Goal: Task Accomplishment & Management: Complete application form

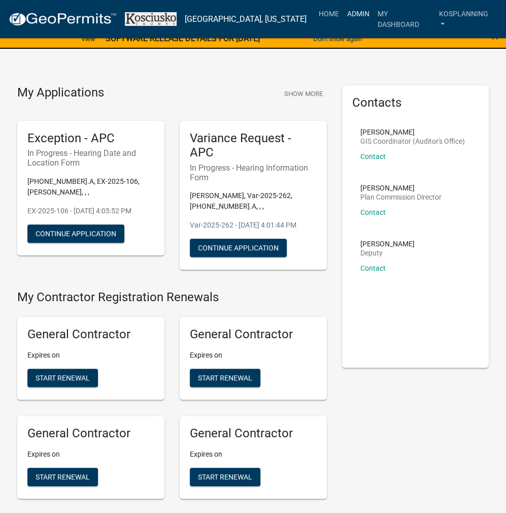
click at [352, 18] on link "Admin" at bounding box center [358, 13] width 30 height 19
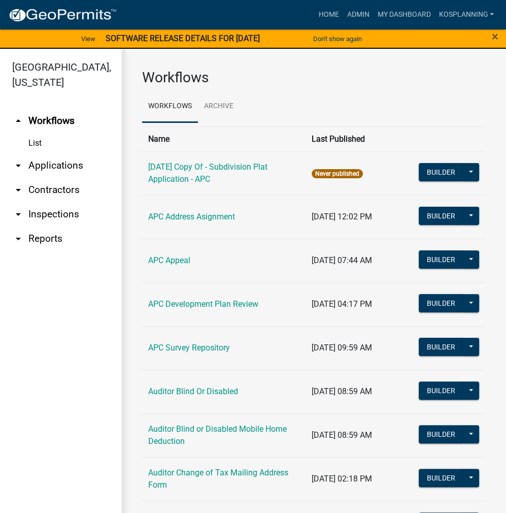
click at [56, 146] on link "List" at bounding box center [61, 143] width 122 height 20
click at [64, 157] on link "arrow_drop_down Applications" at bounding box center [61, 165] width 122 height 24
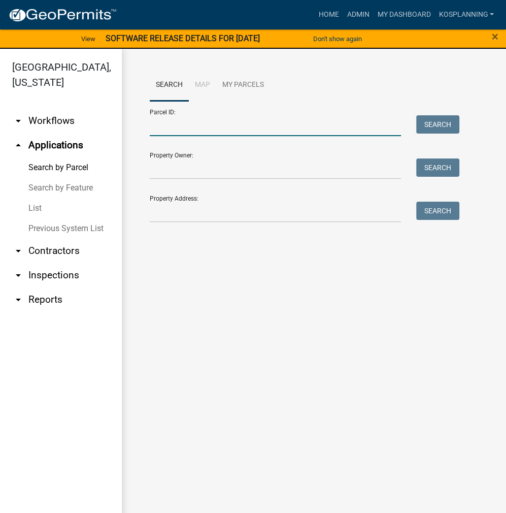
click at [171, 122] on input "Parcel ID:" at bounding box center [275, 125] width 251 height 21
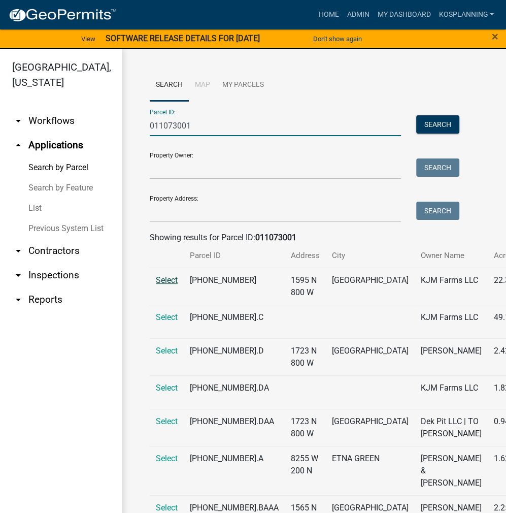
type input "011073001"
click at [170, 285] on span "Select" at bounding box center [167, 280] width 22 height 10
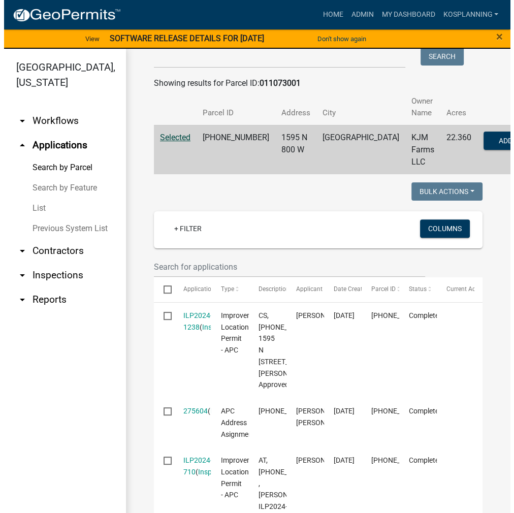
scroll to position [203, 0]
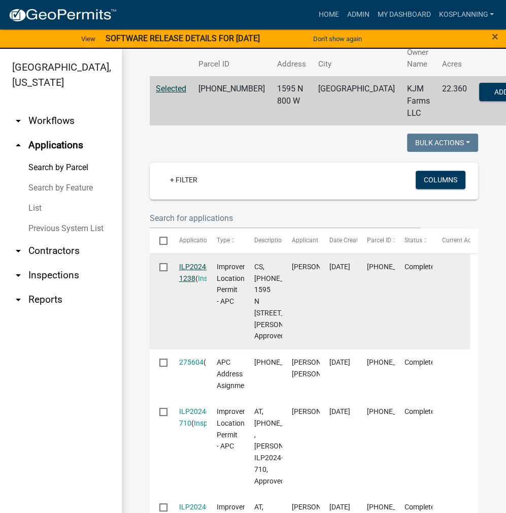
click at [189, 269] on link "ILP2024-1238" at bounding box center [193, 272] width 29 height 20
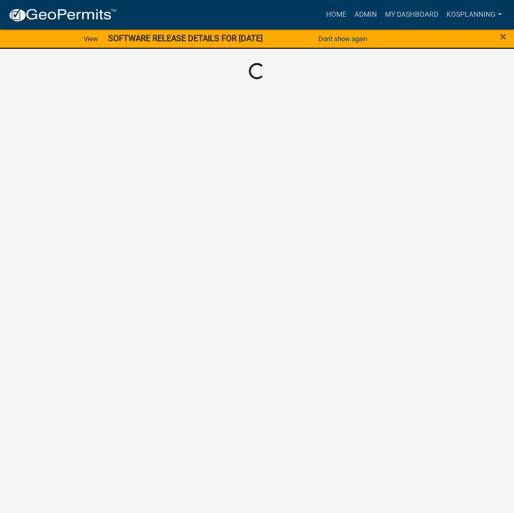
click at [246, 17] on div "Home Admin My Dashboard kosplanning Admin Account Contractor Profile Logout" at bounding box center [315, 14] width 381 height 19
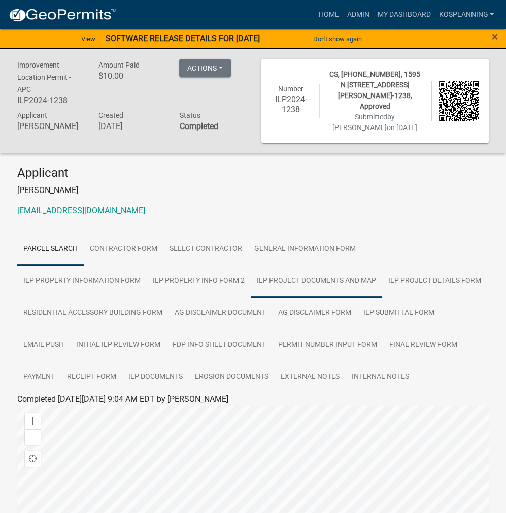
drag, startPoint x: 189, startPoint y: 283, endPoint x: 204, endPoint y: 283, distance: 14.7
click at [251, 283] on link "ILP Project Documents and Map" at bounding box center [316, 281] width 131 height 32
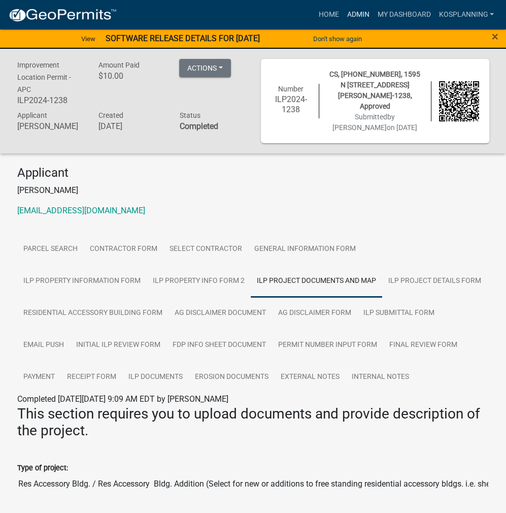
click at [352, 13] on link "Admin" at bounding box center [358, 14] width 30 height 19
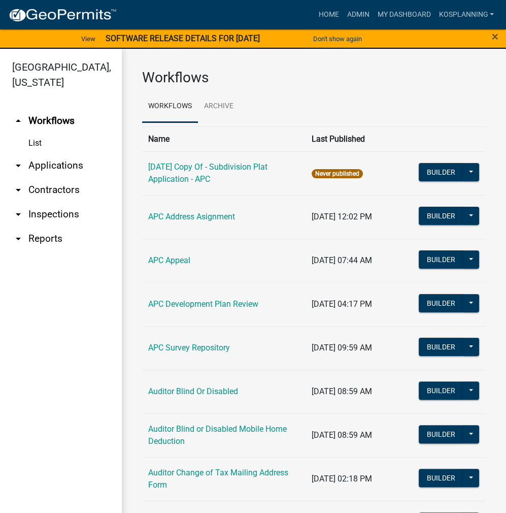
click at [61, 159] on link "arrow_drop_down Applications" at bounding box center [61, 165] width 122 height 24
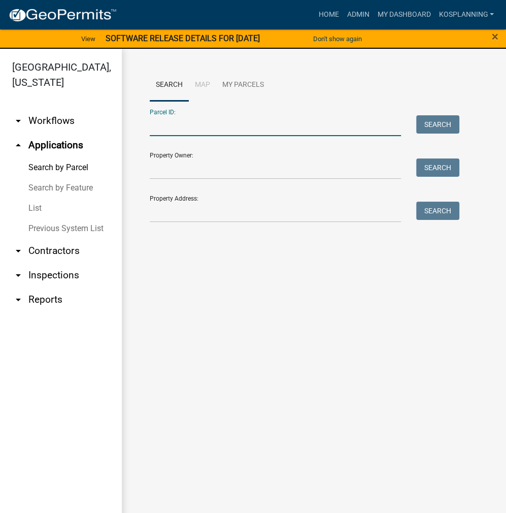
click at [171, 128] on input "Parcel ID:" at bounding box center [275, 125] width 251 height 21
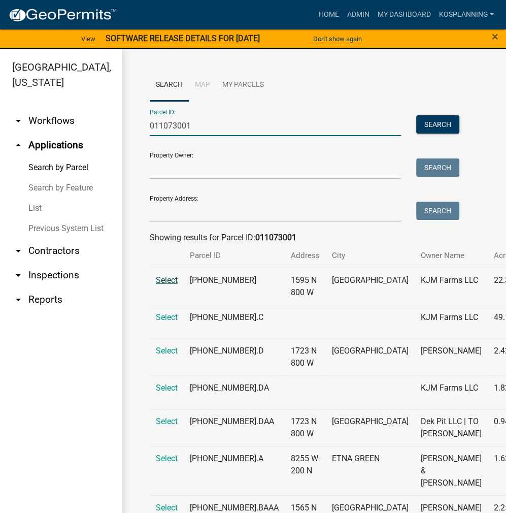
type input "011073001"
click at [169, 285] on span "Select" at bounding box center [167, 280] width 22 height 10
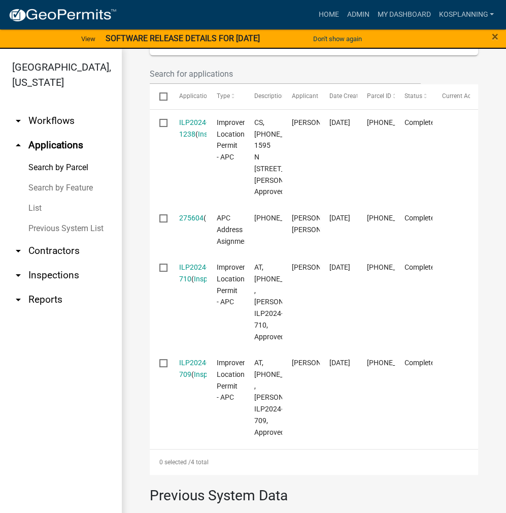
scroll to position [406, 0]
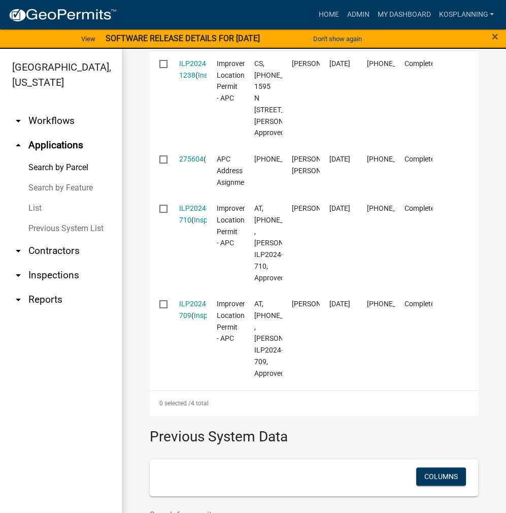
click at [66, 252] on link "arrow_drop_down Contractors" at bounding box center [61, 251] width 122 height 24
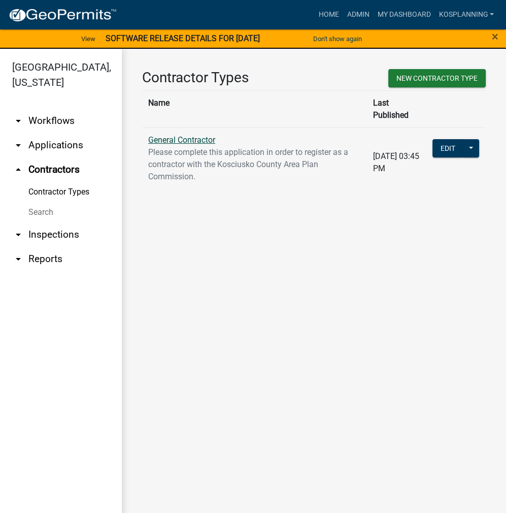
click at [196, 135] on link "General Contractor" at bounding box center [181, 140] width 67 height 10
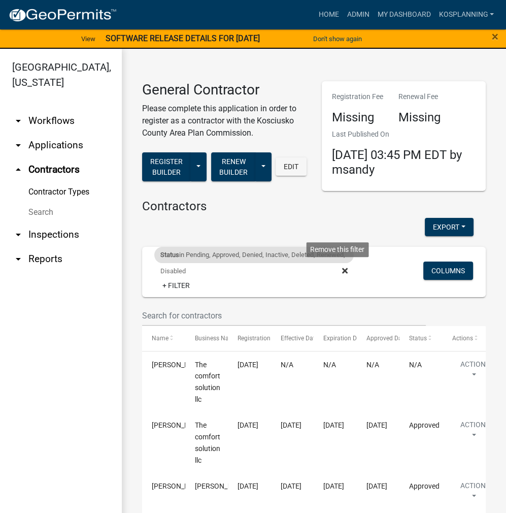
click at [342, 267] on icon at bounding box center [345, 270] width 6 height 8
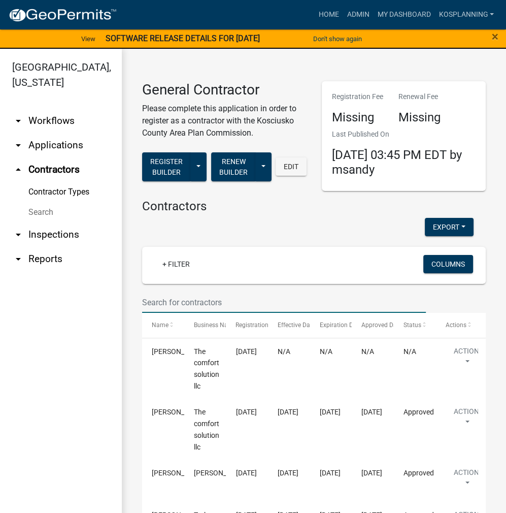
click at [166, 301] on input "text" at bounding box center [284, 302] width 284 height 21
click at [185, 301] on input "text" at bounding box center [284, 302] width 284 height 21
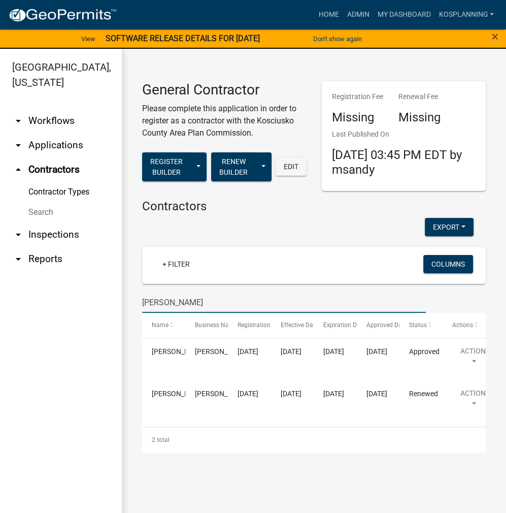
type input "[PERSON_NAME]"
click at [330, 12] on link "Home" at bounding box center [328, 14] width 28 height 19
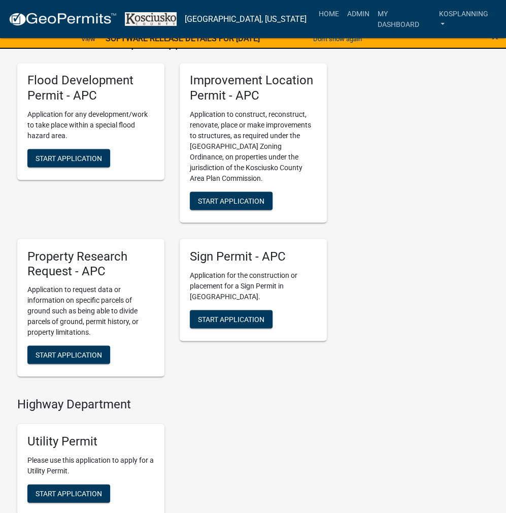
scroll to position [1218, 0]
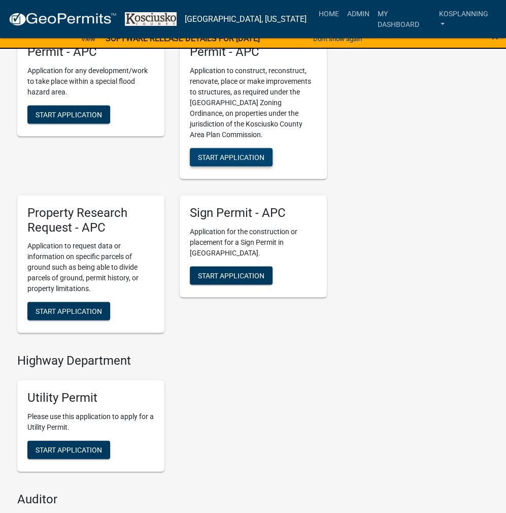
click at [215, 160] on span "Start Application" at bounding box center [231, 156] width 66 height 8
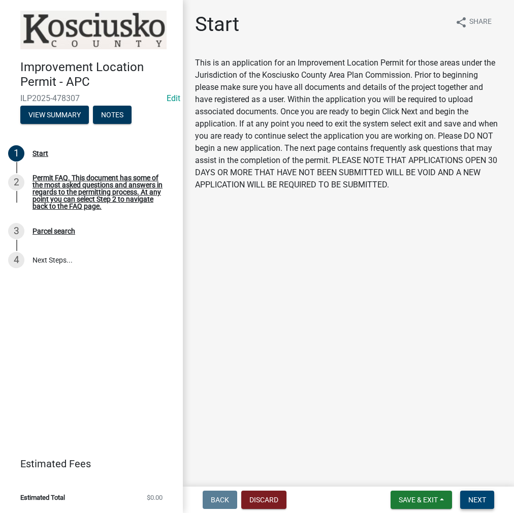
click at [483, 499] on span "Next" at bounding box center [477, 499] width 18 height 8
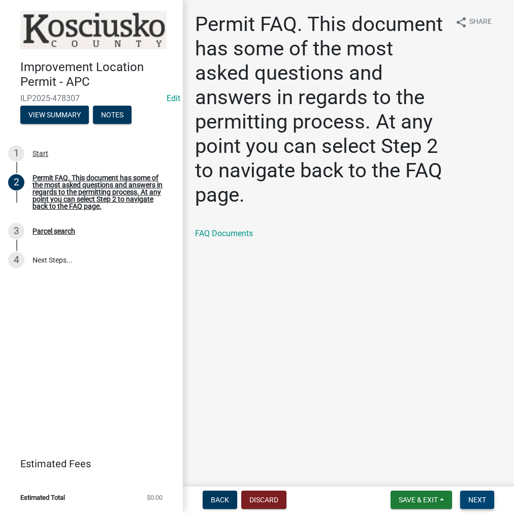
click at [474, 497] on span "Next" at bounding box center [477, 499] width 18 height 8
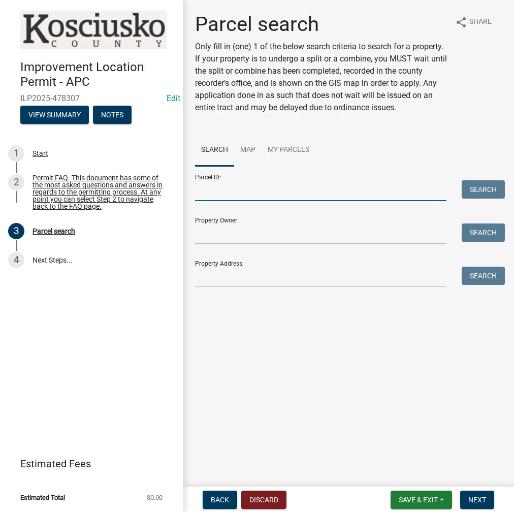
click at [218, 193] on input "Parcel ID:" at bounding box center [320, 190] width 251 height 21
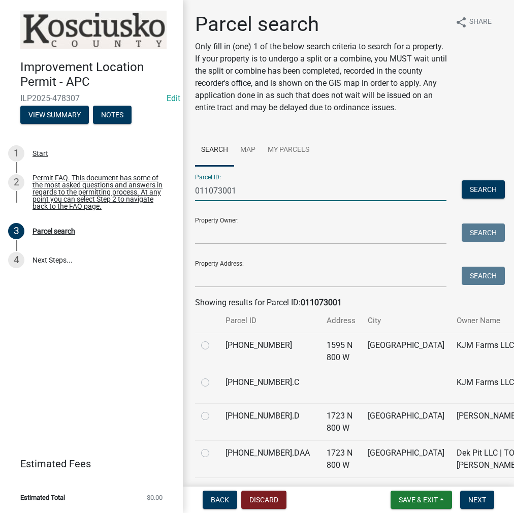
type input "011073001"
click at [213, 339] on label at bounding box center [213, 339] width 0 height 0
click at [213, 346] on input "radio" at bounding box center [216, 342] width 7 height 7
radio input "true"
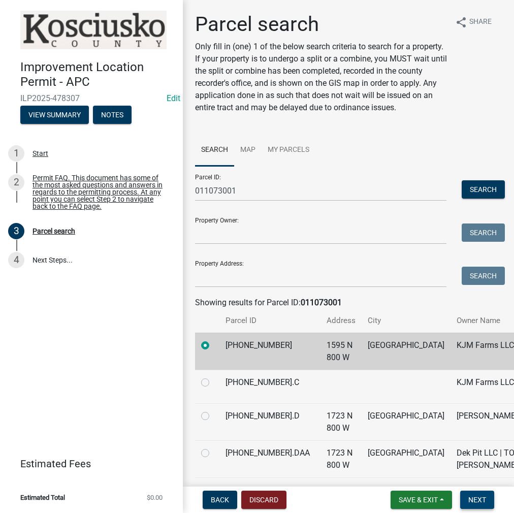
click at [475, 502] on span "Next" at bounding box center [477, 499] width 18 height 8
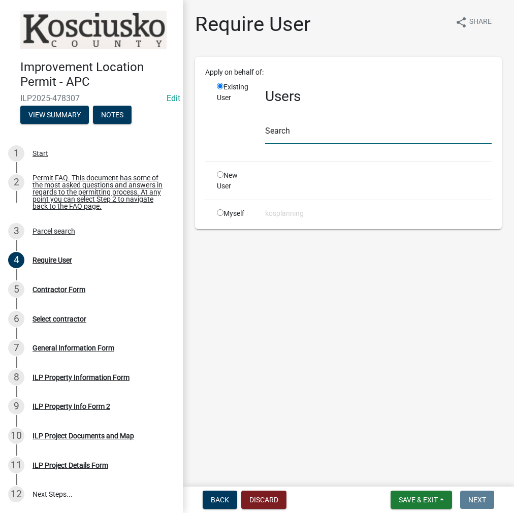
click at [296, 126] on input "text" at bounding box center [378, 133] width 226 height 21
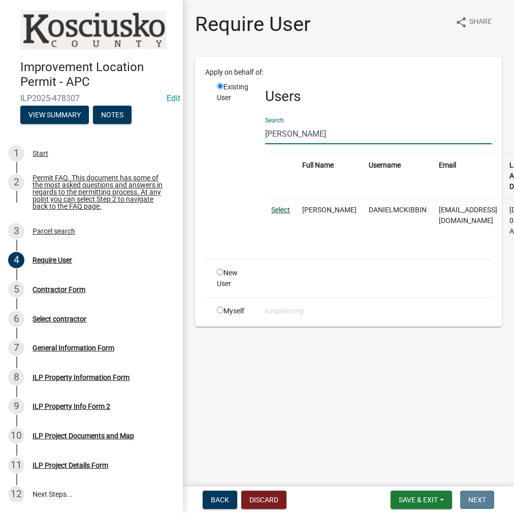
type input "[PERSON_NAME]"
click at [285, 209] on link "Select" at bounding box center [280, 210] width 19 height 8
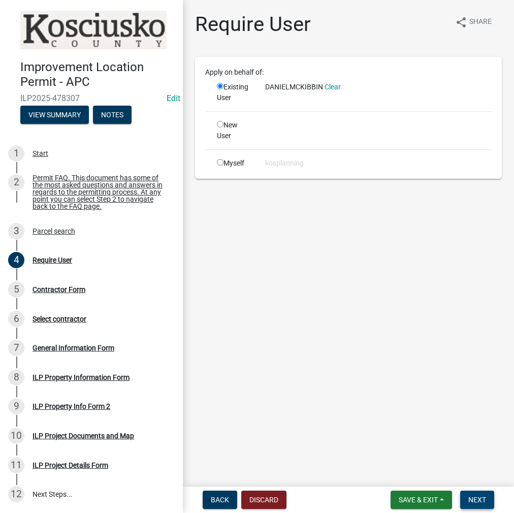
click at [464, 497] on button "Next" at bounding box center [477, 499] width 34 height 18
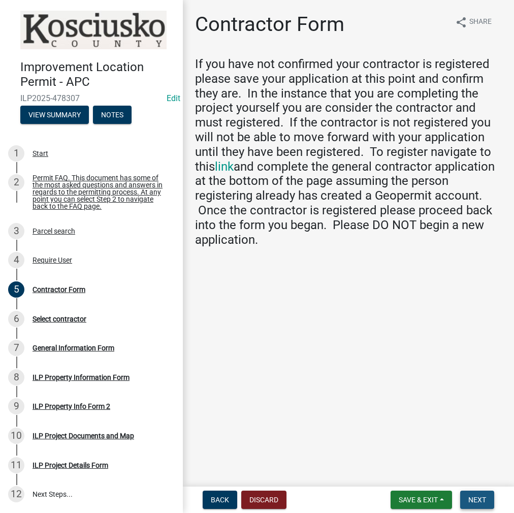
click at [479, 493] on button "Next" at bounding box center [477, 499] width 34 height 18
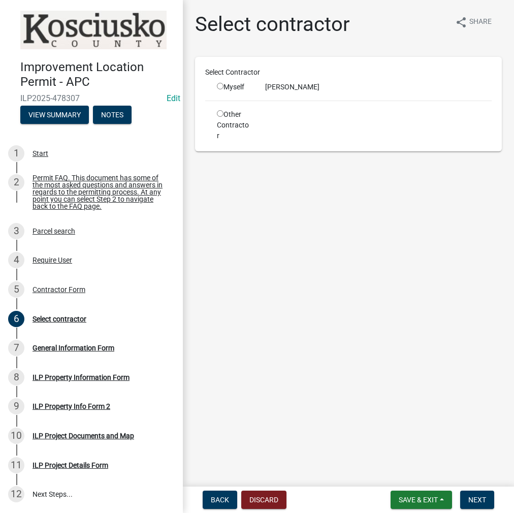
click at [219, 87] on input "radio" at bounding box center [220, 86] width 7 height 7
radio input "true"
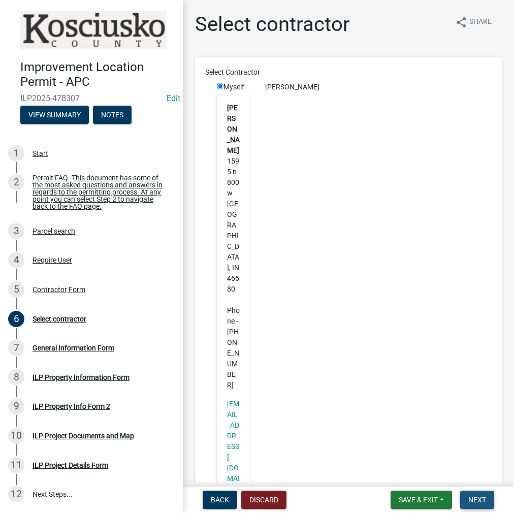
click at [476, 493] on button "Next" at bounding box center [477, 499] width 34 height 18
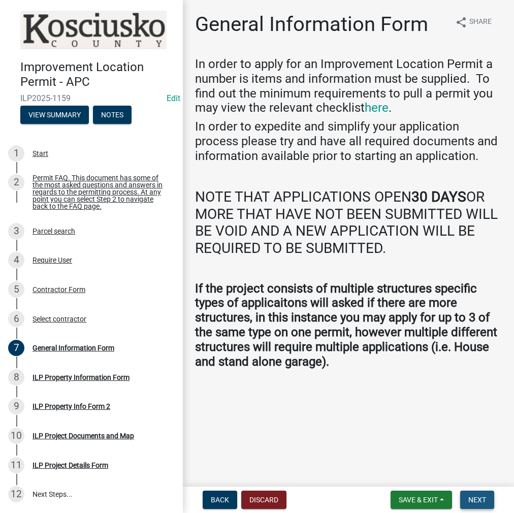
click at [483, 503] on span "Next" at bounding box center [477, 499] width 18 height 8
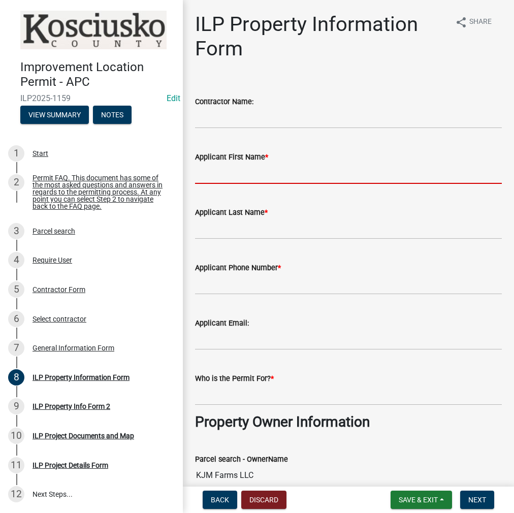
click at [216, 167] on input "Applicant First Name *" at bounding box center [348, 173] width 307 height 21
type input "[PERSON_NAME]"
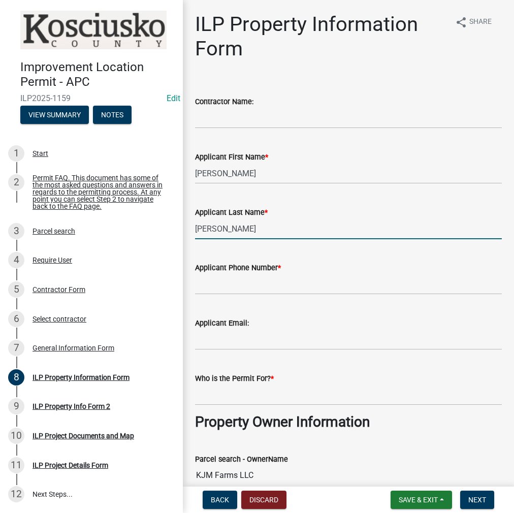
type input "[PERSON_NAME]"
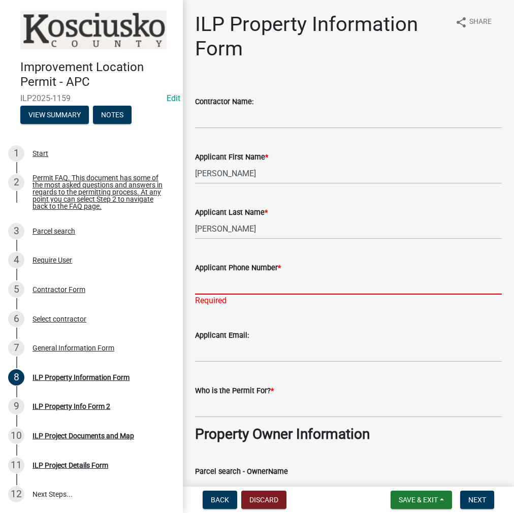
paste input "[PHONE_NUMBER]"
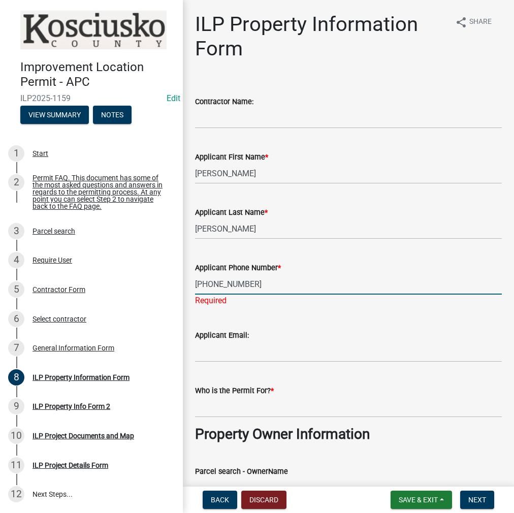
type input "[PHONE_NUMBER]"
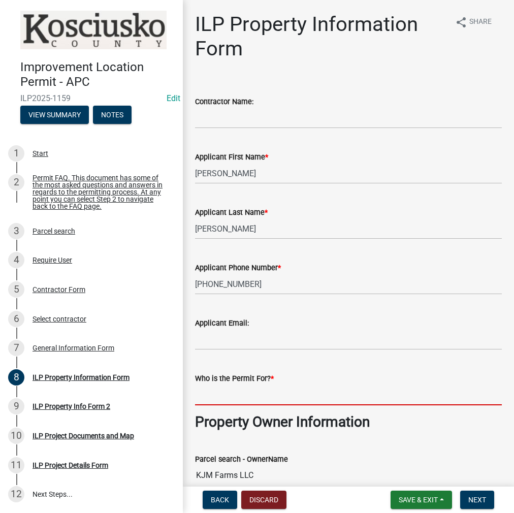
click at [218, 411] on wm-data-entity-input "Who is the Permit For? *" at bounding box center [348, 385] width 307 height 55
type input "KJM FARMS LLC"
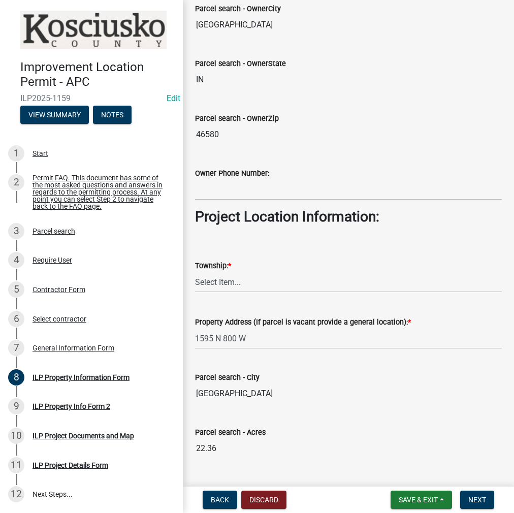
scroll to position [560, 0]
click at [212, 276] on select "Select Item... [PERSON_NAME] - Elkhart Co Clay Etna [GEOGRAPHIC_DATA][PERSON_NA…" at bounding box center [348, 281] width 307 height 21
click at [195, 271] on select "Select Item... [PERSON_NAME] - Elkhart Co Clay Etna [GEOGRAPHIC_DATA][PERSON_NA…" at bounding box center [348, 281] width 307 height 21
select select "3422abd6-54fc-4c96-832b-3437041c7235"
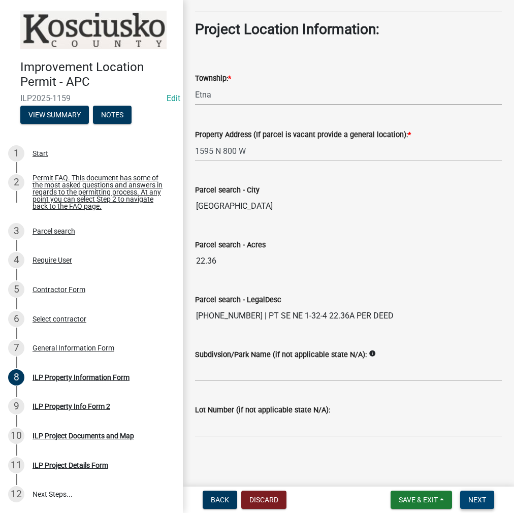
click at [490, 502] on button "Next" at bounding box center [477, 499] width 34 height 18
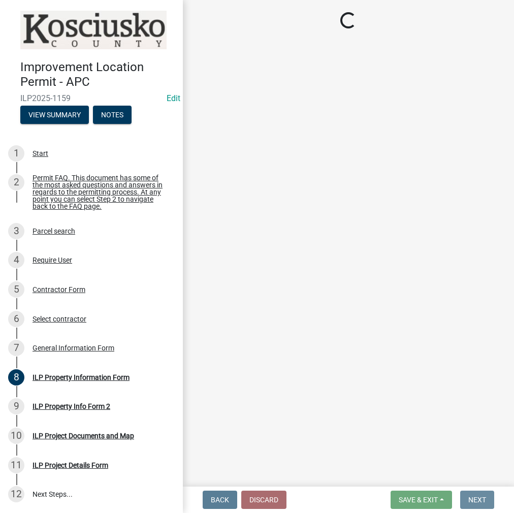
scroll to position [0, 0]
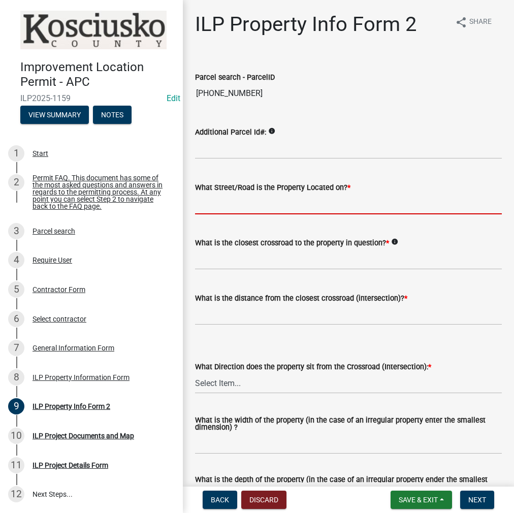
click at [223, 203] on input "What Street/Road is the Property Located on? *" at bounding box center [348, 203] width 307 height 21
type input "800 W"
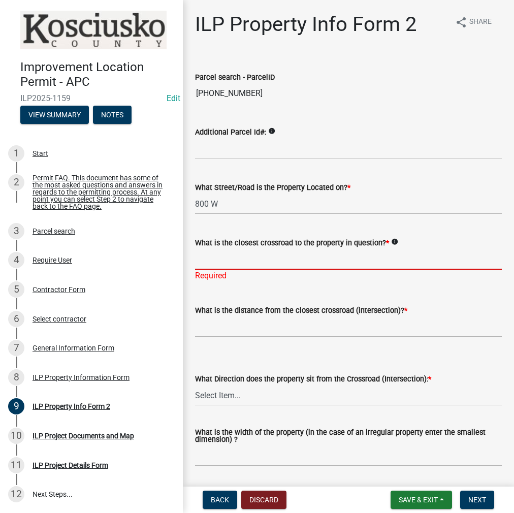
drag, startPoint x: 210, startPoint y: 262, endPoint x: 203, endPoint y: 257, distance: 8.4
click at [210, 262] on input "What is the closest crossroad to the property in question? *" at bounding box center [348, 259] width 307 height 21
type input "125 N"
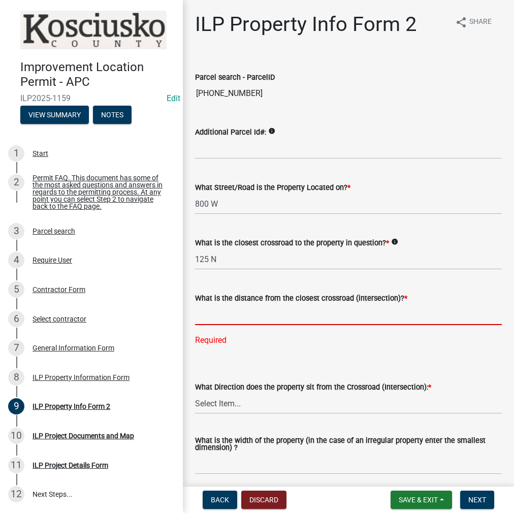
click at [219, 309] on input "text" at bounding box center [348, 314] width 307 height 21
type input "1565"
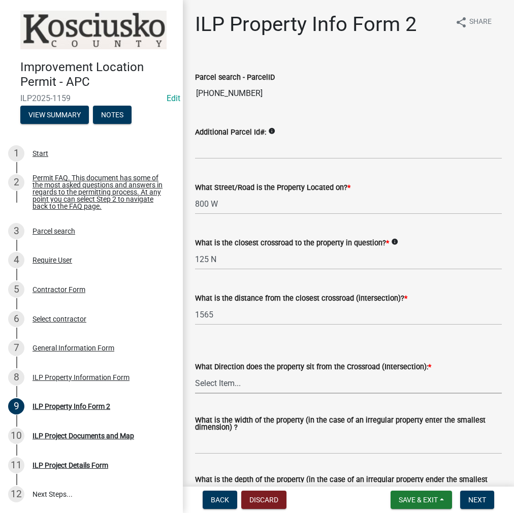
click at [216, 401] on wm-data-entity-input "What Direction does the property sit from the Crossroad (Intersection): * Selec…" at bounding box center [348, 368] width 307 height 69
click at [195, 373] on select "Select Item... N NE NW S SE SW E W" at bounding box center [348, 383] width 307 height 21
select select "0609af41-fe40-4fa2-880d-6f54f567ae8e"
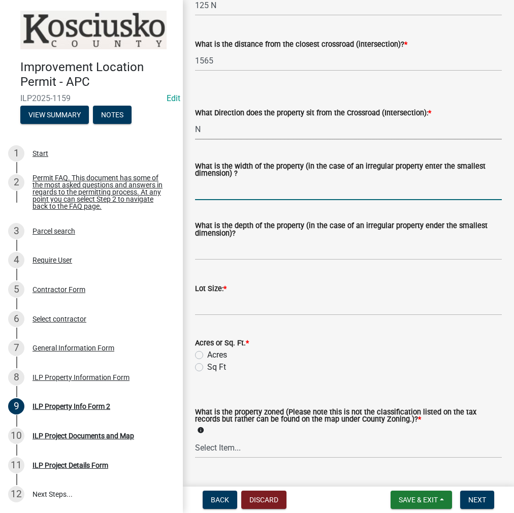
click at [217, 191] on input "What is the width of the property (in the case of an irregular property enter t…" at bounding box center [348, 189] width 307 height 21
type input "VARIES"
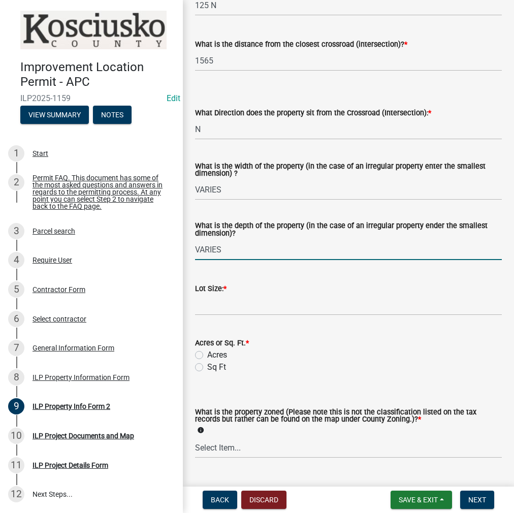
type input "VARIES"
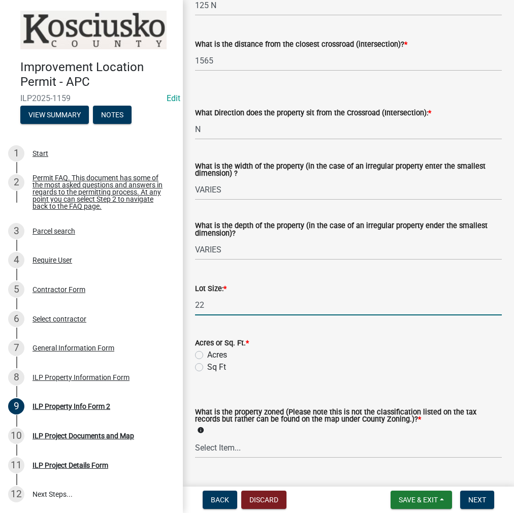
type input "2"
type input "22.36"
click at [207, 354] on label "Acres" at bounding box center [217, 355] width 20 height 12
click at [207, 354] on input "Acres" at bounding box center [210, 352] width 7 height 7
radio input "true"
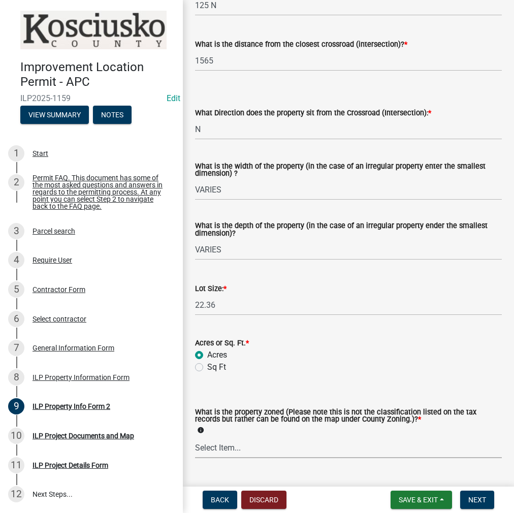
click at [219, 440] on select "Select Item... Agricultural Agricultural 2 Commercial Environmental Industrial …" at bounding box center [348, 447] width 307 height 21
click at [195, 438] on select "Select Item... Agricultural Agricultural 2 Commercial Environmental Industrial …" at bounding box center [348, 447] width 307 height 21
select select "ea119d11-e52e-4559-b746-af06211fe819"
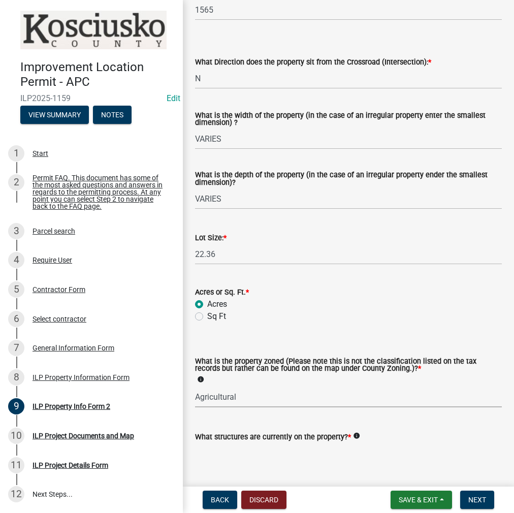
scroll to position [360, 0]
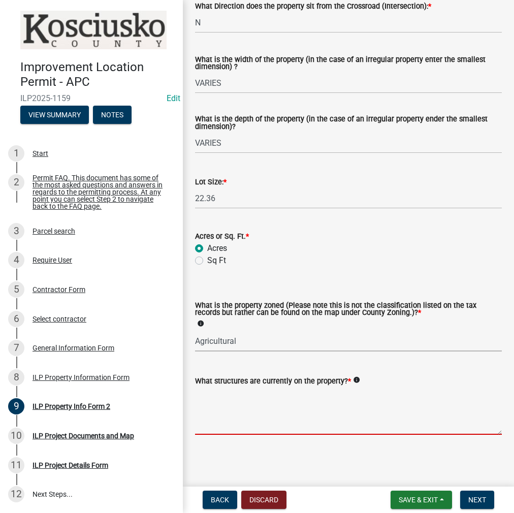
click at [217, 399] on textarea "What structures are currently on the property? *" at bounding box center [348, 411] width 307 height 48
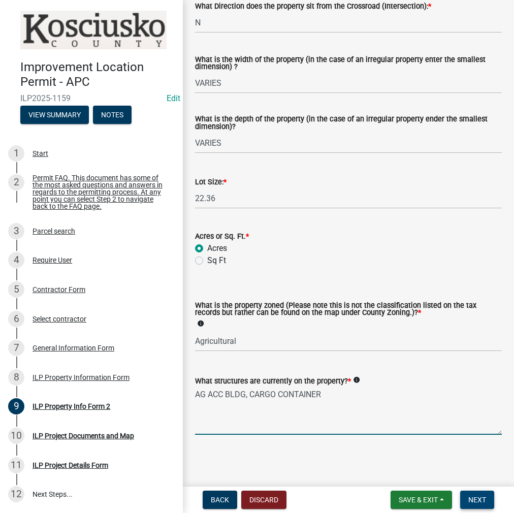
type textarea "AG ACC BLDG, CARGO CONTAINER"
click at [473, 507] on button "Next" at bounding box center [477, 499] width 34 height 18
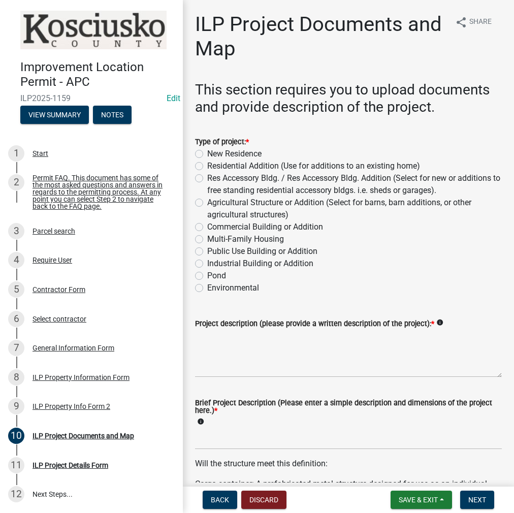
click at [207, 152] on label "New Residence" at bounding box center [234, 154] width 54 height 12
click at [207, 152] on input "New Residence" at bounding box center [210, 151] width 7 height 7
radio input "true"
drag, startPoint x: 209, startPoint y: 346, endPoint x: 222, endPoint y: 343, distance: 13.5
click at [209, 346] on textarea "Project description (please provide a written description of the project): *" at bounding box center [348, 353] width 307 height 48
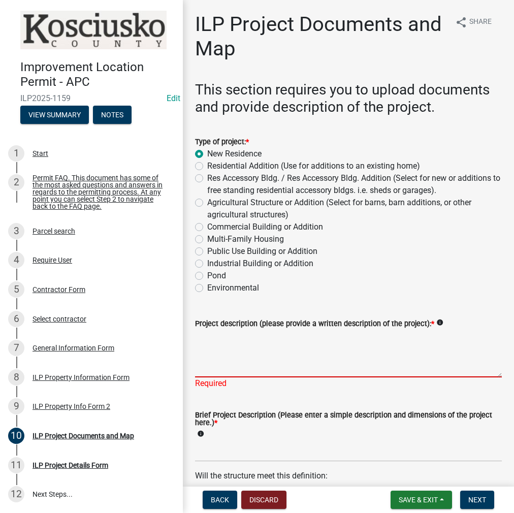
click at [223, 348] on textarea "Project description (please provide a written description of the project): *" at bounding box center [348, 353] width 307 height 48
type textarea "RESIDENCE & ATTACHED GARAGE"
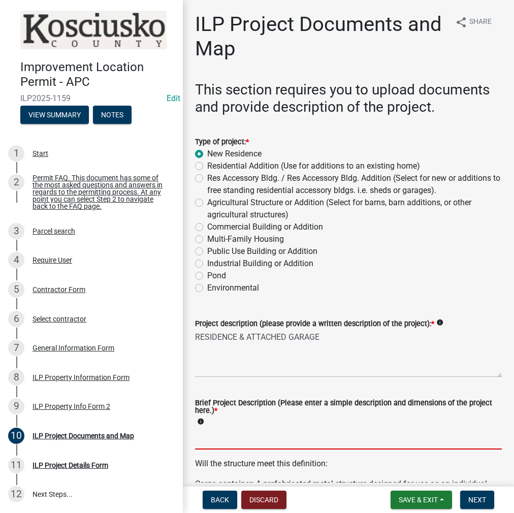
click at [200, 440] on input "Brief Project Description (Please enter a simple description and dimensions of …" at bounding box center [348, 438] width 307 height 21
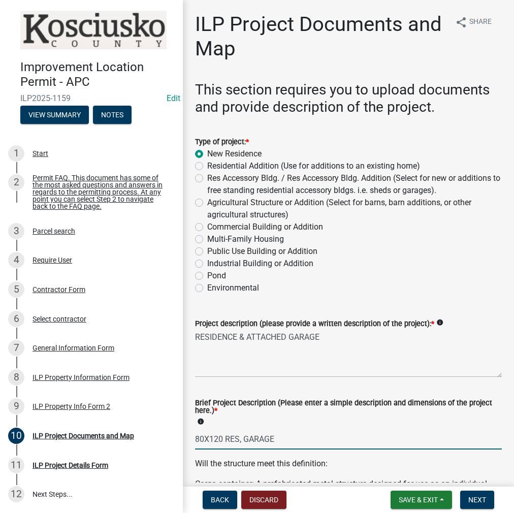
type input "80X120 RES, GARAGE"
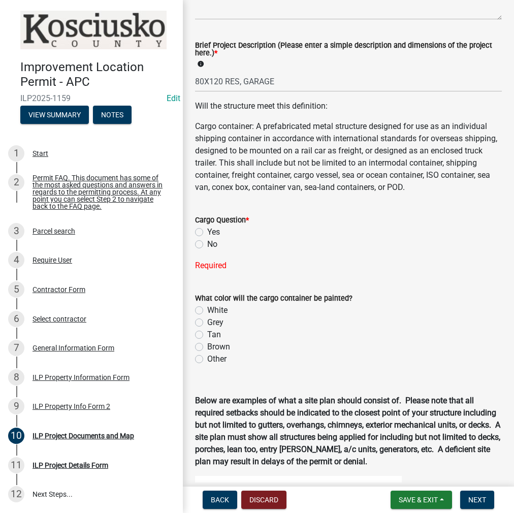
click at [207, 250] on label "No" at bounding box center [212, 244] width 10 height 12
click at [207, 245] on input "No" at bounding box center [210, 241] width 7 height 7
radio input "true"
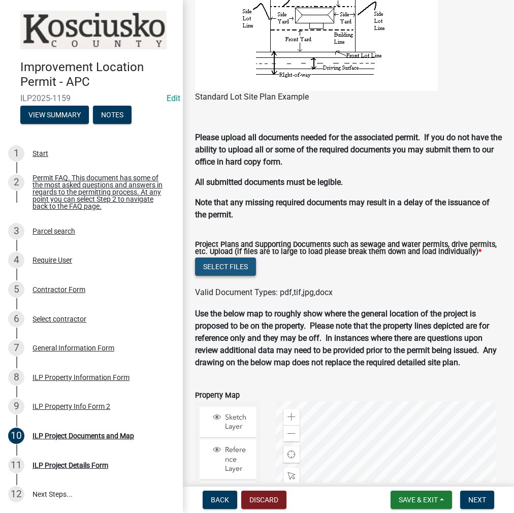
click at [243, 276] on button "Select files" at bounding box center [225, 266] width 61 height 18
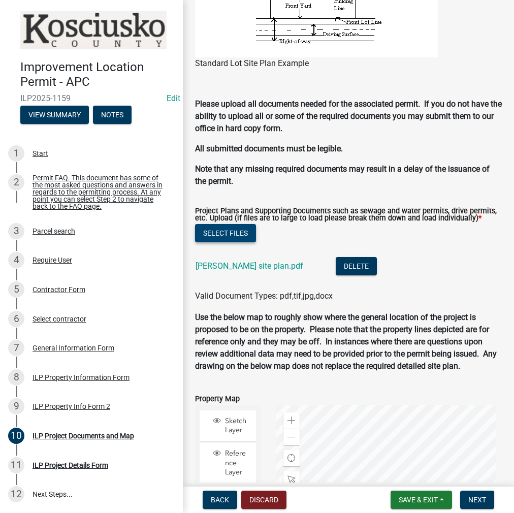
scroll to position [999, 0]
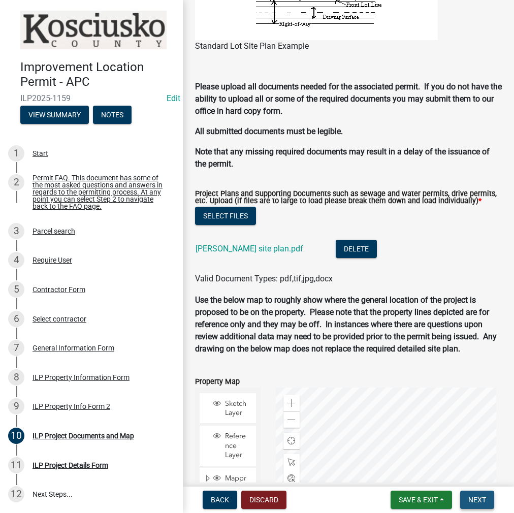
click at [480, 503] on span "Next" at bounding box center [477, 499] width 18 height 8
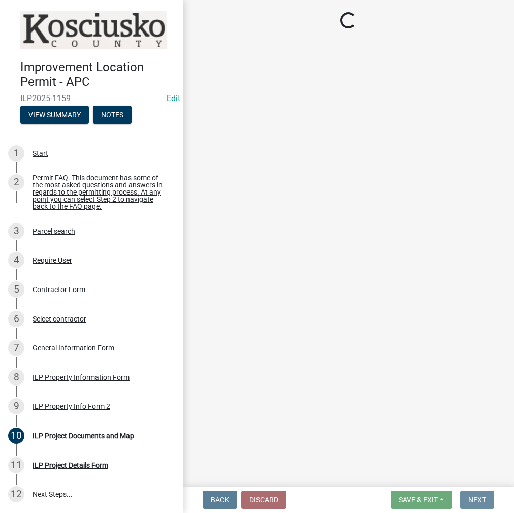
scroll to position [0, 0]
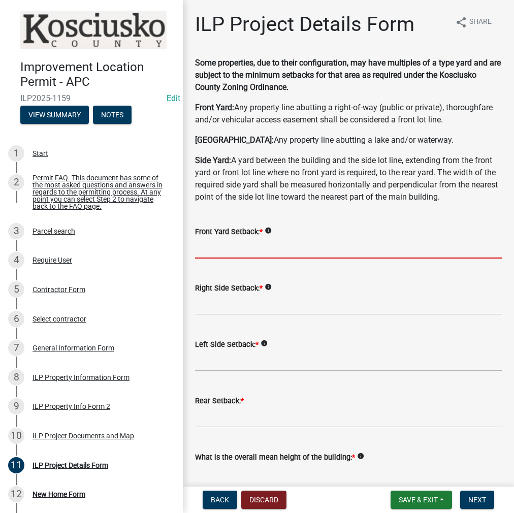
click at [219, 246] on input "text" at bounding box center [348, 248] width 307 height 21
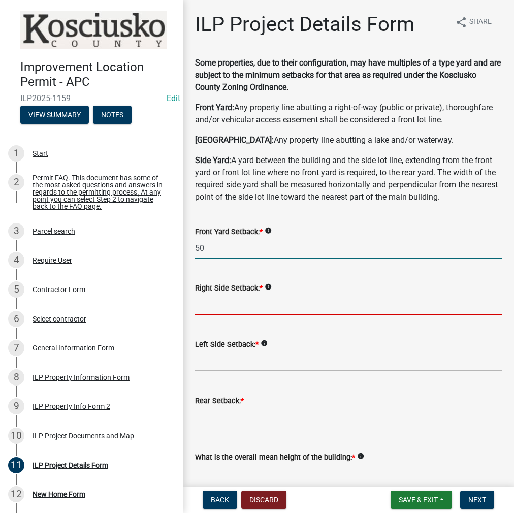
type input "50.0"
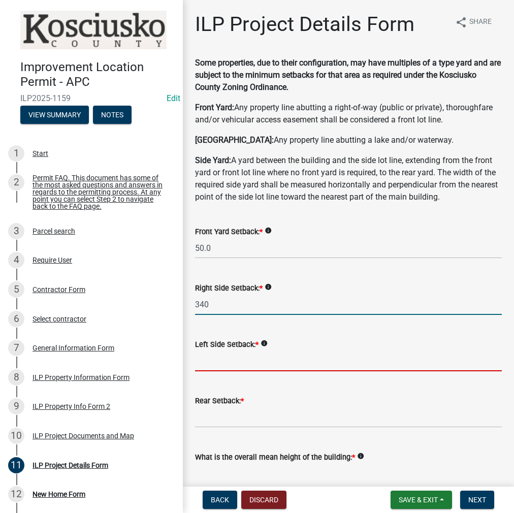
type input "340.0"
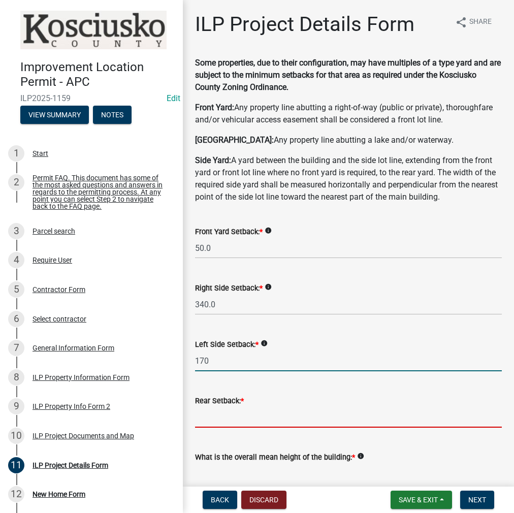
type input "170.0"
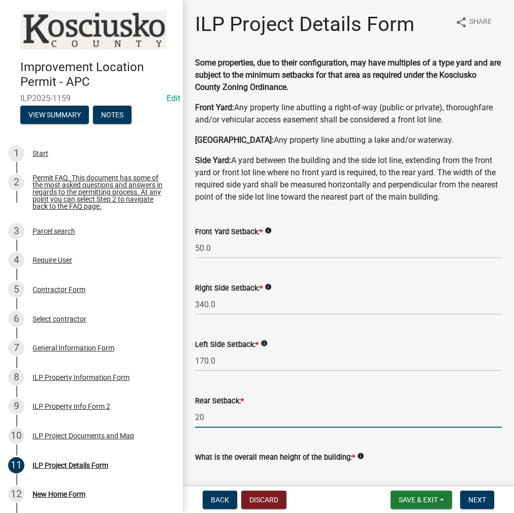
type input "20.0"
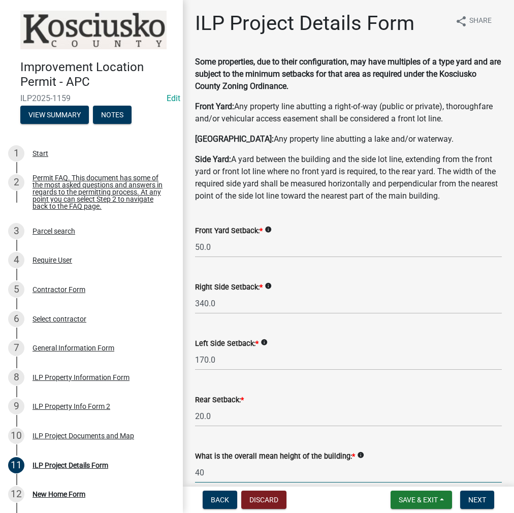
type input "40.0"
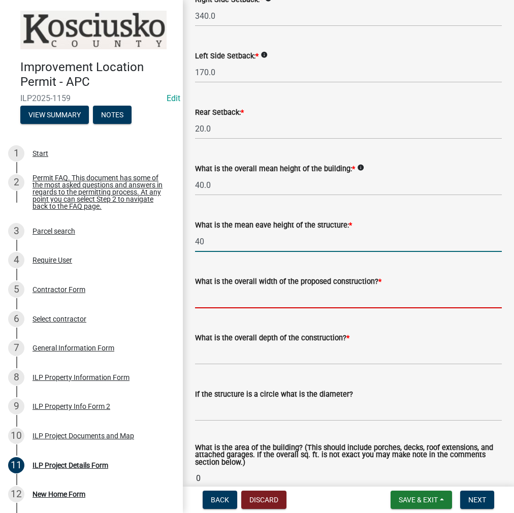
type input "40.0"
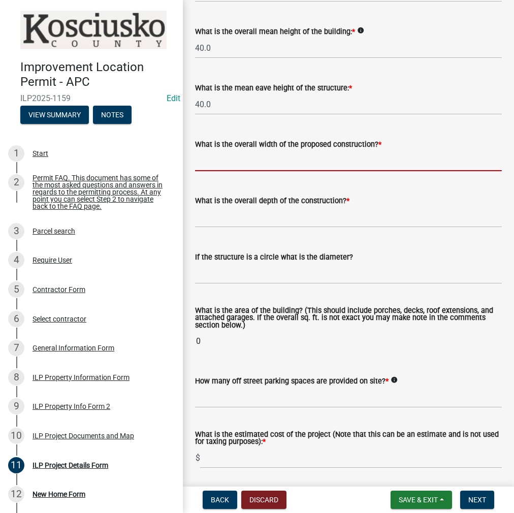
scroll to position [441, 0]
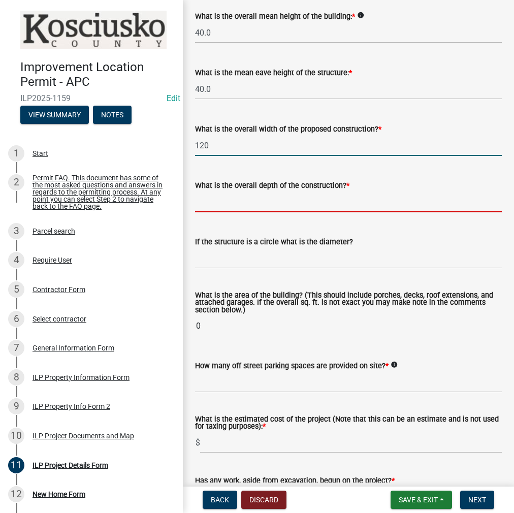
type input "120.00"
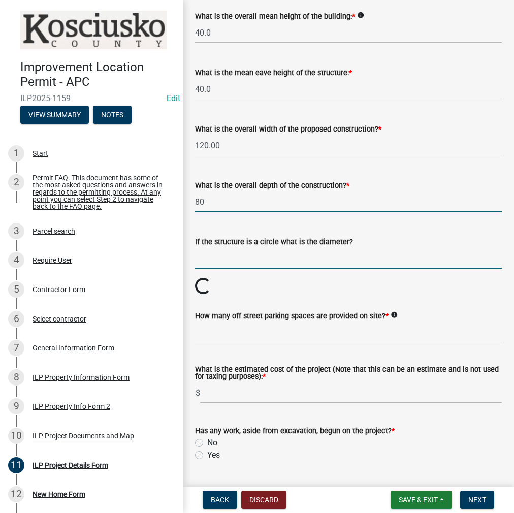
type input "80.00"
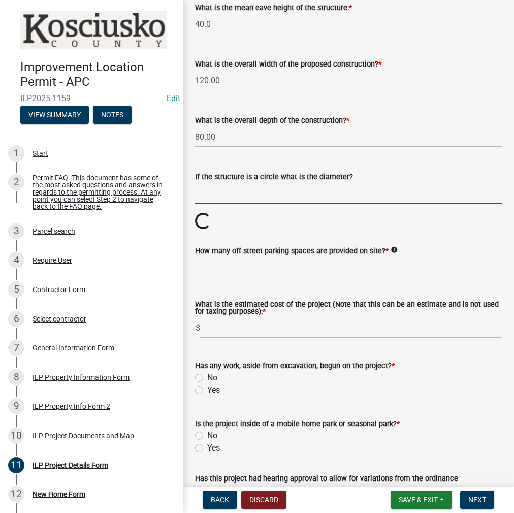
scroll to position [593, 0]
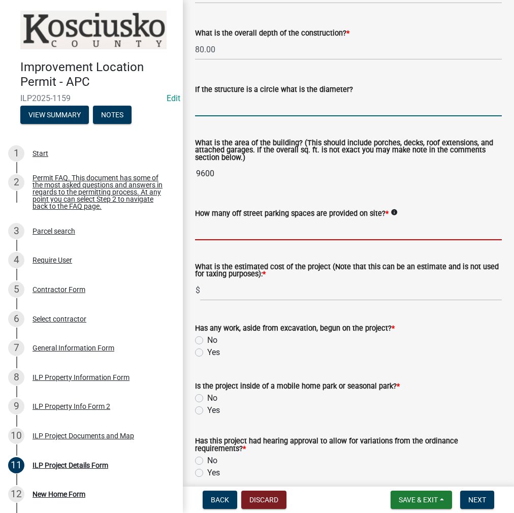
click at [229, 231] on input "text" at bounding box center [348, 229] width 307 height 21
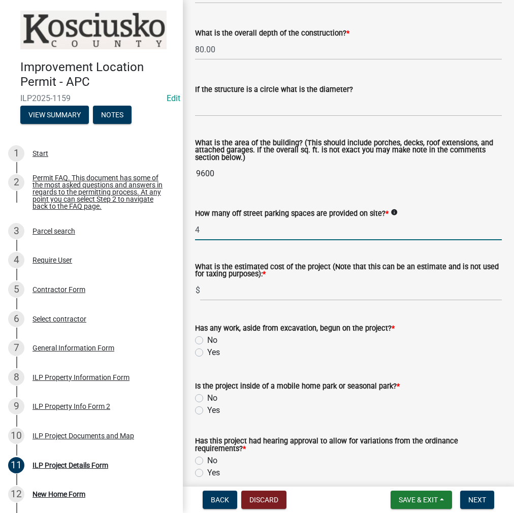
type input "4"
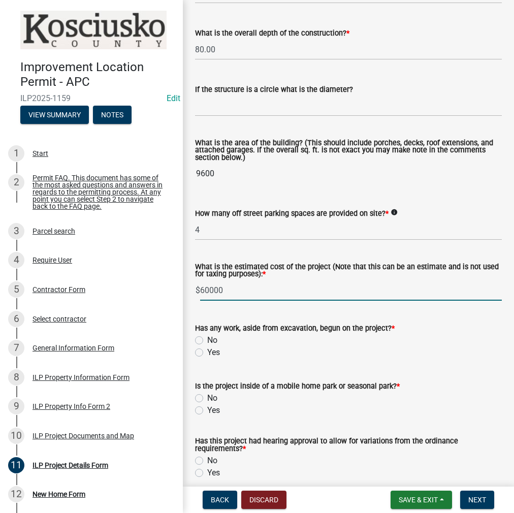
click at [256, 290] on input "60000" at bounding box center [350, 290] width 301 height 21
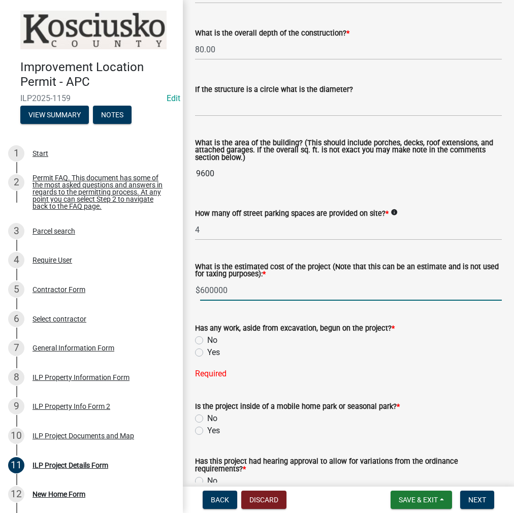
type input "600000"
click at [207, 339] on label "No" at bounding box center [212, 340] width 10 height 12
click at [207, 339] on input "No" at bounding box center [210, 337] width 7 height 7
radio input "true"
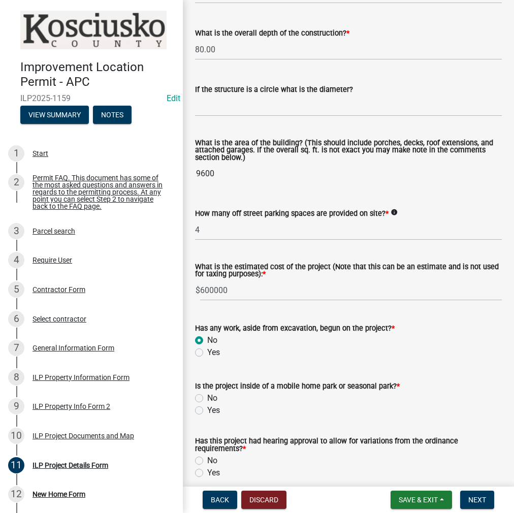
scroll to position [745, 0]
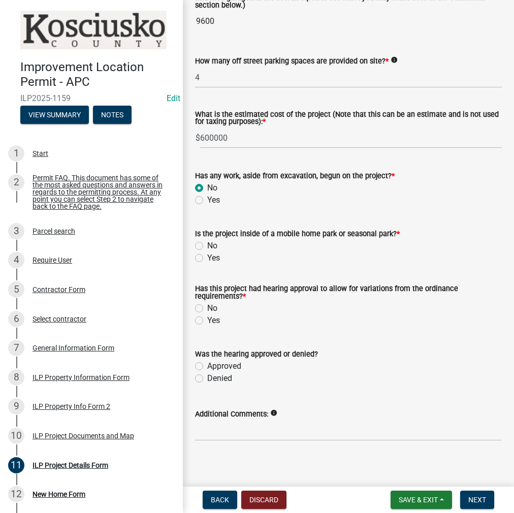
click at [207, 245] on label "No" at bounding box center [212, 246] width 10 height 12
click at [207, 245] on input "No" at bounding box center [210, 243] width 7 height 7
radio input "true"
click at [207, 308] on label "No" at bounding box center [212, 308] width 10 height 12
click at [207, 308] on input "No" at bounding box center [210, 305] width 7 height 7
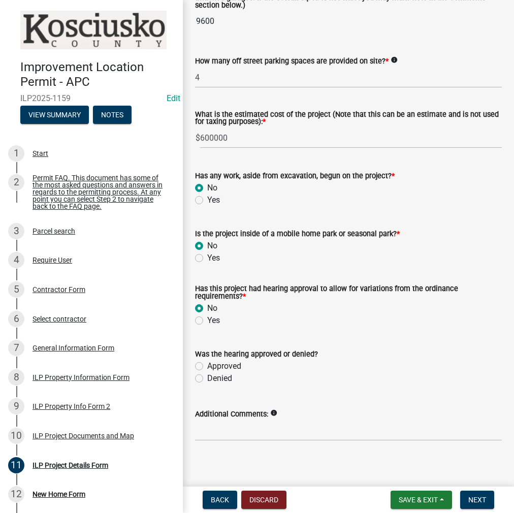
radio input "true"
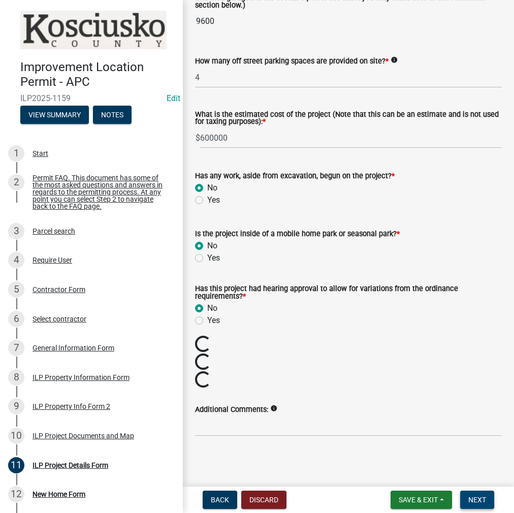
click at [473, 501] on span "Next" at bounding box center [477, 499] width 18 height 8
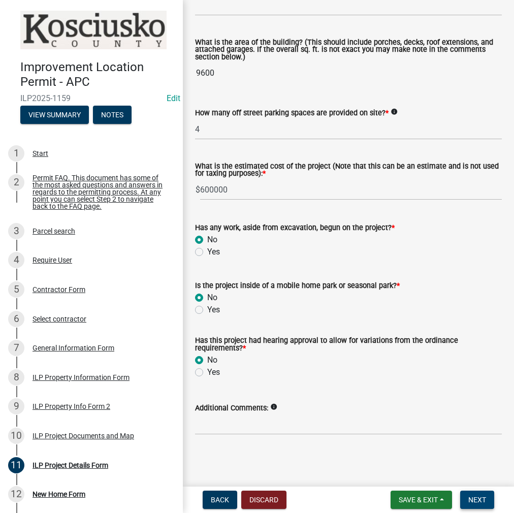
scroll to position [693, 0]
click at [482, 500] on span "Next" at bounding box center [477, 499] width 18 height 8
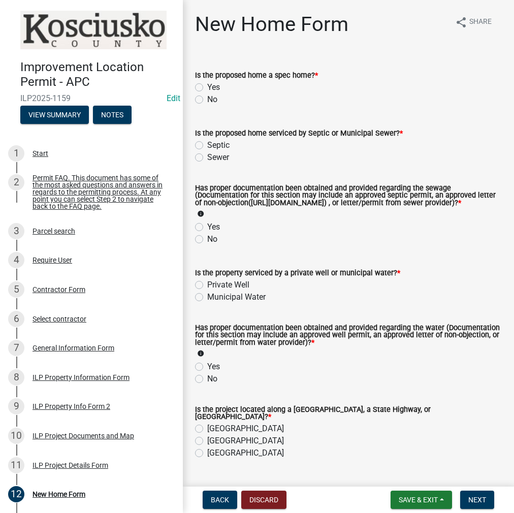
click at [207, 99] on label "No" at bounding box center [212, 99] width 10 height 12
click at [207, 99] on input "No" at bounding box center [210, 96] width 7 height 7
radio input "true"
click at [207, 142] on label "Septic" at bounding box center [218, 145] width 22 height 12
click at [207, 142] on input "Septic" at bounding box center [210, 142] width 7 height 7
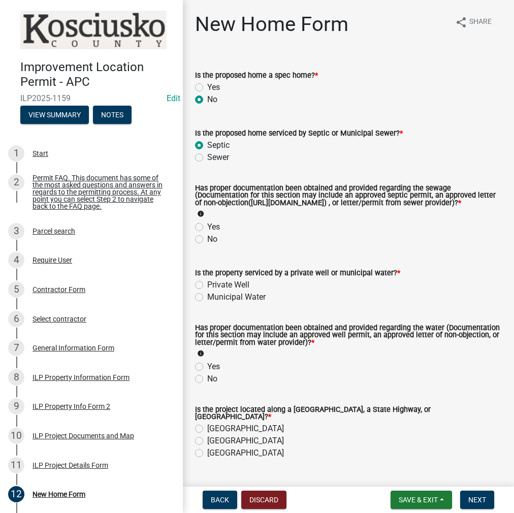
radio input "true"
click at [207, 232] on label "Yes" at bounding box center [213, 227] width 13 height 12
click at [207, 227] on input "Yes" at bounding box center [210, 224] width 7 height 7
radio input "true"
click at [207, 291] on label "Private Well" at bounding box center [228, 285] width 42 height 12
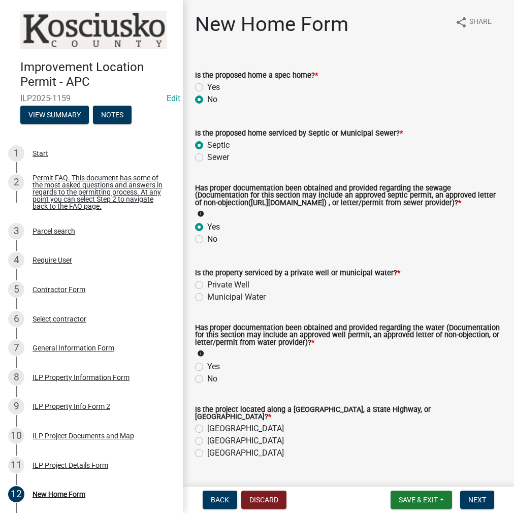
click at [207, 285] on input "Private Well" at bounding box center [210, 282] width 7 height 7
radio input "true"
click at [207, 370] on label "Yes" at bounding box center [213, 366] width 13 height 12
click at [207, 367] on input "Yes" at bounding box center [210, 363] width 7 height 7
radio input "true"
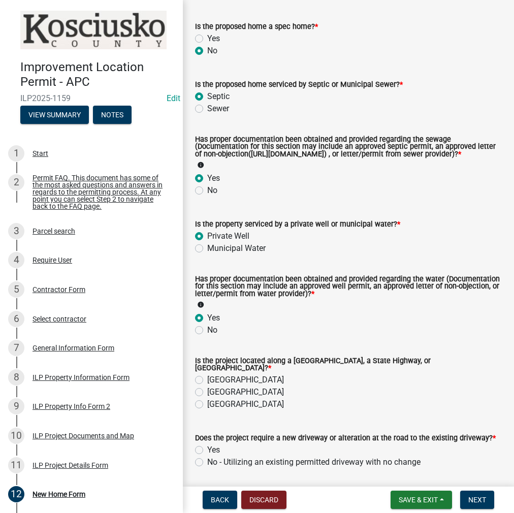
scroll to position [102, 0]
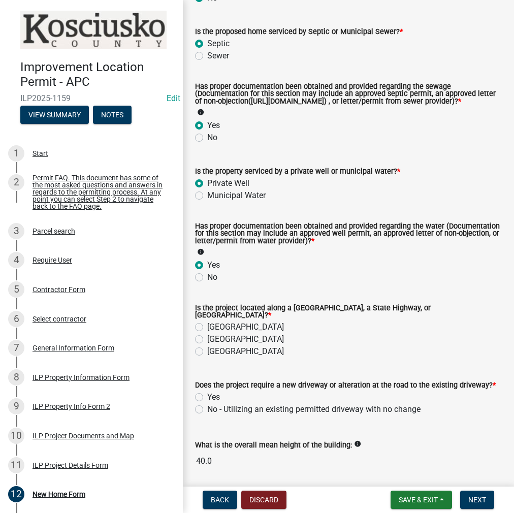
click at [207, 329] on label "[GEOGRAPHIC_DATA]" at bounding box center [245, 327] width 77 height 12
click at [207, 327] on input "[GEOGRAPHIC_DATA]" at bounding box center [210, 324] width 7 height 7
radio input "true"
click at [207, 398] on label "Yes" at bounding box center [213, 397] width 13 height 12
click at [207, 397] on input "Yes" at bounding box center [210, 394] width 7 height 7
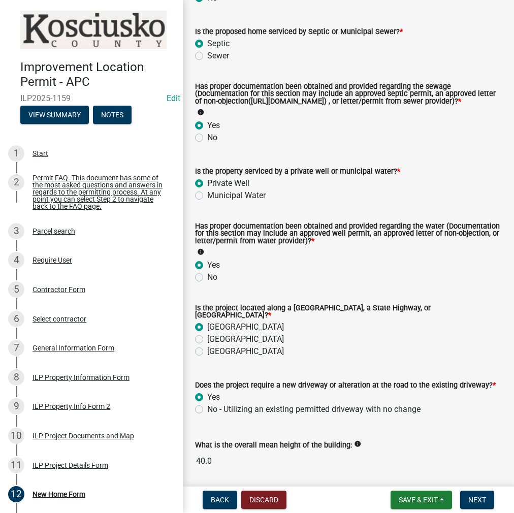
radio input "true"
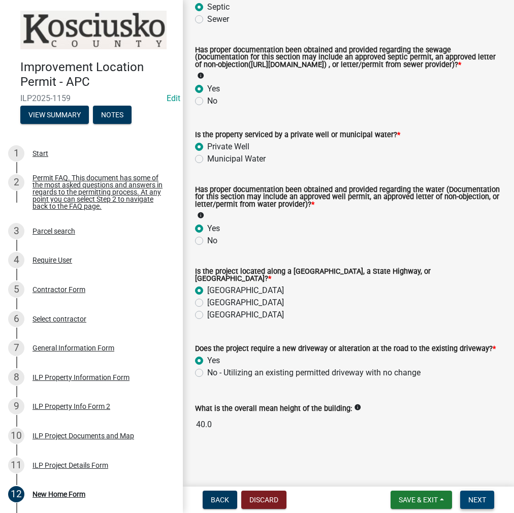
click at [481, 503] on span "Next" at bounding box center [477, 499] width 18 height 8
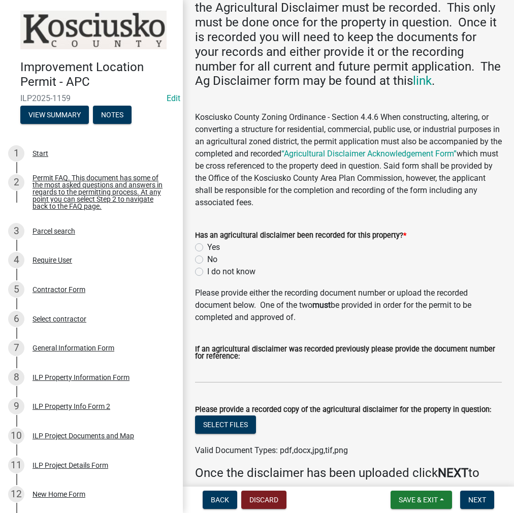
scroll to position [102, 0]
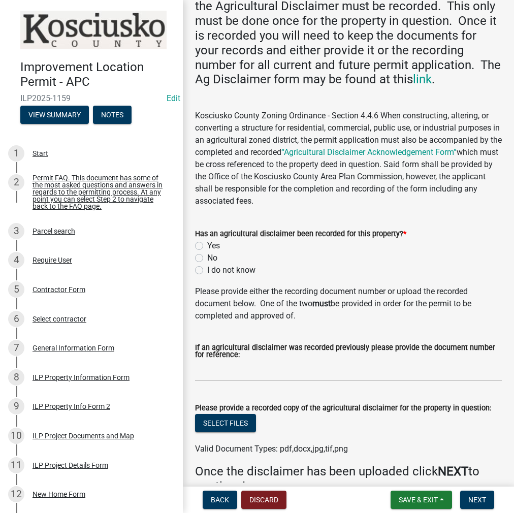
click at [207, 244] on label "Yes" at bounding box center [213, 246] width 13 height 12
click at [207, 244] on input "Yes" at bounding box center [210, 243] width 7 height 7
radio input "true"
click at [211, 376] on input "If an agricultural disclaimer was recorded previously please provide the docume…" at bounding box center [348, 370] width 307 height 21
type input "2024060686"
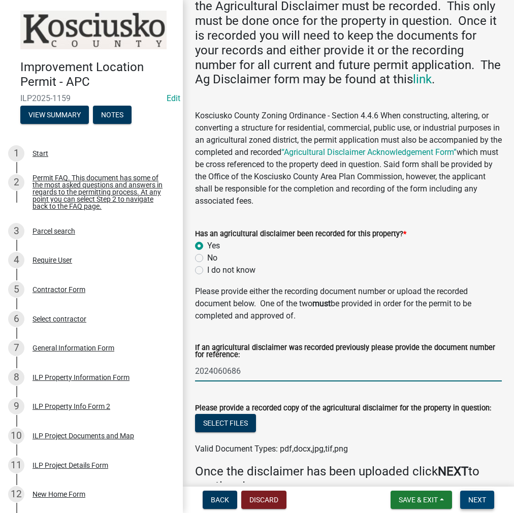
click at [477, 496] on span "Next" at bounding box center [477, 499] width 18 height 8
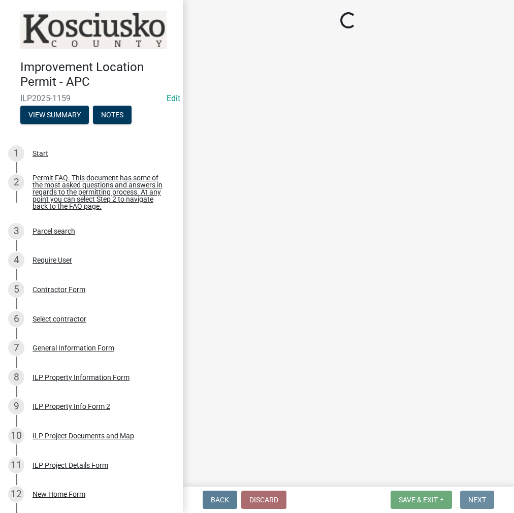
scroll to position [0, 0]
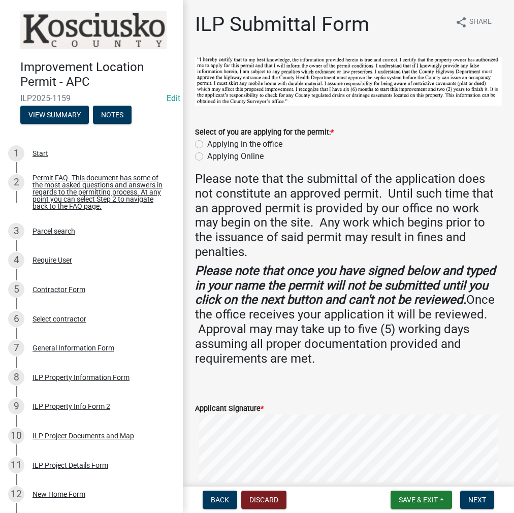
drag, startPoint x: 199, startPoint y: 142, endPoint x: 270, endPoint y: 150, distance: 71.6
click at [207, 142] on label "Applying in the office" at bounding box center [244, 144] width 75 height 12
click at [207, 142] on input "Applying in the office" at bounding box center [210, 141] width 7 height 7
radio input "true"
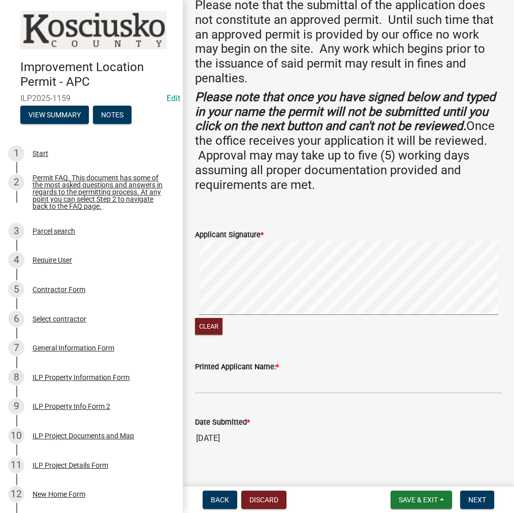
scroll to position [185, 0]
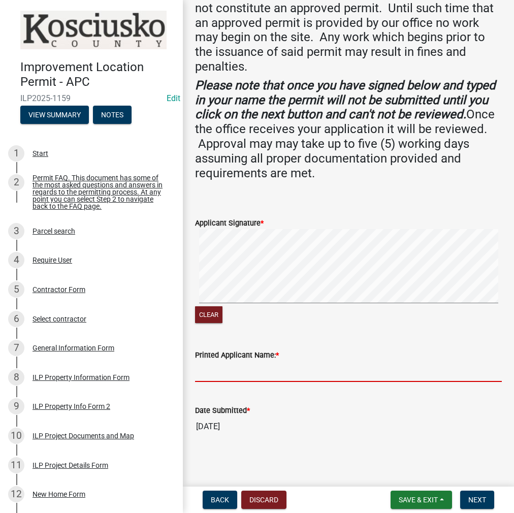
click at [217, 361] on input "Printed Applicant Name: *" at bounding box center [348, 371] width 307 height 21
click at [391, 317] on div "Clear" at bounding box center [348, 277] width 307 height 96
type input "[PERSON_NAME]"
click at [477, 495] on span "Next" at bounding box center [477, 499] width 18 height 8
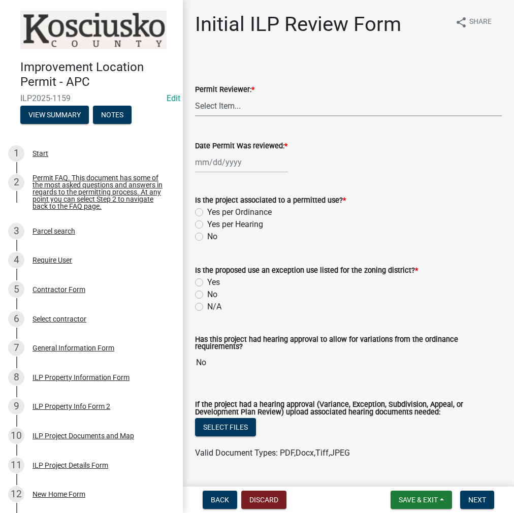
click at [230, 101] on select "Select Item... MMS LT AT CS [PERSON_NAME]" at bounding box center [348, 105] width 307 height 21
click at [195, 95] on select "Select Item... MMS LT AT CS [PERSON_NAME]" at bounding box center [348, 105] width 307 height 21
select select "c872cdc8-ca01-49f1-a213-e4b05fa58cd2"
click at [219, 166] on div at bounding box center [241, 162] width 93 height 21
select select "9"
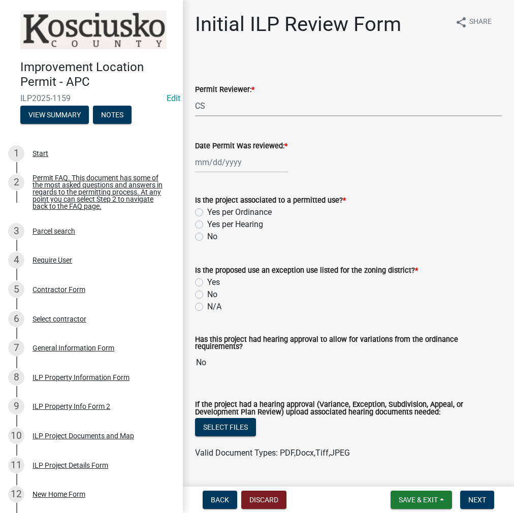
select select "2025"
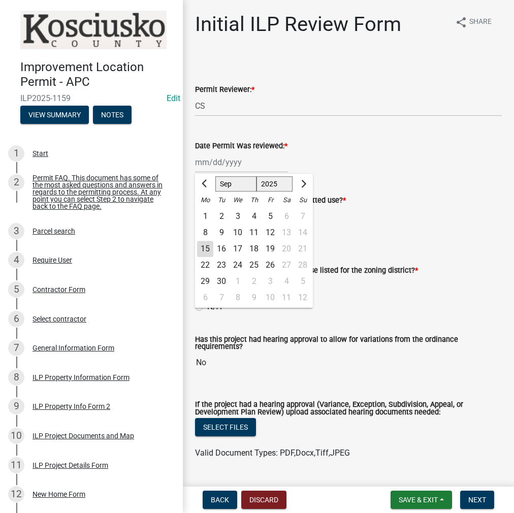
click at [205, 247] on div "15" at bounding box center [205, 249] width 16 height 16
type input "[DATE]"
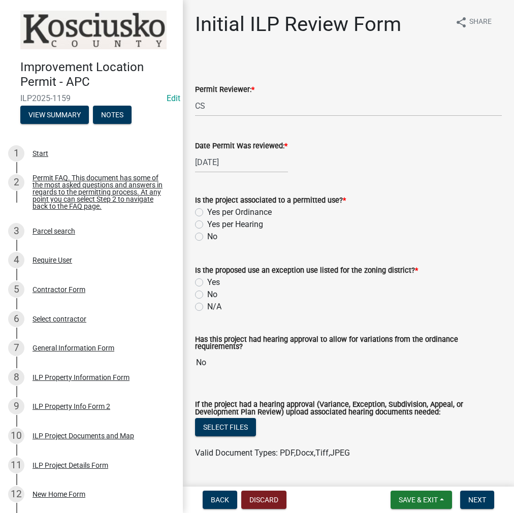
click at [207, 214] on label "Yes per Ordinance" at bounding box center [239, 212] width 64 height 12
click at [207, 213] on input "Yes per Ordinance" at bounding box center [210, 209] width 7 height 7
radio input "true"
click at [207, 293] on label "No" at bounding box center [212, 294] width 10 height 12
click at [207, 293] on input "No" at bounding box center [210, 291] width 7 height 7
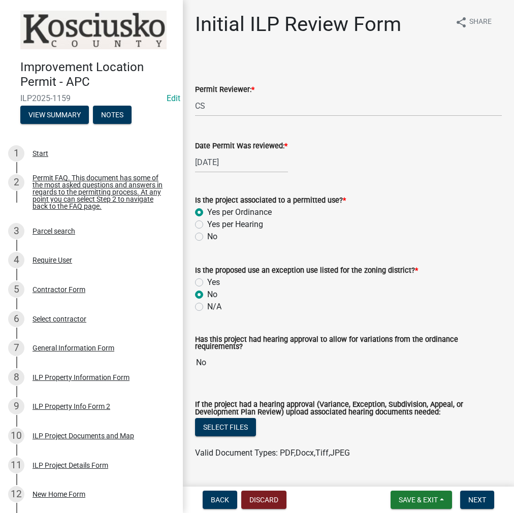
radio input "true"
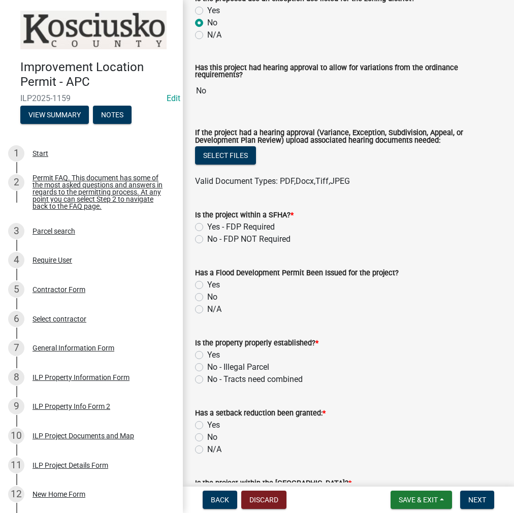
scroll to position [355, 0]
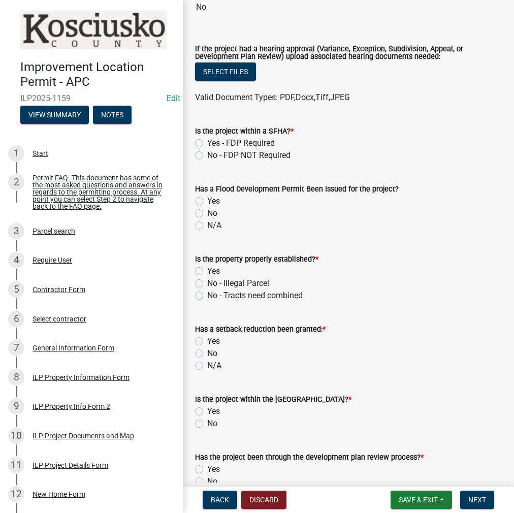
click at [207, 155] on label "No - FDP NOT Required" at bounding box center [248, 155] width 83 height 12
click at [207, 155] on input "No - FDP NOT Required" at bounding box center [210, 152] width 7 height 7
radio input "true"
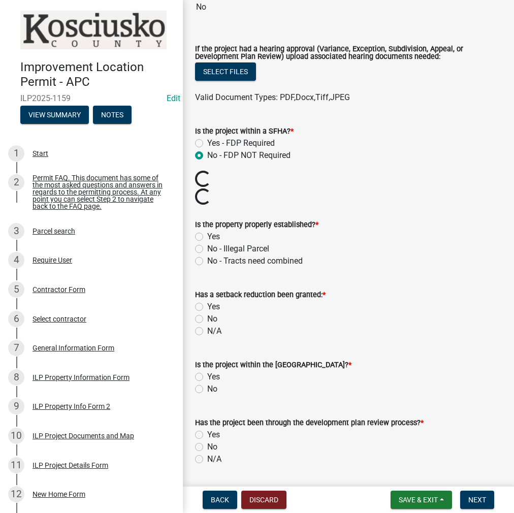
click at [207, 235] on label "Yes" at bounding box center [213, 236] width 13 height 12
click at [207, 235] on input "Yes" at bounding box center [210, 233] width 7 height 7
radio input "true"
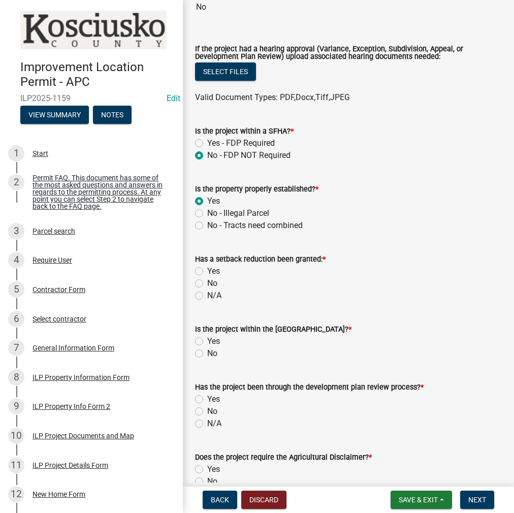
click at [207, 283] on label "No" at bounding box center [212, 283] width 10 height 12
click at [207, 283] on input "No" at bounding box center [210, 280] width 7 height 7
radio input "true"
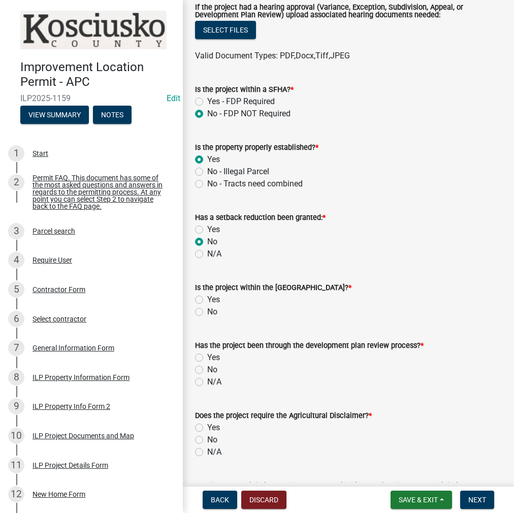
scroll to position [457, 0]
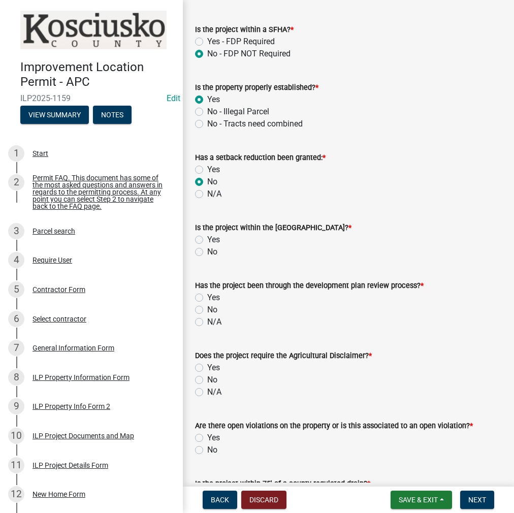
click at [207, 252] on label "No" at bounding box center [212, 252] width 10 height 12
click at [207, 252] on input "No" at bounding box center [210, 249] width 7 height 7
radio input "true"
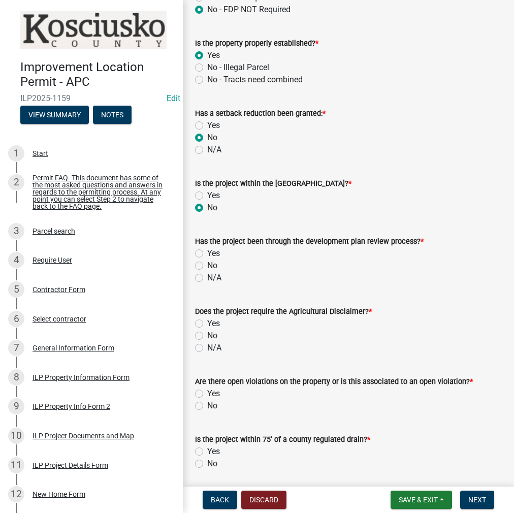
scroll to position [558, 0]
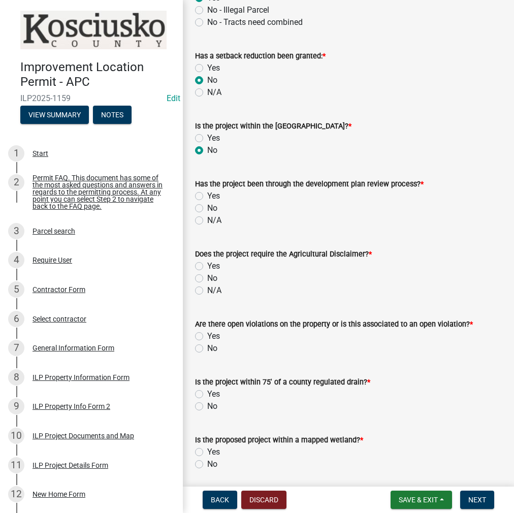
click at [207, 207] on label "No" at bounding box center [212, 208] width 10 height 12
click at [207, 207] on input "No" at bounding box center [210, 205] width 7 height 7
radio input "true"
click at [207, 264] on label "Yes" at bounding box center [213, 266] width 13 height 12
click at [207, 264] on input "Yes" at bounding box center [210, 263] width 7 height 7
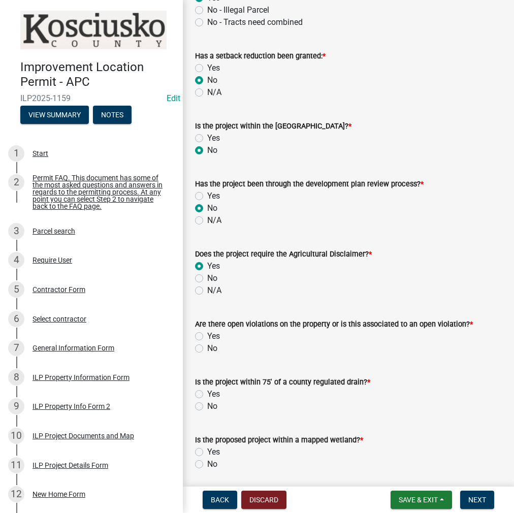
radio input "true"
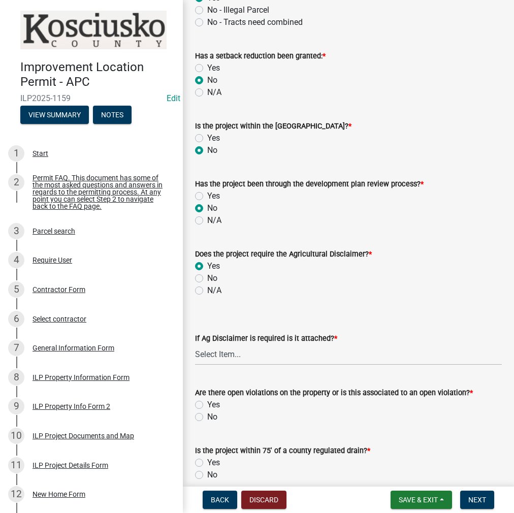
scroll to position [660, 0]
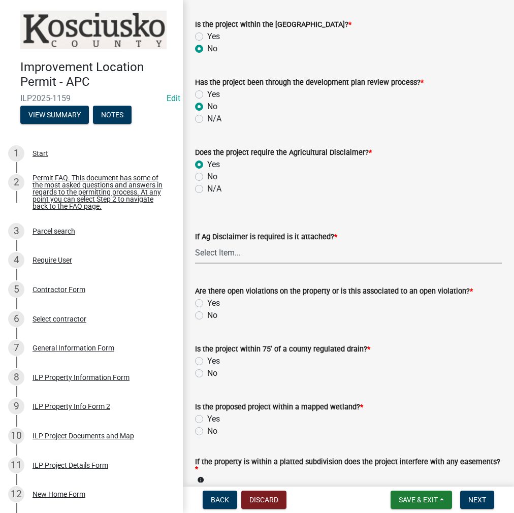
click at [226, 258] on select "Select Item... Yes No" at bounding box center [348, 253] width 307 height 21
click at [195, 243] on select "Select Item... Yes No" at bounding box center [348, 253] width 307 height 21
select select "c0fa77dd-9ee0-4144-9979-eb2eebb8c086"
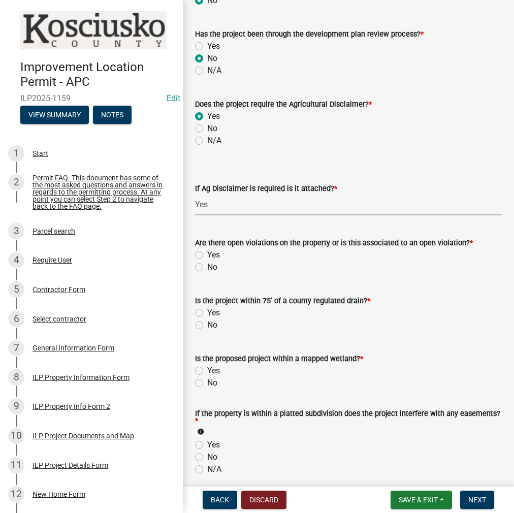
scroll to position [761, 0]
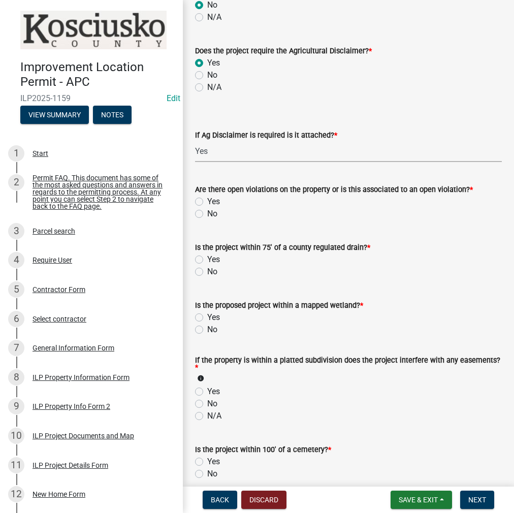
click at [207, 212] on label "No" at bounding box center [212, 214] width 10 height 12
click at [207, 212] on input "No" at bounding box center [210, 211] width 7 height 7
radio input "true"
click at [207, 270] on label "No" at bounding box center [212, 271] width 10 height 12
click at [207, 270] on input "No" at bounding box center [210, 268] width 7 height 7
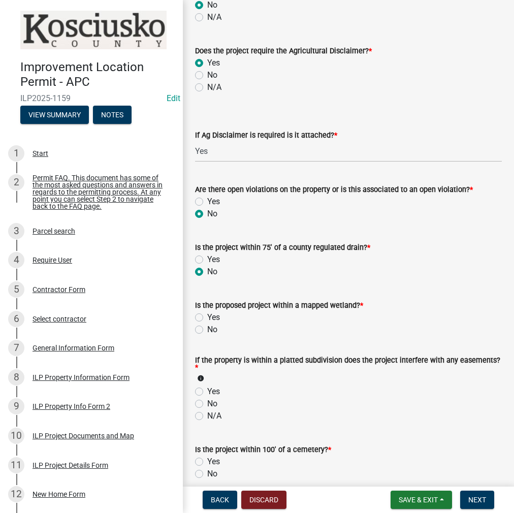
radio input "true"
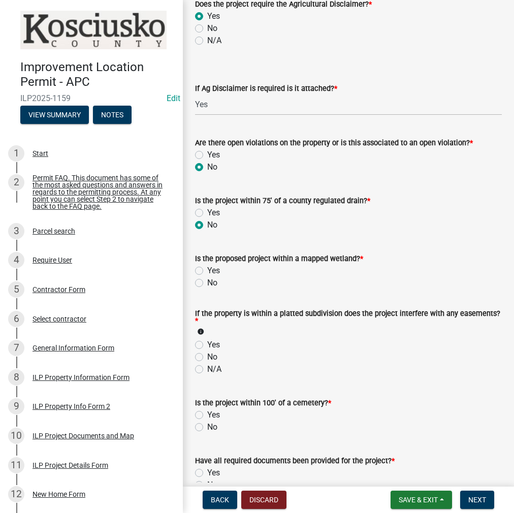
scroll to position [863, 0]
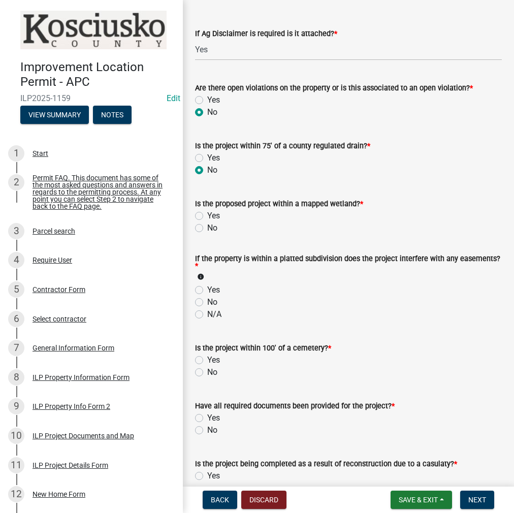
click at [207, 227] on label "No" at bounding box center [212, 228] width 10 height 12
click at [207, 227] on input "No" at bounding box center [210, 225] width 7 height 7
radio input "true"
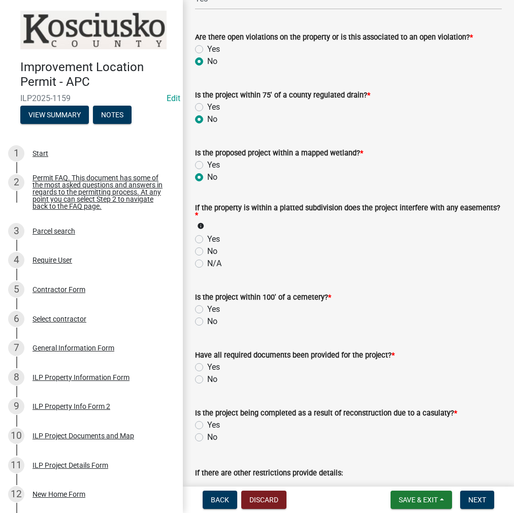
click at [207, 252] on label "No" at bounding box center [212, 251] width 10 height 12
click at [207, 252] on input "No" at bounding box center [210, 248] width 7 height 7
radio input "true"
click at [207, 318] on label "No" at bounding box center [212, 321] width 10 height 12
click at [207, 318] on input "No" at bounding box center [210, 318] width 7 height 7
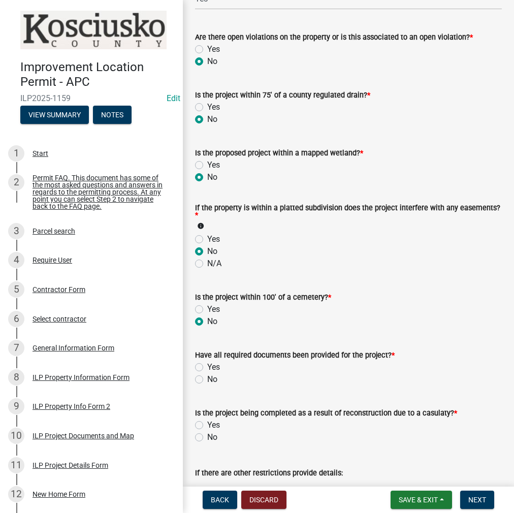
radio input "true"
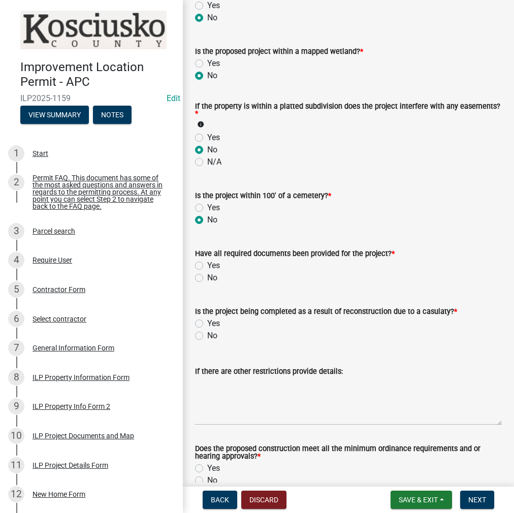
click at [207, 263] on label "Yes" at bounding box center [213, 265] width 13 height 12
click at [207, 263] on input "Yes" at bounding box center [210, 262] width 7 height 7
radio input "true"
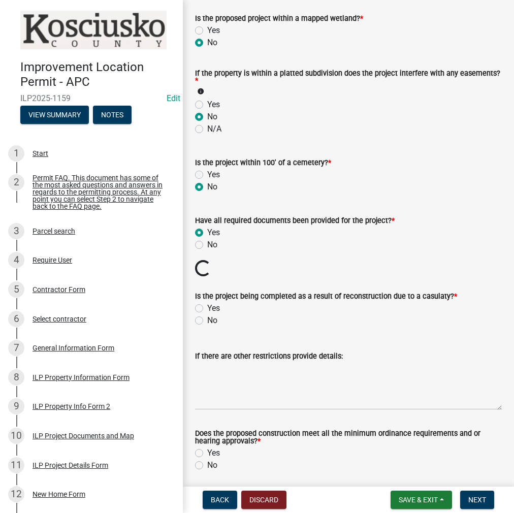
scroll to position [1066, 0]
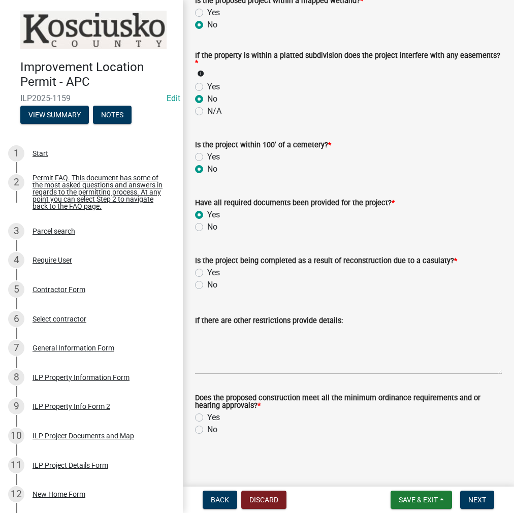
click at [207, 287] on label "No" at bounding box center [212, 285] width 10 height 12
click at [207, 285] on input "No" at bounding box center [210, 282] width 7 height 7
radio input "true"
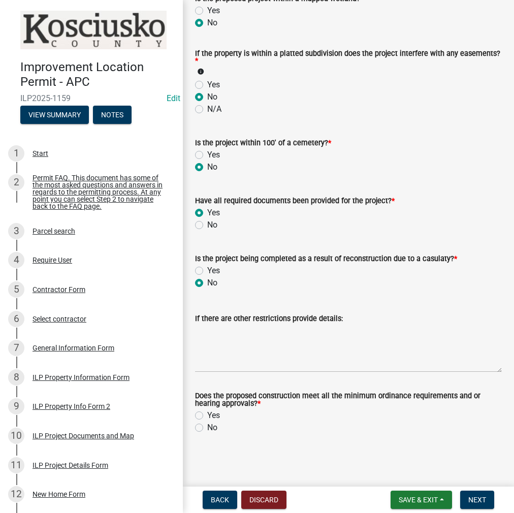
scroll to position [1068, 0]
click at [207, 414] on label "Yes" at bounding box center [213, 415] width 13 height 12
click at [207, 414] on input "Yes" at bounding box center [210, 412] width 7 height 7
radio input "true"
click at [470, 497] on span "Next" at bounding box center [477, 499] width 18 height 8
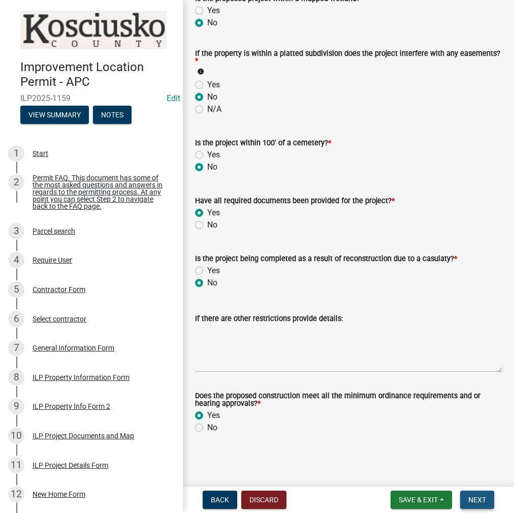
scroll to position [0, 0]
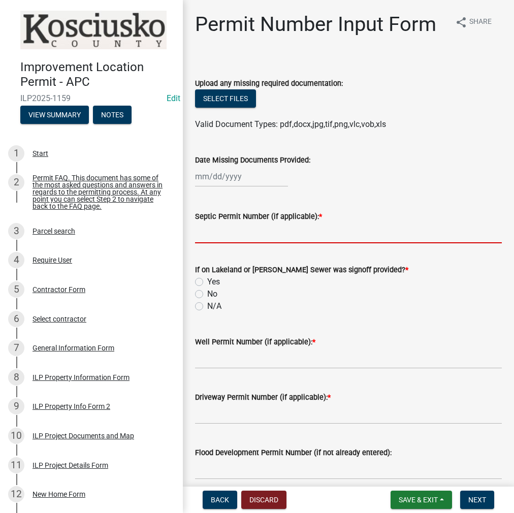
click at [219, 234] on input "Septic Permit Number (if applicable): *" at bounding box center [348, 232] width 307 height 21
type input "21084"
click at [207, 295] on label "No" at bounding box center [212, 294] width 10 height 12
click at [207, 294] on input "No" at bounding box center [210, 291] width 7 height 7
radio input "true"
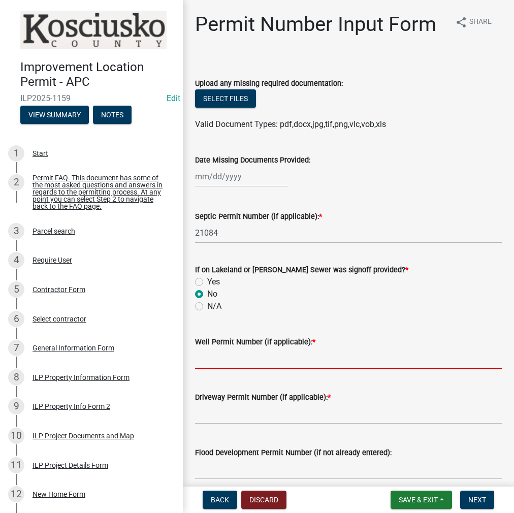
click at [207, 361] on input "Well Permit Number (if applicable): *" at bounding box center [348, 358] width 307 height 21
type input "16448"
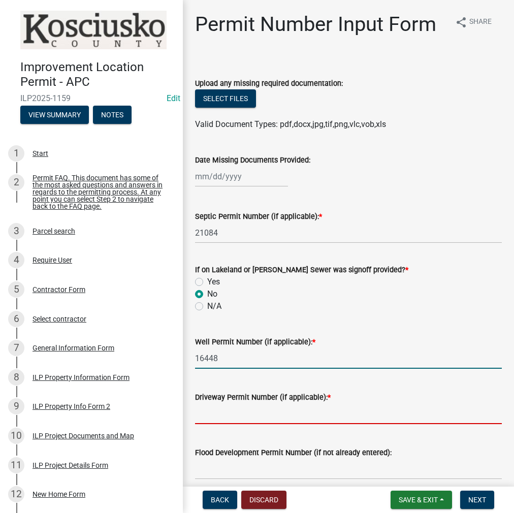
click at [226, 415] on input "Driveway Permit Number (if applicable): *" at bounding box center [348, 413] width 307 height 21
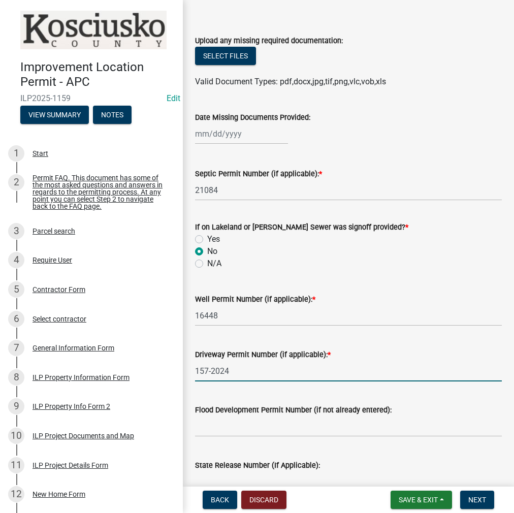
scroll to position [203, 0]
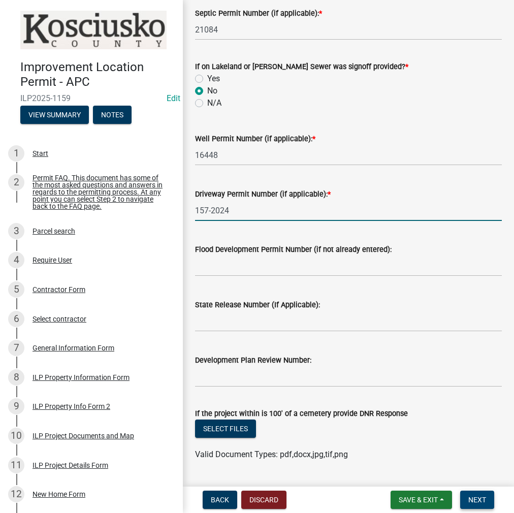
type input "157-2024"
click at [485, 504] on button "Next" at bounding box center [477, 499] width 34 height 18
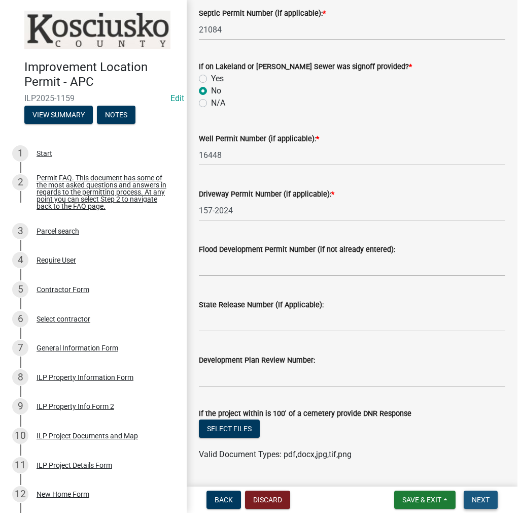
scroll to position [0, 0]
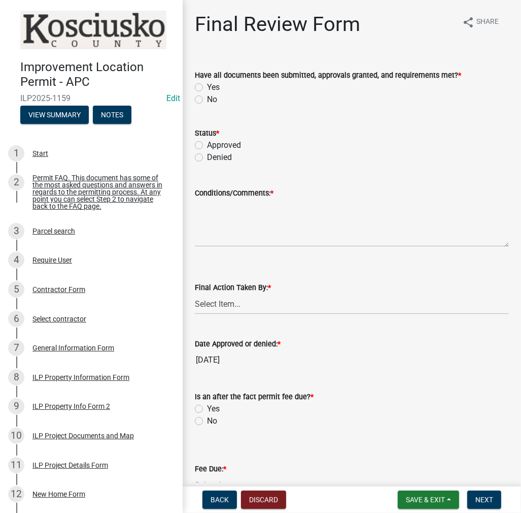
click at [207, 85] on label "Yes" at bounding box center [213, 87] width 13 height 12
click at [207, 85] on input "Yes" at bounding box center [210, 84] width 7 height 7
radio input "true"
click at [198, 134] on label "Status *" at bounding box center [207, 133] width 24 height 7
click at [207, 143] on label "Approved" at bounding box center [224, 145] width 34 height 12
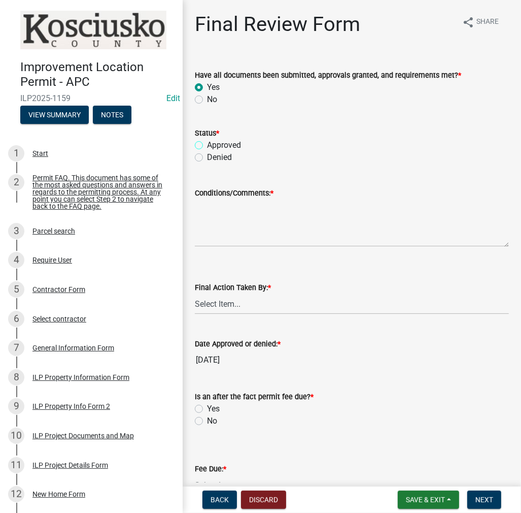
click at [207, 143] on input "Approved" at bounding box center [210, 142] width 7 height 7
radio input "true"
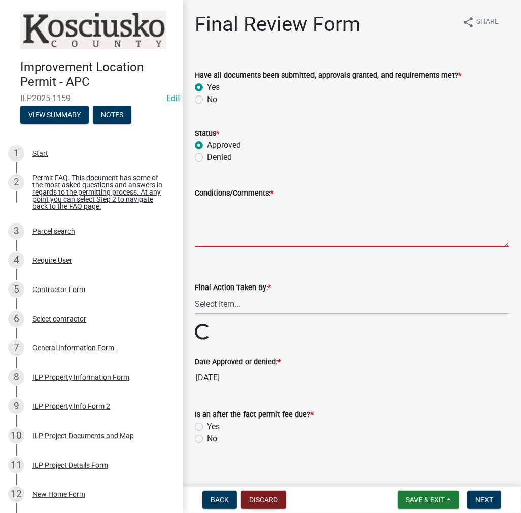
click at [214, 208] on textarea "Conditions/Comments: *" at bounding box center [352, 223] width 314 height 48
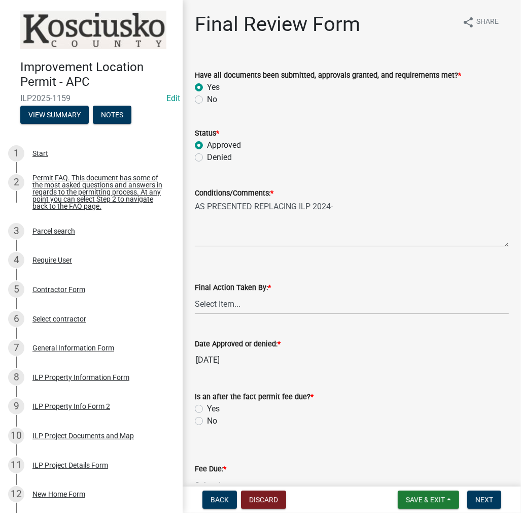
click at [431, 197] on div "Conditions/Comments: *" at bounding box center [352, 193] width 314 height 12
click at [414, 212] on textarea "AS PRESENTED REPLACING ILP 2024-" at bounding box center [352, 223] width 314 height 48
type textarea "AS PRESENTED REPLACING ILP 2024-709"
click at [219, 303] on select "Select Item... MMS LT AT CS [PERSON_NAME]" at bounding box center [352, 303] width 314 height 21
click at [195, 293] on select "Select Item... MMS LT AT CS [PERSON_NAME]" at bounding box center [352, 303] width 314 height 21
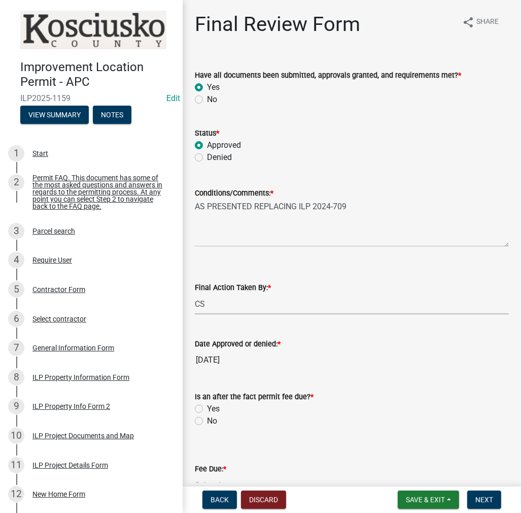
select select "c872cdc8-ca01-49f1-a213-e4b05fa58cd2"
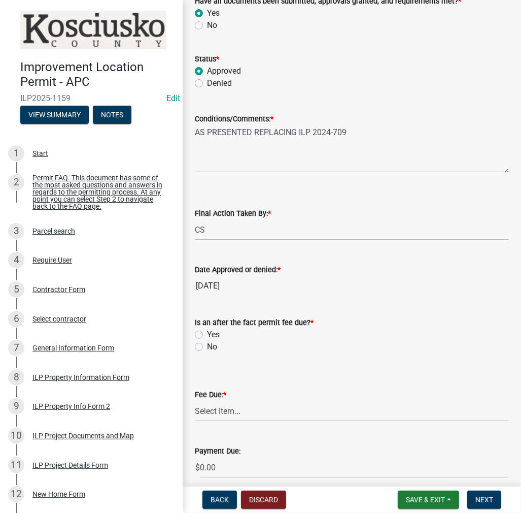
scroll to position [152, 0]
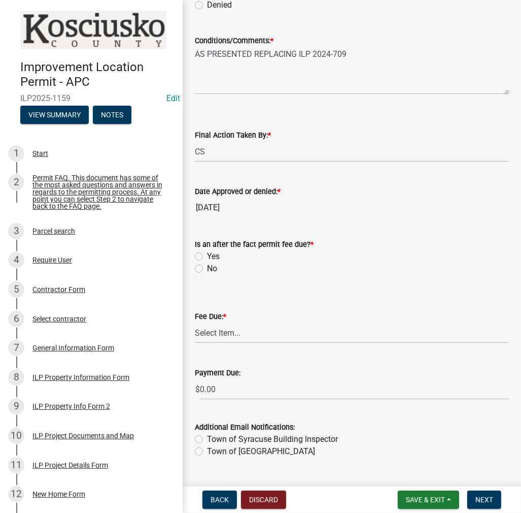
click at [207, 269] on label "No" at bounding box center [212, 268] width 10 height 12
click at [207, 269] on input "No" at bounding box center [210, 265] width 7 height 7
radio input "true"
click at [221, 338] on select "Select Item... N/A $10.00 $25.00 $125.00 $250 $500 $500 + $10.00 for every 10 s…" at bounding box center [352, 332] width 314 height 21
click at [195, 338] on select "Select Item... N/A $10.00 $25.00 $125.00 $250 $500 $500 + $10.00 for every 10 s…" at bounding box center [352, 332] width 314 height 21
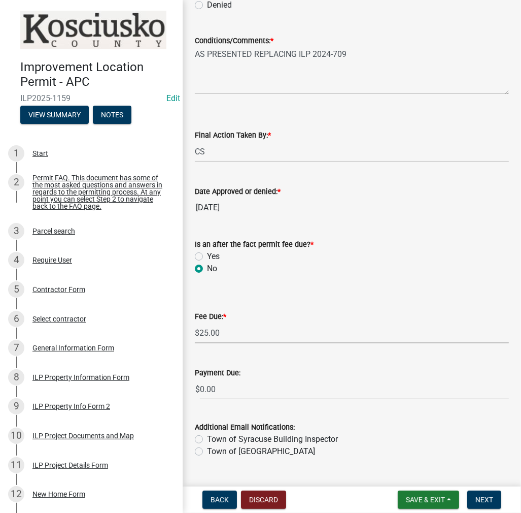
select select "71256567-8c52-414d-b434-ae6b266e1a0e"
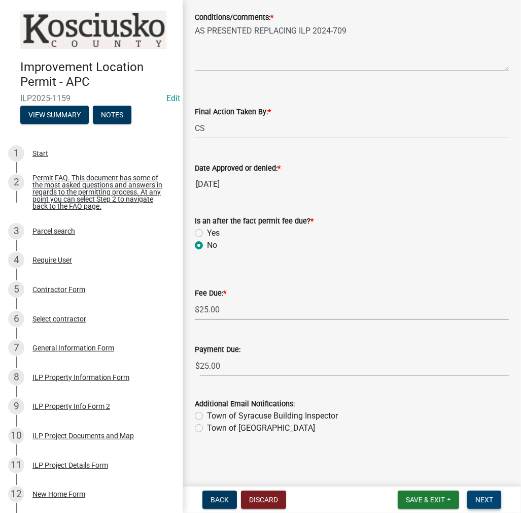
click at [487, 501] on span "Next" at bounding box center [485, 499] width 18 height 8
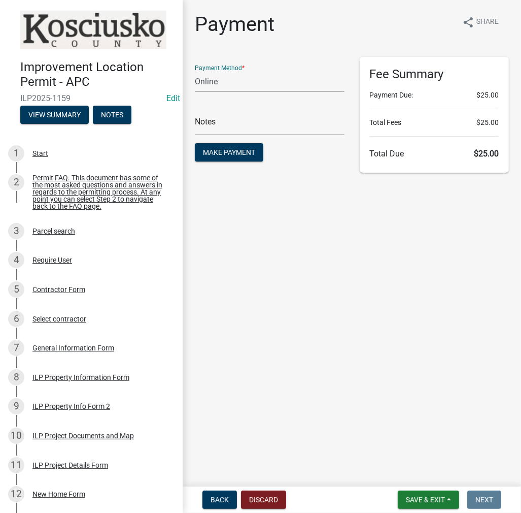
click at [235, 79] on select "Credit Card POS Check Cash Online" at bounding box center [270, 81] width 150 height 21
select select "2: 1"
click at [195, 71] on select "Credit Card POS Check Cash Online" at bounding box center [270, 81] width 150 height 21
drag, startPoint x: 221, startPoint y: 127, endPoint x: 227, endPoint y: 125, distance: 6.6
click at [222, 126] on input "text" at bounding box center [270, 124] width 150 height 21
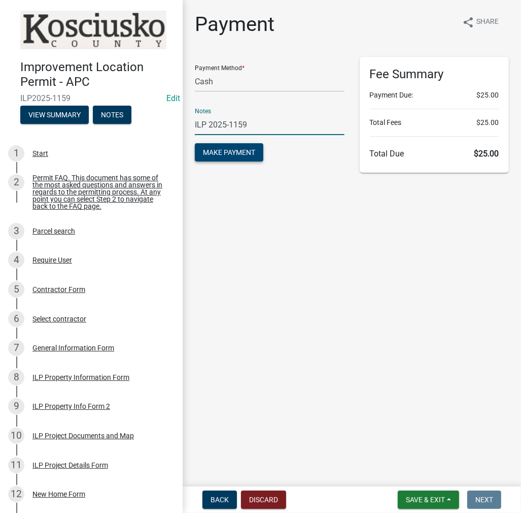
type input "ILP 2025-1159"
click at [251, 150] on span "Make Payment" at bounding box center [229, 152] width 52 height 8
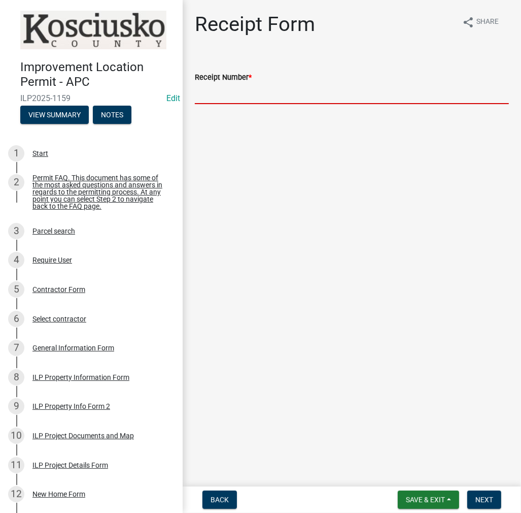
click at [215, 96] on input "Receipt Number *" at bounding box center [352, 93] width 314 height 21
click at [235, 94] on input "Receipt Number *" at bounding box center [352, 93] width 314 height 21
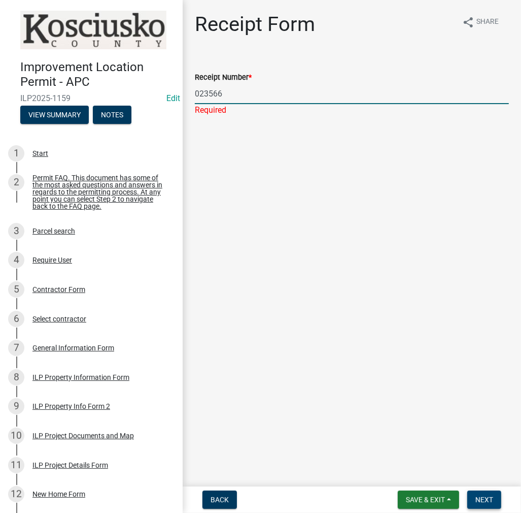
type input "023566"
click at [487, 497] on span "Next" at bounding box center [485, 499] width 18 height 8
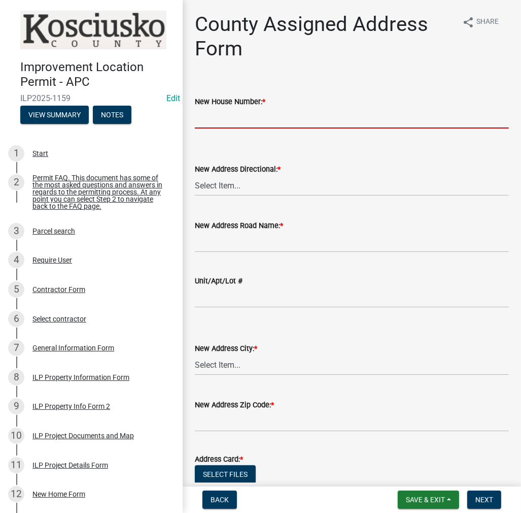
click at [223, 112] on input "New House Number: *" at bounding box center [352, 118] width 314 height 21
type input "1595"
select select "57d3dbe1-f48f-4c9f-af6d-6c7a2e9f3087"
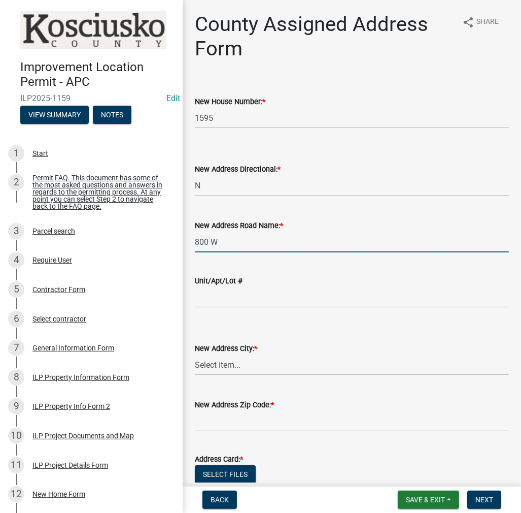
type input "800 W"
click at [228, 361] on select "Select Item... Akron Breman Bourbon [PERSON_NAME][GEOGRAPHIC_DATA] [GEOGRAPHIC_…" at bounding box center [352, 364] width 314 height 21
click at [195, 354] on select "Select Item... Akron Breman Bourbon [PERSON_NAME][GEOGRAPHIC_DATA] [GEOGRAPHIC_…" at bounding box center [352, 364] width 314 height 21
select select "b9c97ed9-41f4-4f2e-80f7-d2436b6d337b"
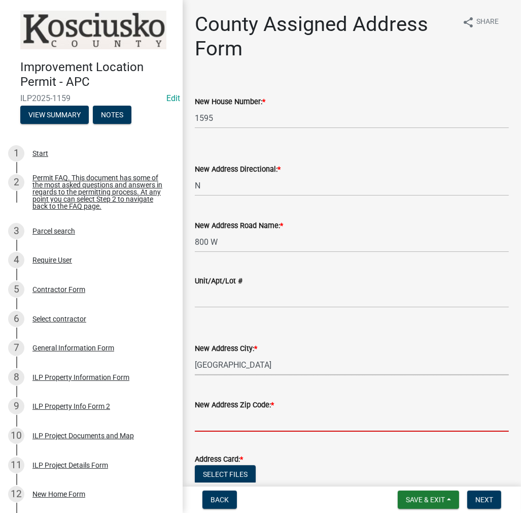
click at [233, 422] on input "text" at bounding box center [352, 421] width 314 height 21
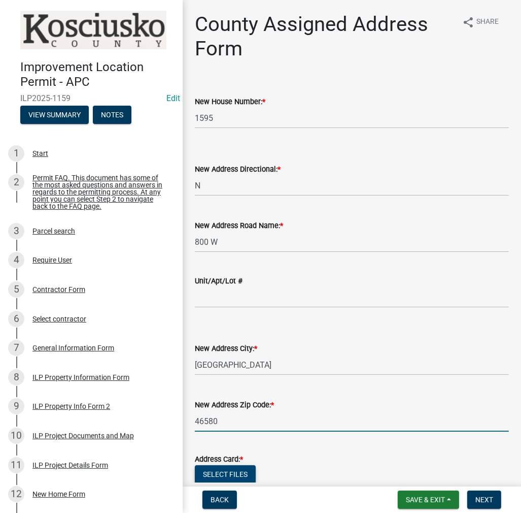
type input "46580"
click at [229, 472] on button "Select files" at bounding box center [225, 474] width 61 height 18
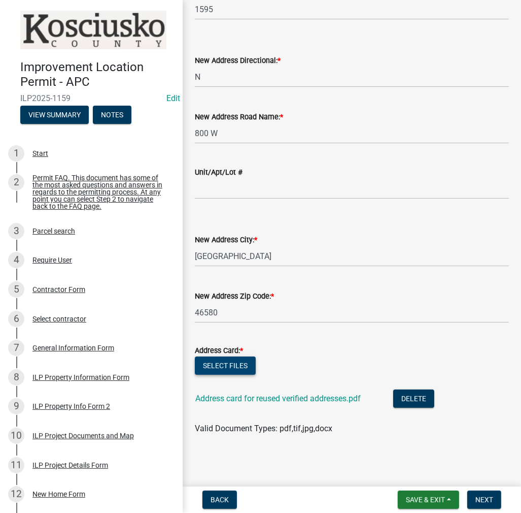
scroll to position [110, 0]
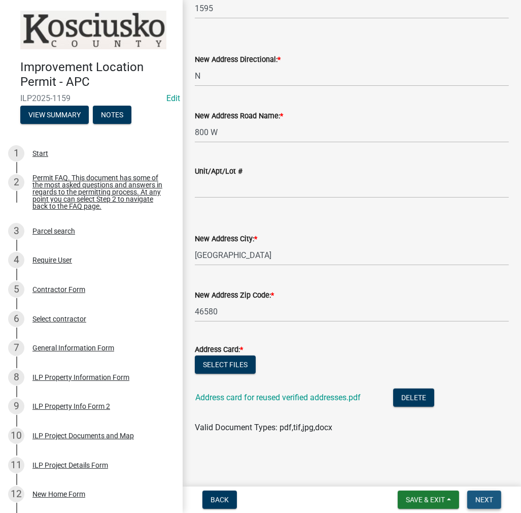
click at [481, 496] on span "Next" at bounding box center [485, 499] width 18 height 8
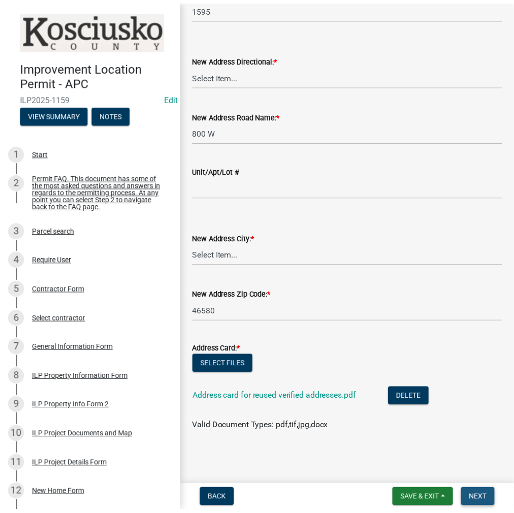
scroll to position [0, 0]
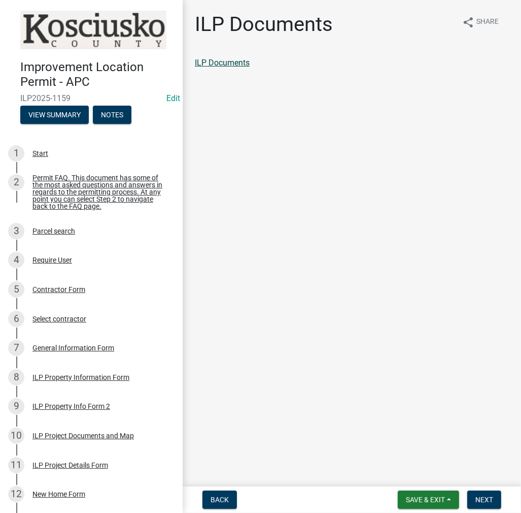
click at [228, 65] on link "ILP Documents" at bounding box center [222, 63] width 55 height 10
click at [481, 496] on span "Next" at bounding box center [485, 499] width 18 height 8
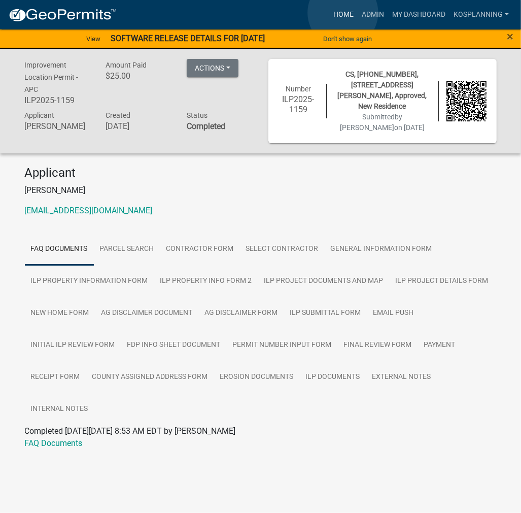
click at [343, 13] on link "Home" at bounding box center [343, 14] width 28 height 19
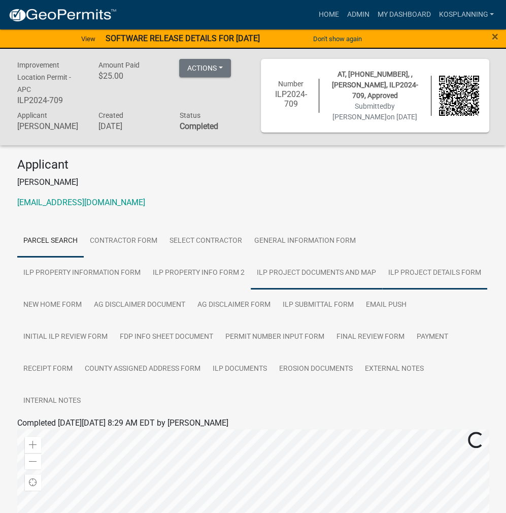
drag, startPoint x: 197, startPoint y: 279, endPoint x: 294, endPoint y: 281, distance: 96.5
click at [251, 279] on link "ILP Project Documents and Map" at bounding box center [316, 273] width 131 height 32
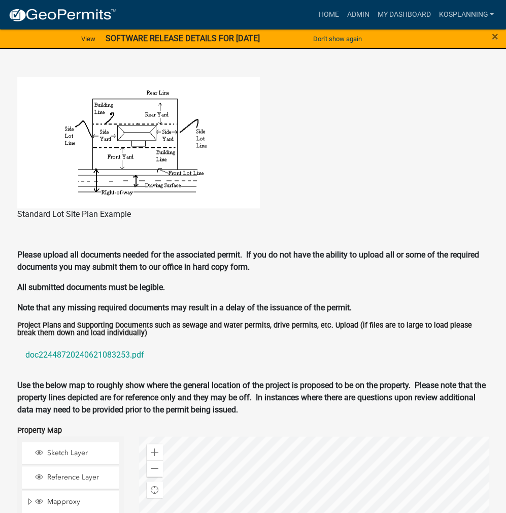
scroll to position [863, 0]
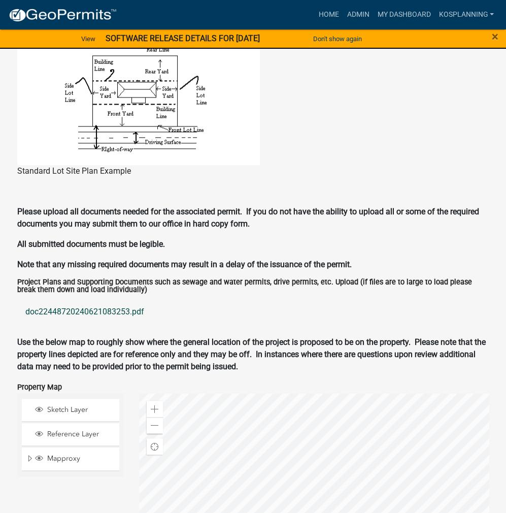
click at [124, 299] on link "doc22448720240621083253.pdf" at bounding box center [253, 311] width 472 height 24
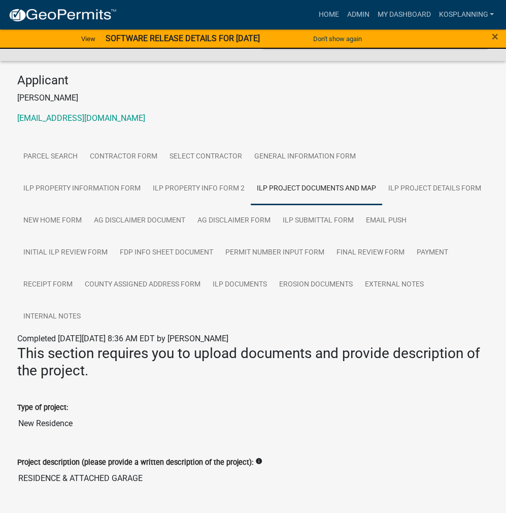
scroll to position [102, 0]
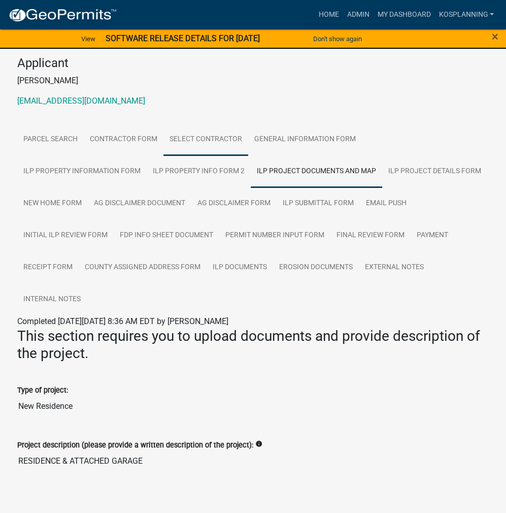
click at [242, 149] on link "Select contractor" at bounding box center [205, 139] width 85 height 32
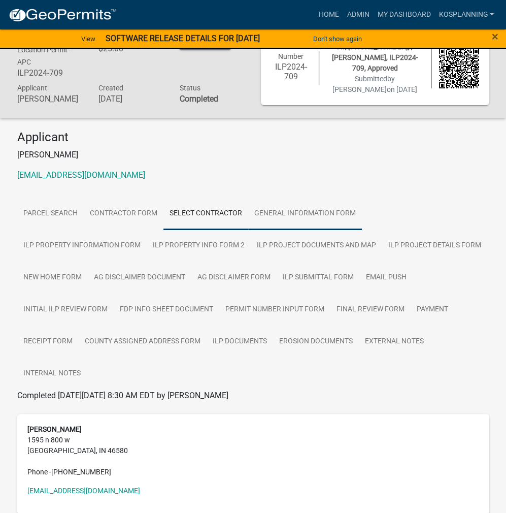
scroll to position [50, 0]
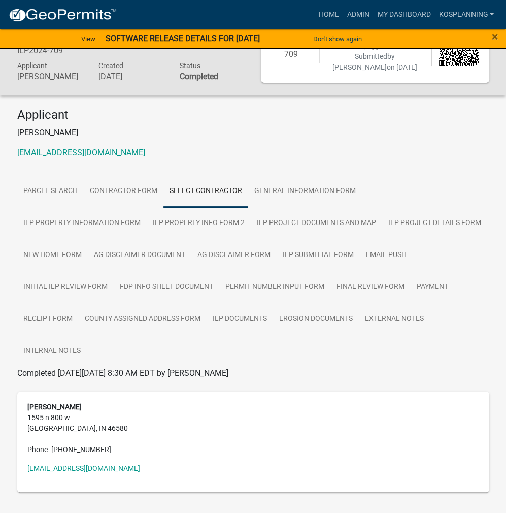
drag, startPoint x: 52, startPoint y: 425, endPoint x: 92, endPoint y: 431, distance: 41.0
click at [113, 429] on address "DANIEL MCKIBBIN 1595 n 800 w WARSAW, IN 46580 Phone - (574) 551-4279" at bounding box center [253, 427] width 452 height 53
copy span "[PHONE_NUMBER]"
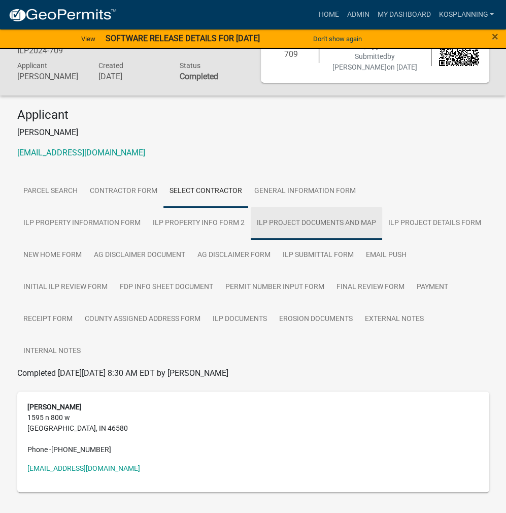
click at [251, 233] on link "ILP Project Documents and Map" at bounding box center [316, 223] width 131 height 32
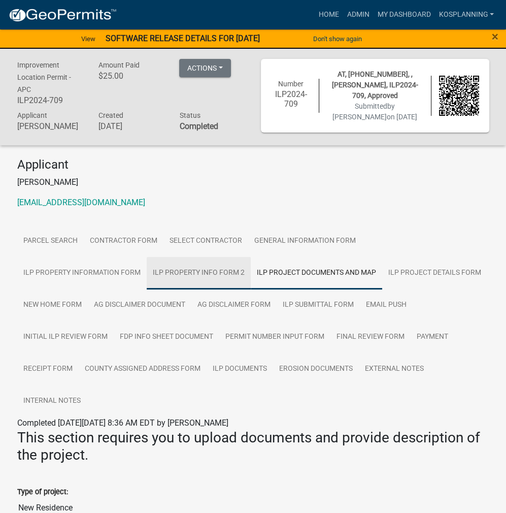
click at [147, 283] on link "ILP Property Info Form 2" at bounding box center [199, 273] width 104 height 32
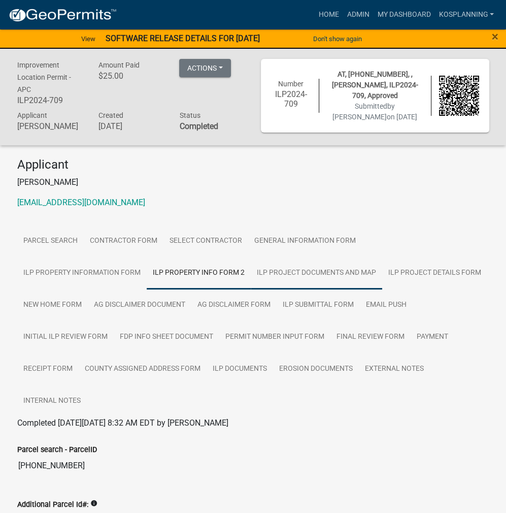
click at [251, 283] on link "ILP Project Documents and Map" at bounding box center [316, 273] width 131 height 32
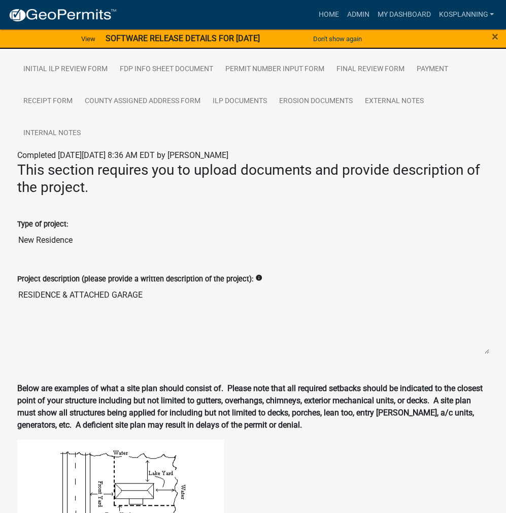
scroll to position [203, 0]
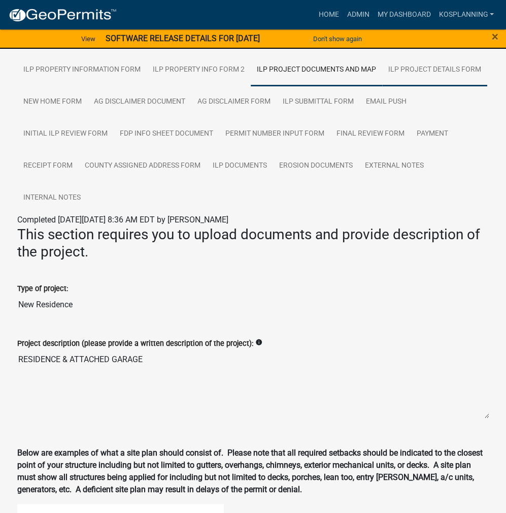
click at [382, 81] on link "ILP Project Details Form" at bounding box center [434, 70] width 105 height 32
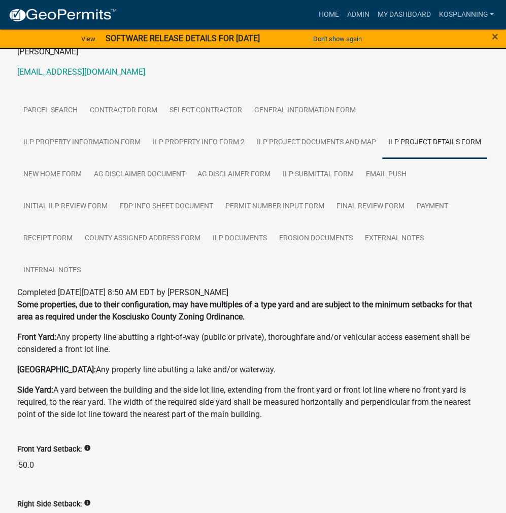
scroll to position [117, 0]
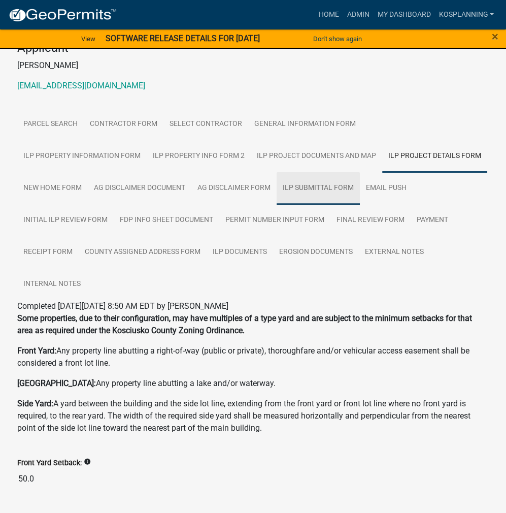
click at [277, 194] on link "ILP Submittal Form" at bounding box center [318, 188] width 83 height 32
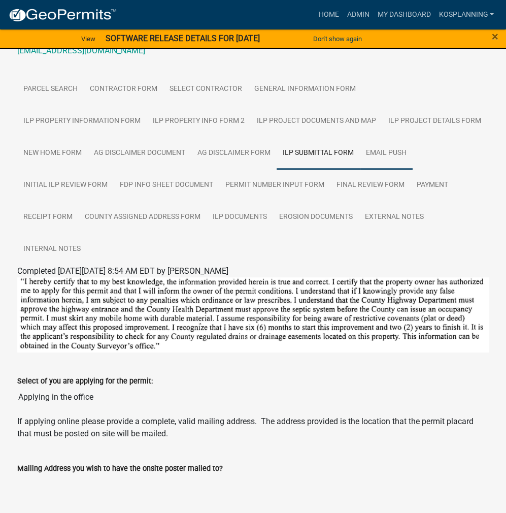
scroll to position [152, 0]
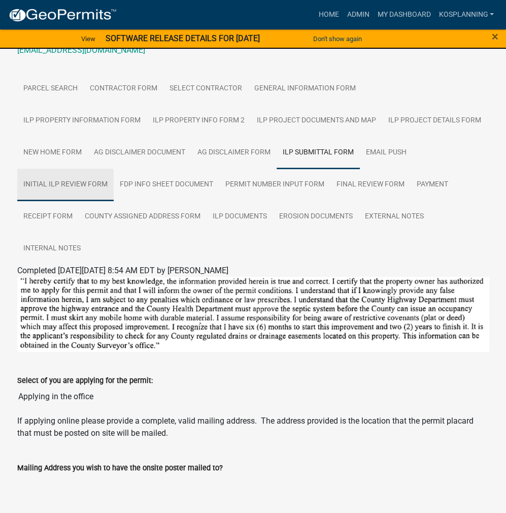
click at [114, 169] on link "Initial ILP Review Form" at bounding box center [65, 185] width 96 height 32
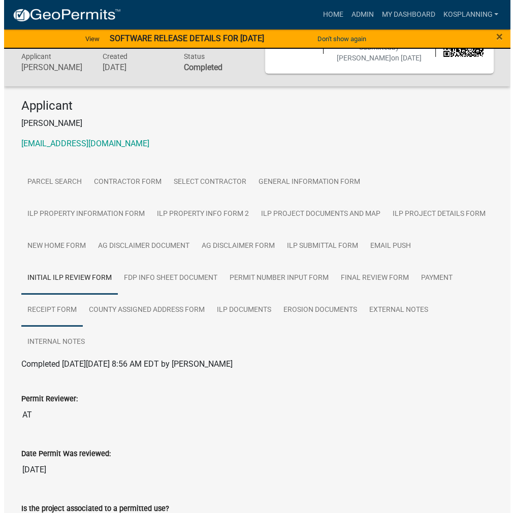
scroll to position [0, 0]
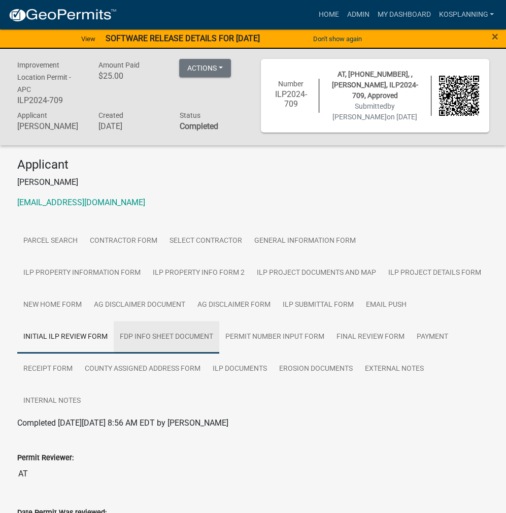
click at [114, 348] on link "FDP INFO Sheet Document" at bounding box center [167, 337] width 106 height 32
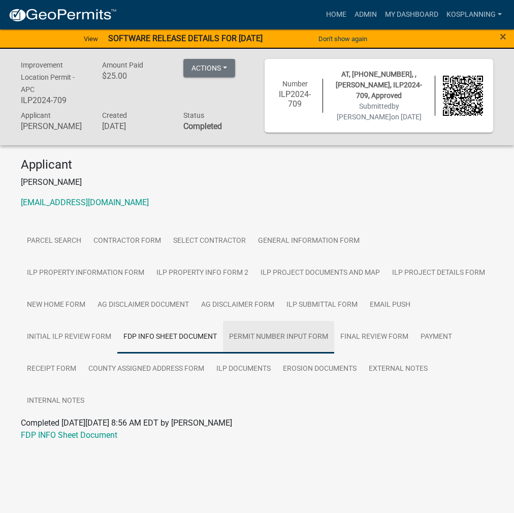
click at [223, 347] on link "Permit Number Input Form" at bounding box center [278, 337] width 111 height 32
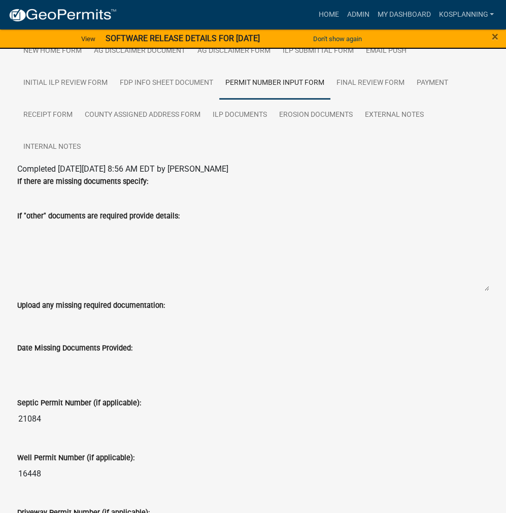
scroll to position [102, 0]
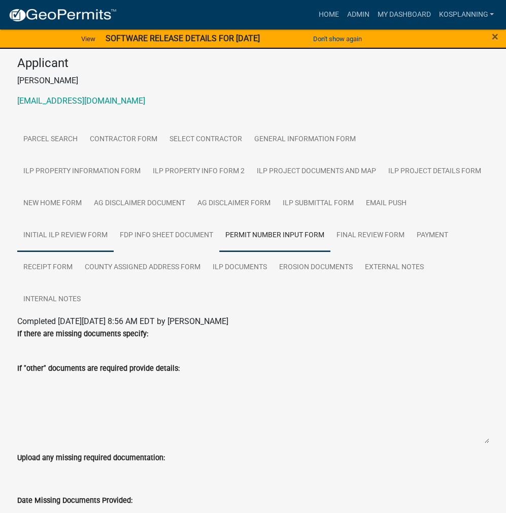
click at [114, 219] on link "Initial ILP Review Form" at bounding box center [65, 235] width 96 height 32
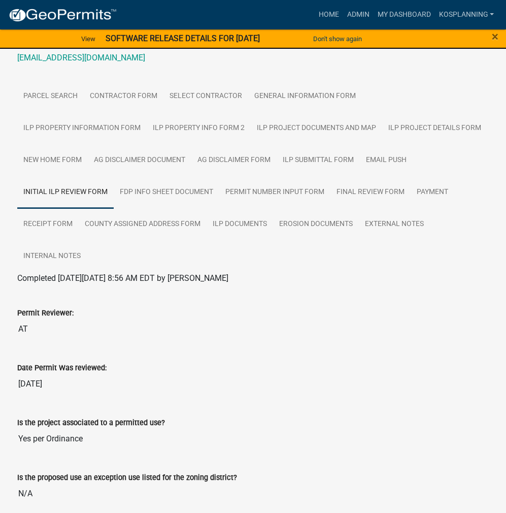
scroll to position [152, 0]
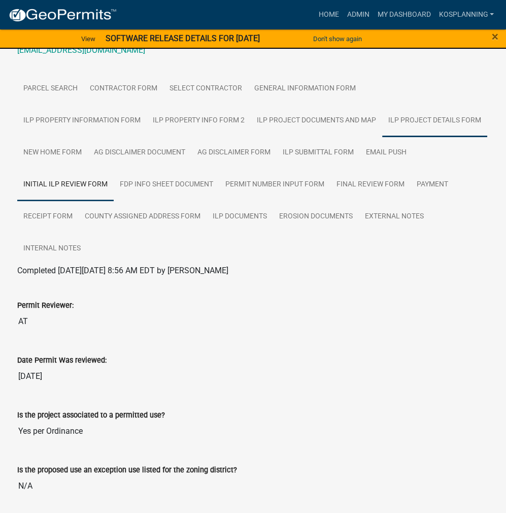
click at [382, 126] on link "ILP Project Details Form" at bounding box center [434, 121] width 105 height 32
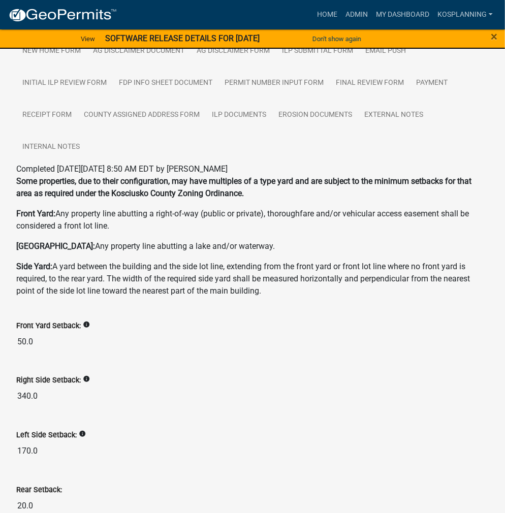
scroll to position [102, 0]
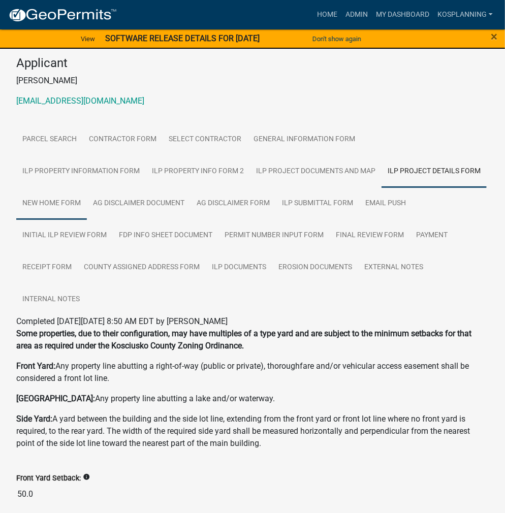
click at [87, 187] on link "New Home Form" at bounding box center [51, 203] width 71 height 32
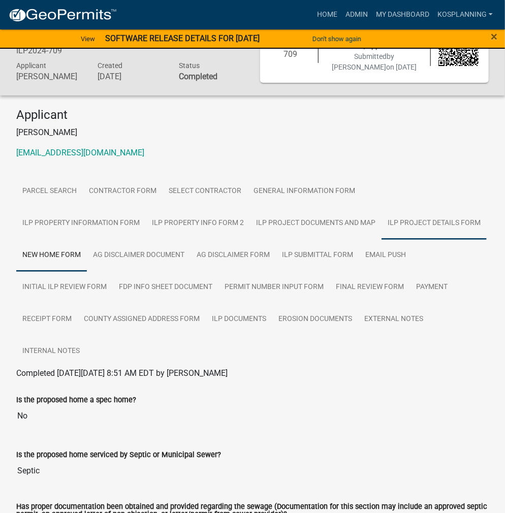
scroll to position [103, 0]
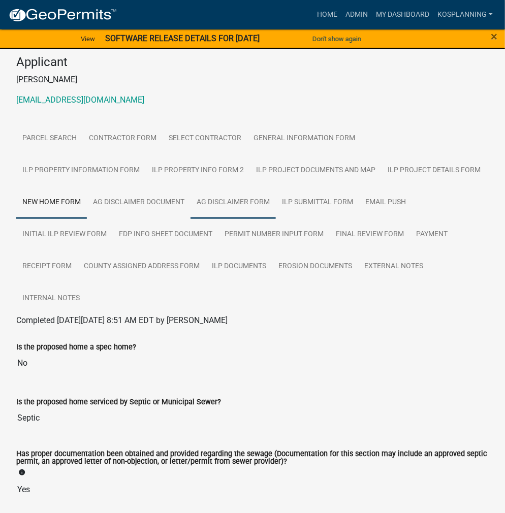
click at [190, 208] on link "Ag Disclaimer Form" at bounding box center [232, 202] width 85 height 32
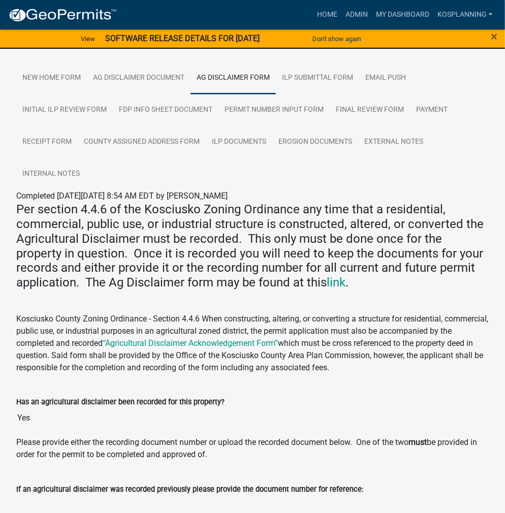
scroll to position [333, 0]
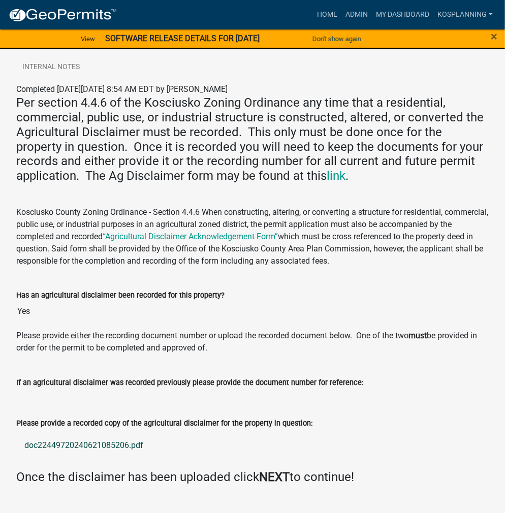
click at [147, 433] on link "doc22449720240621085206.pdf" at bounding box center [252, 445] width 472 height 24
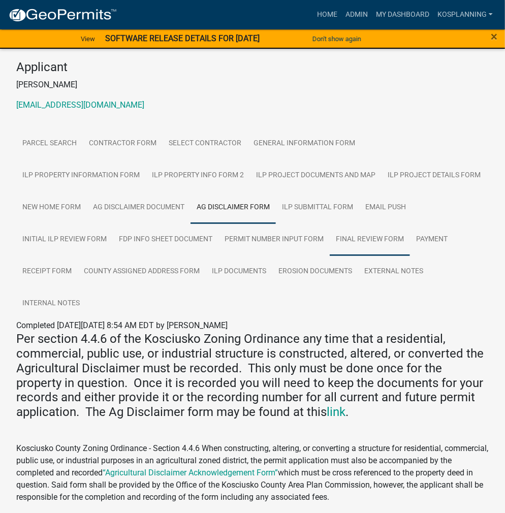
scroll to position [80, 0]
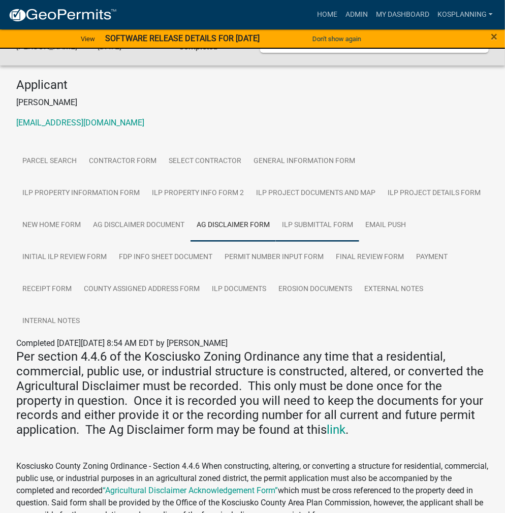
click at [276, 237] on link "ILP Submittal Form" at bounding box center [317, 225] width 83 height 32
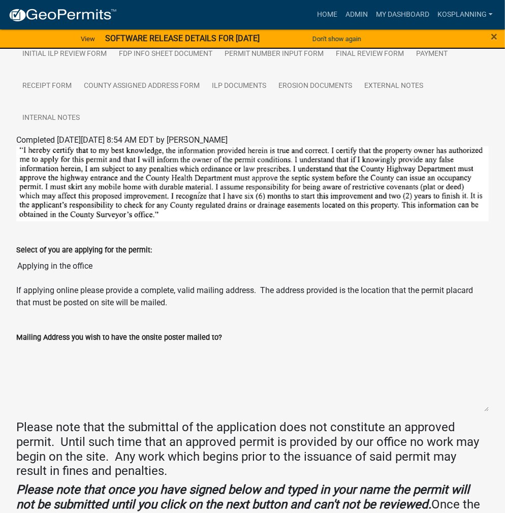
scroll to position [130, 0]
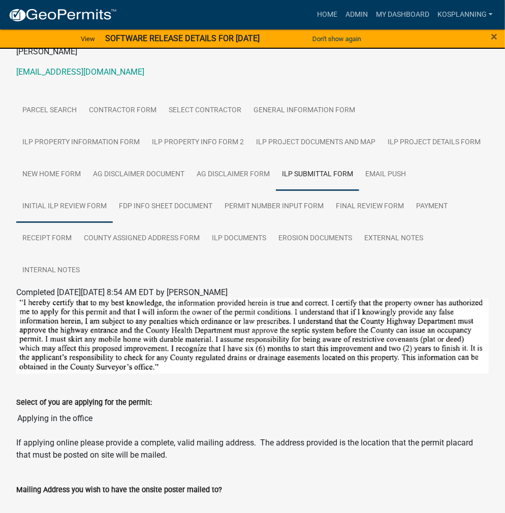
click at [113, 190] on link "Initial ILP Review Form" at bounding box center [64, 206] width 96 height 32
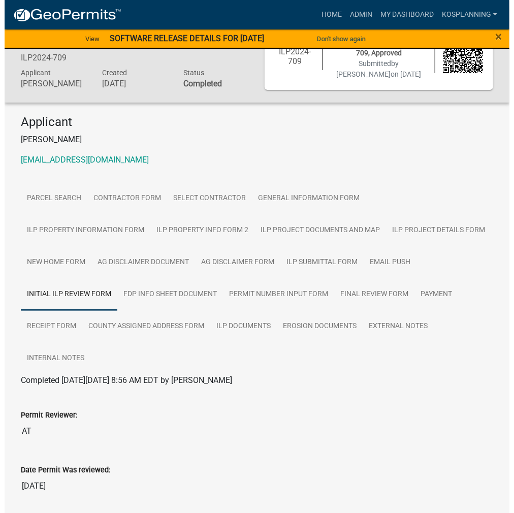
scroll to position [0, 0]
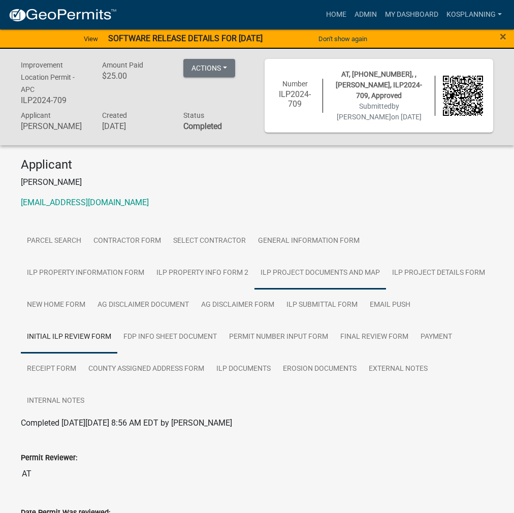
click at [254, 277] on link "ILP Project Documents and Map" at bounding box center [319, 273] width 131 height 32
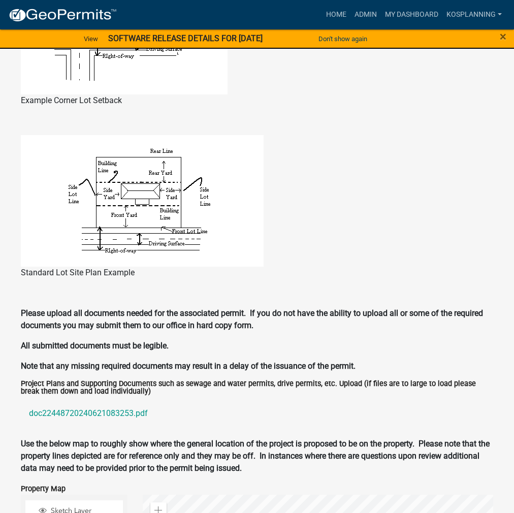
scroll to position [914, 0]
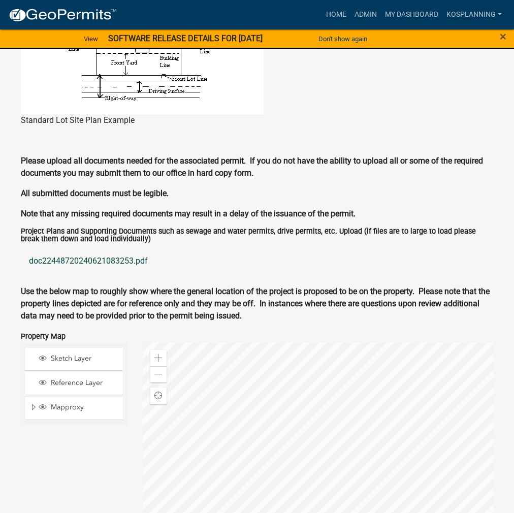
click at [85, 249] on link "doc22448720240621083253.pdf" at bounding box center [257, 261] width 472 height 24
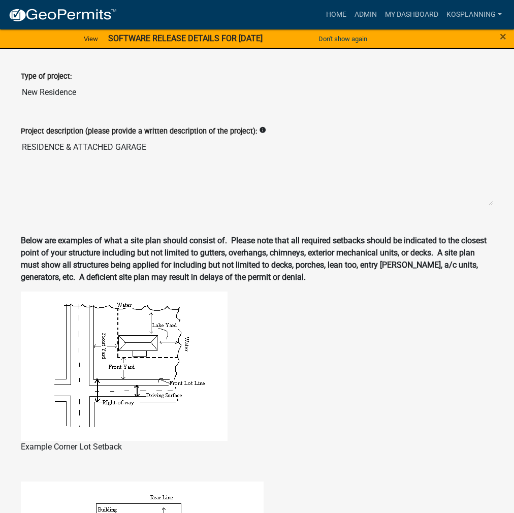
scroll to position [264, 0]
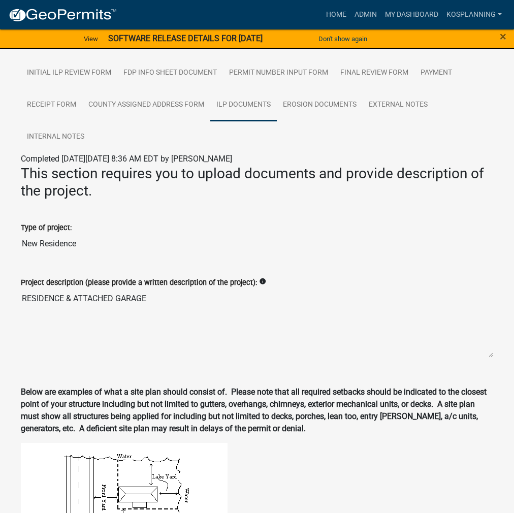
drag, startPoint x: 186, startPoint y: 120, endPoint x: 207, endPoint y: 131, distance: 24.1
click at [210, 120] on link "ILP Documents" at bounding box center [243, 105] width 66 height 32
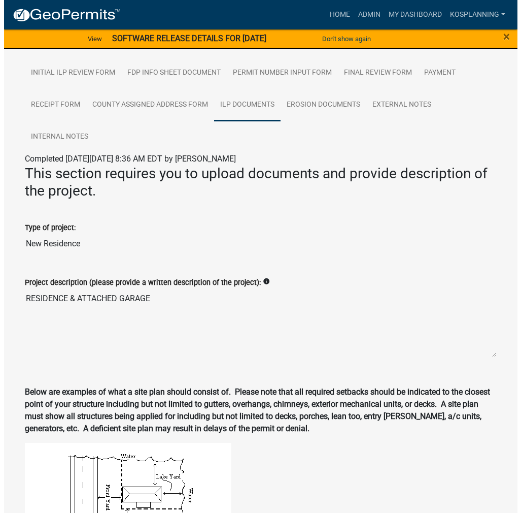
scroll to position [0, 0]
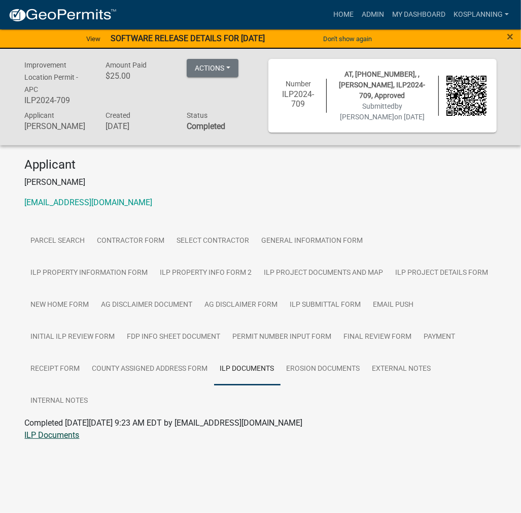
click at [48, 430] on link "ILP Documents" at bounding box center [52, 435] width 55 height 10
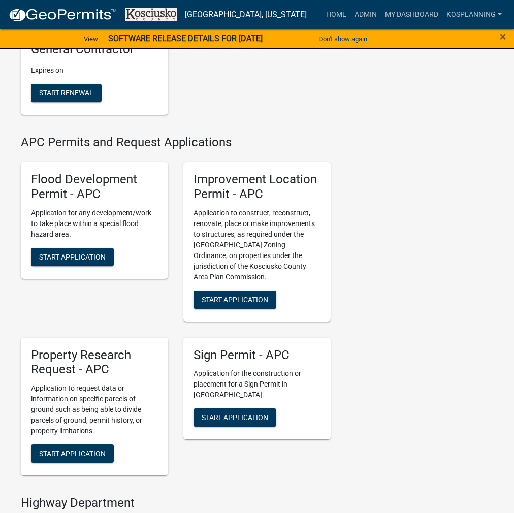
scroll to position [1117, 0]
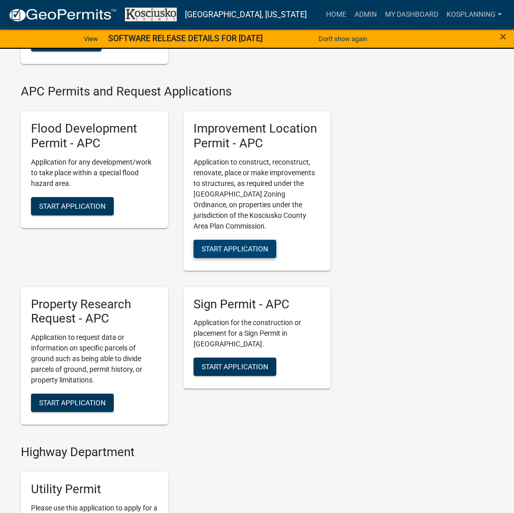
click at [256, 252] on button "Start Application" at bounding box center [234, 249] width 83 height 18
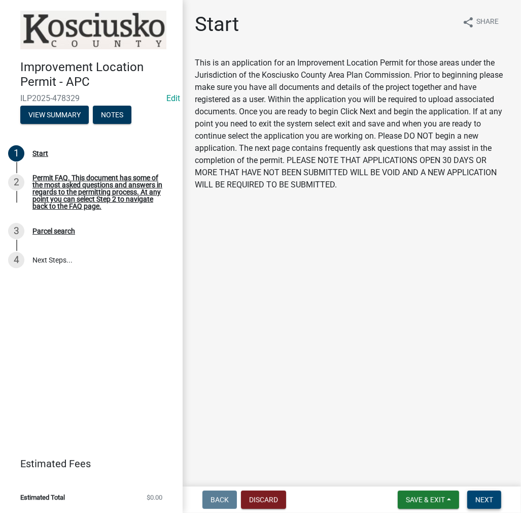
click at [483, 499] on span "Next" at bounding box center [485, 499] width 18 height 8
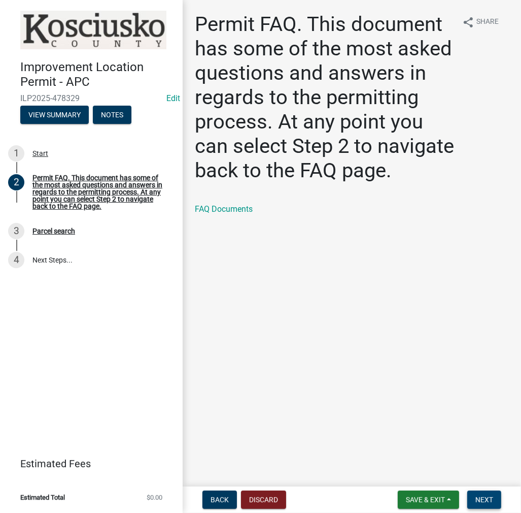
click at [483, 499] on span "Next" at bounding box center [485, 499] width 18 height 8
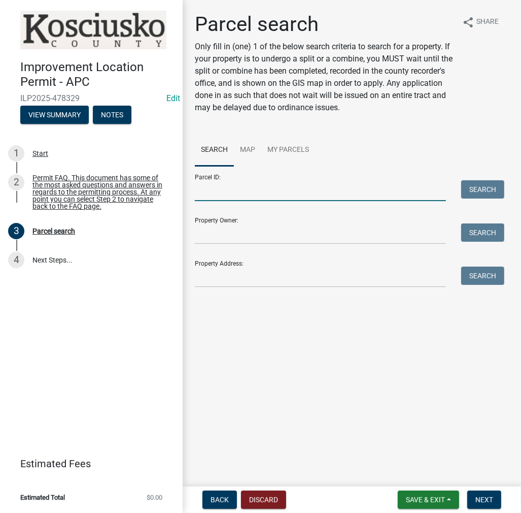
click at [233, 187] on input "Parcel ID:" at bounding box center [320, 190] width 251 height 21
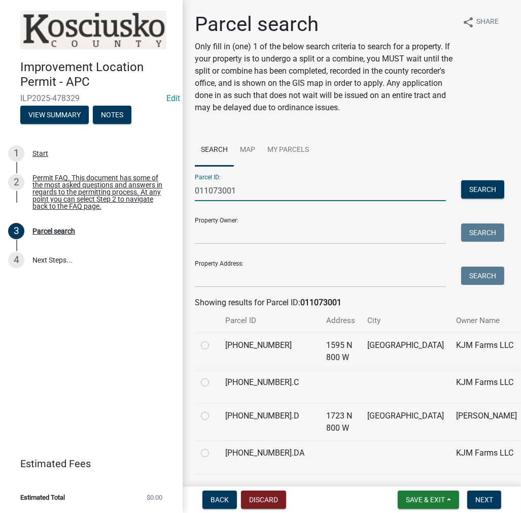
type input "011073001"
click at [213, 339] on label at bounding box center [213, 339] width 0 height 0
click at [213, 346] on input "radio" at bounding box center [216, 342] width 7 height 7
radio input "true"
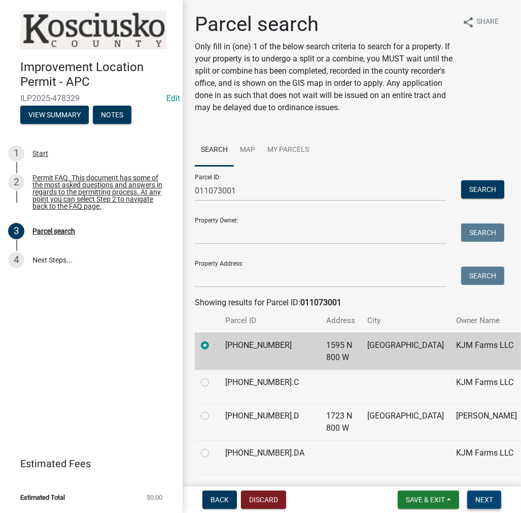
click at [494, 499] on button "Next" at bounding box center [484, 499] width 34 height 18
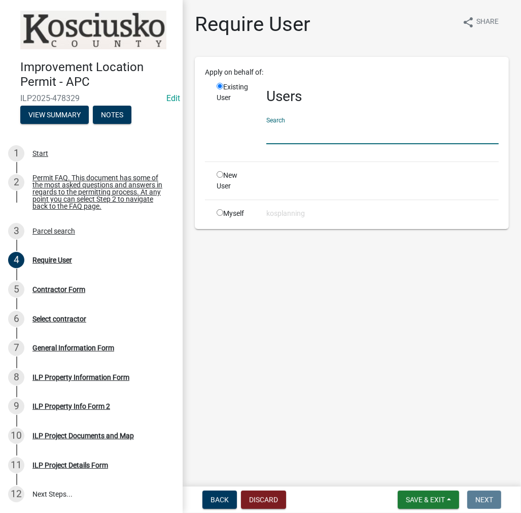
click at [283, 131] on input "text" at bounding box center [382, 133] width 232 height 21
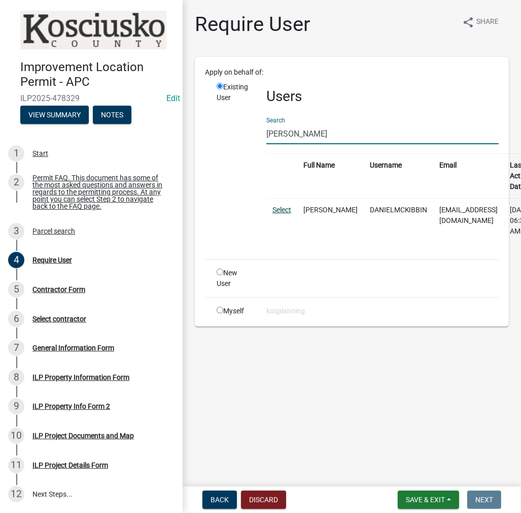
type input "[PERSON_NAME]"
click at [287, 206] on link "Select" at bounding box center [282, 210] width 19 height 8
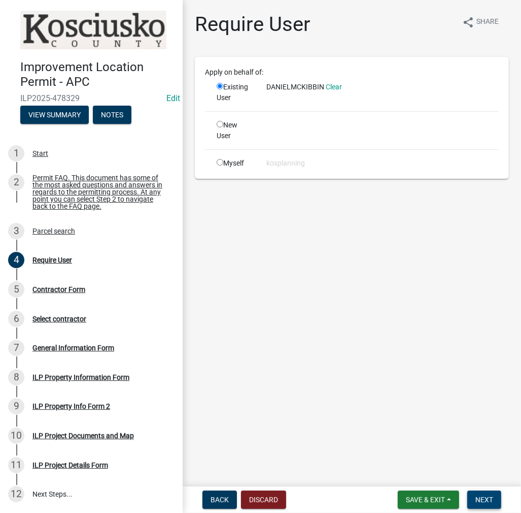
click at [483, 498] on span "Next" at bounding box center [485, 499] width 18 height 8
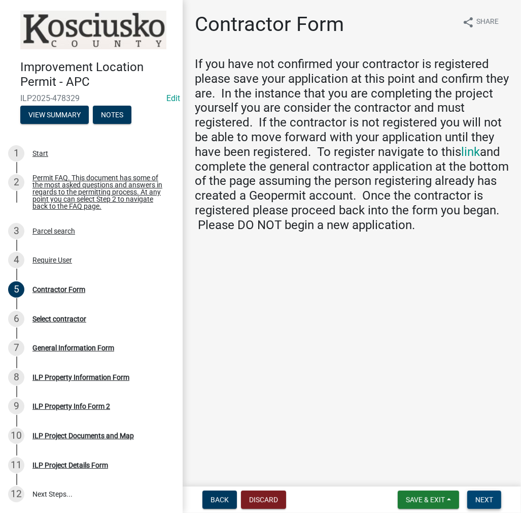
click at [480, 500] on span "Next" at bounding box center [485, 499] width 18 height 8
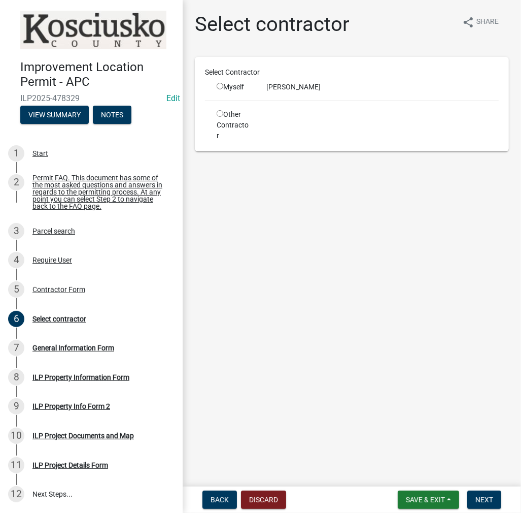
click at [221, 87] on input "radio" at bounding box center [220, 86] width 7 height 7
radio input "true"
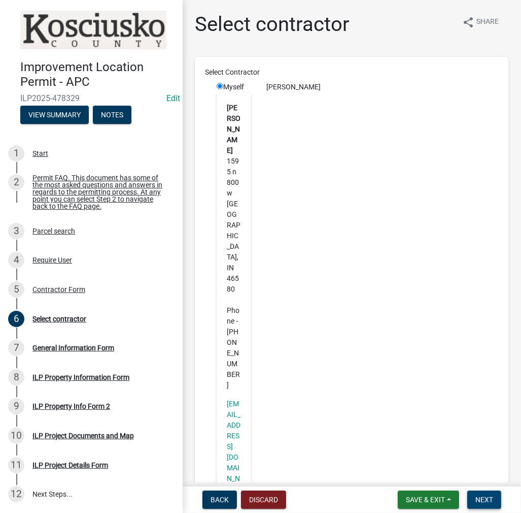
click at [485, 506] on button "Next" at bounding box center [484, 499] width 34 height 18
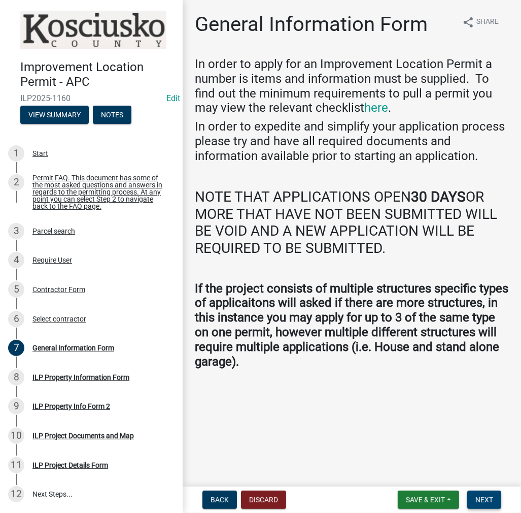
click at [482, 497] on span "Next" at bounding box center [485, 499] width 18 height 8
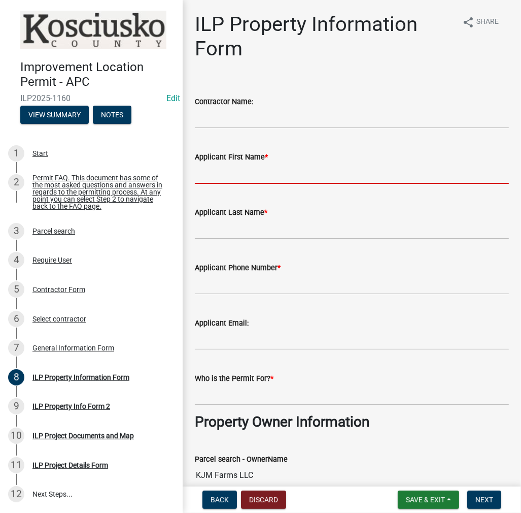
click at [237, 174] on input "Applicant First Name *" at bounding box center [352, 173] width 314 height 21
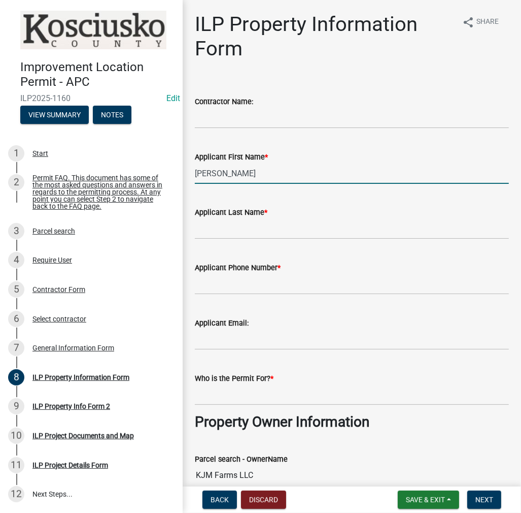
type input "[PERSON_NAME]"
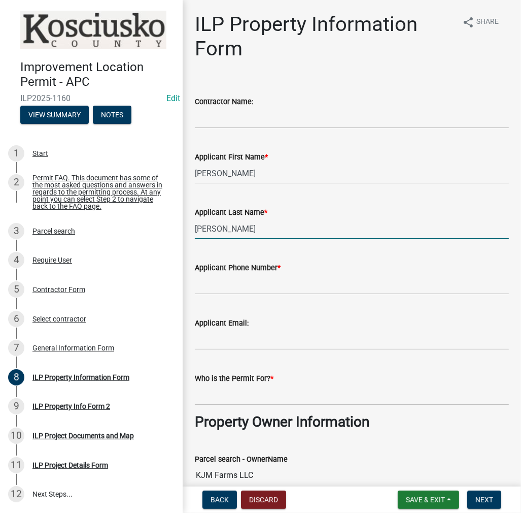
type input "[PERSON_NAME]"
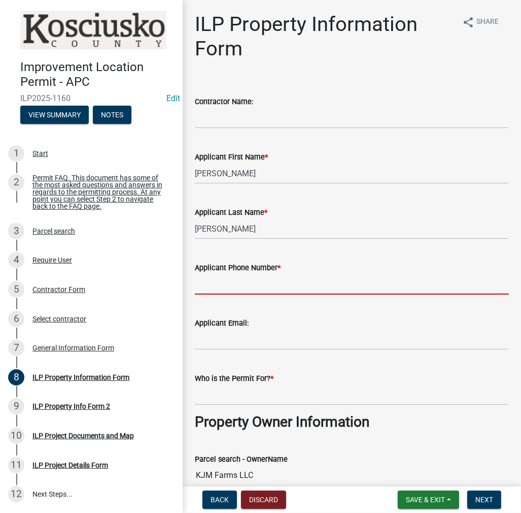
paste input "[PHONE_NUMBER]"
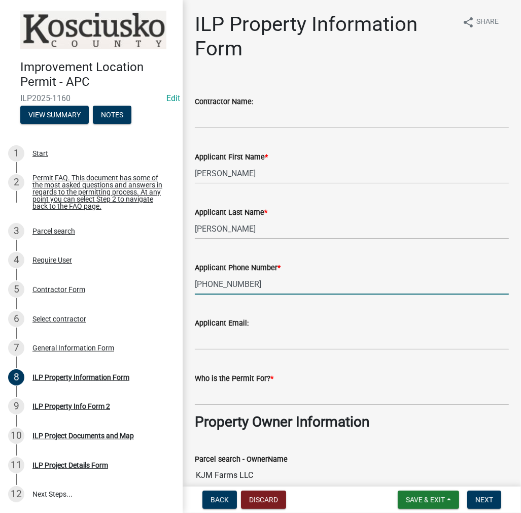
type input "[PHONE_NUMBER]"
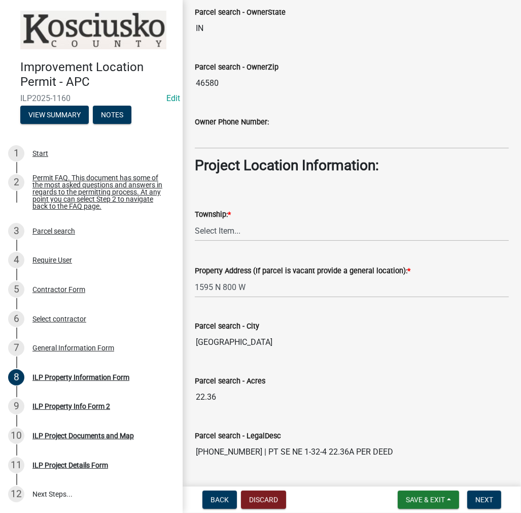
scroll to position [660, 0]
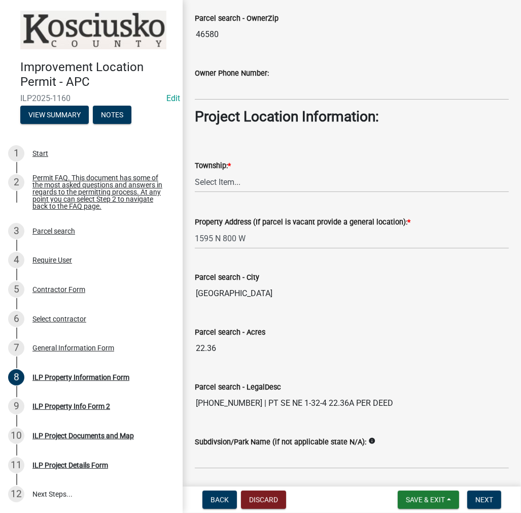
type input "KJM FARMS LLC"
click at [216, 183] on select "Select Item... [PERSON_NAME] - Elkhart Co Clay Etna [GEOGRAPHIC_DATA][PERSON_NA…" at bounding box center [352, 182] width 314 height 21
click at [195, 172] on select "Select Item... [PERSON_NAME] - Elkhart Co Clay Etna [GEOGRAPHIC_DATA][PERSON_NA…" at bounding box center [352, 182] width 314 height 21
select select "3422abd6-54fc-4c96-832b-3437041c7235"
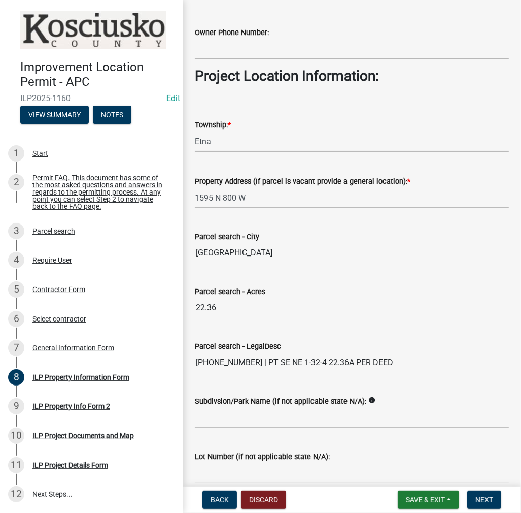
scroll to position [747, 0]
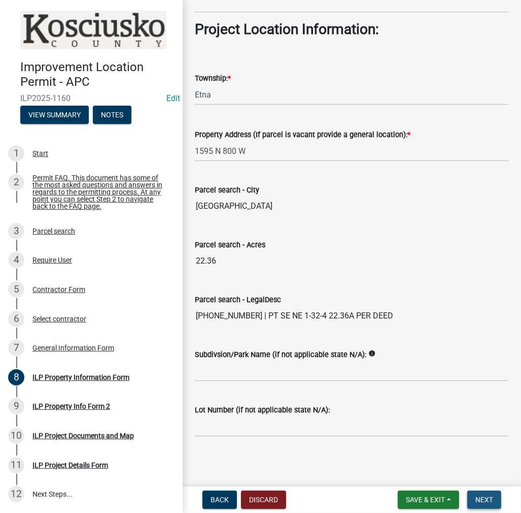
click at [484, 504] on span "Next" at bounding box center [485, 499] width 18 height 8
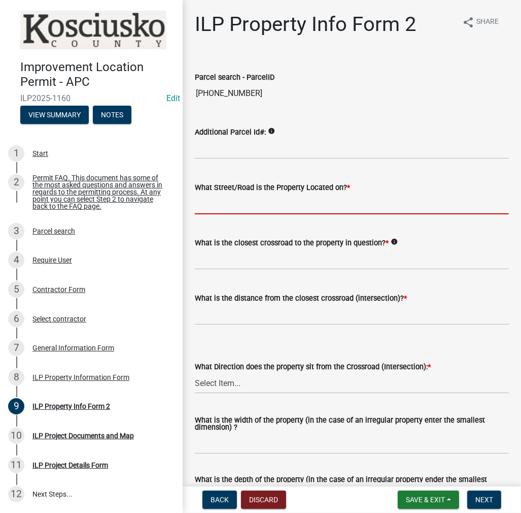
click at [215, 203] on input "What Street/Road is the Property Located on? *" at bounding box center [352, 203] width 314 height 21
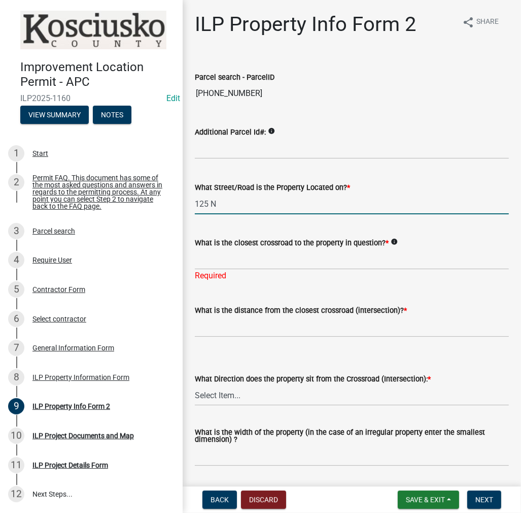
drag, startPoint x: 253, startPoint y: 199, endPoint x: 186, endPoint y: 198, distance: 67.0
click at [186, 198] on div "ILP Property Info Form 2 share Share Parcel search - ParcelID 011-073-001 Addit…" at bounding box center [352, 418] width 339 height 812
type input "800 W"
type input "125 N"
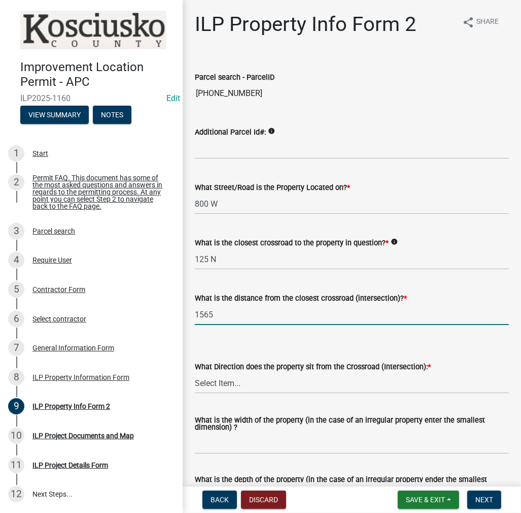
type input "1565"
click at [218, 384] on select "Select Item... N NE NW S SE SW E W" at bounding box center [352, 383] width 314 height 21
click at [195, 373] on select "Select Item... N NE NW S SE SW E W" at bounding box center [352, 383] width 314 height 21
select select "0609af41-fe40-4fa2-880d-6f54f567ae8e"
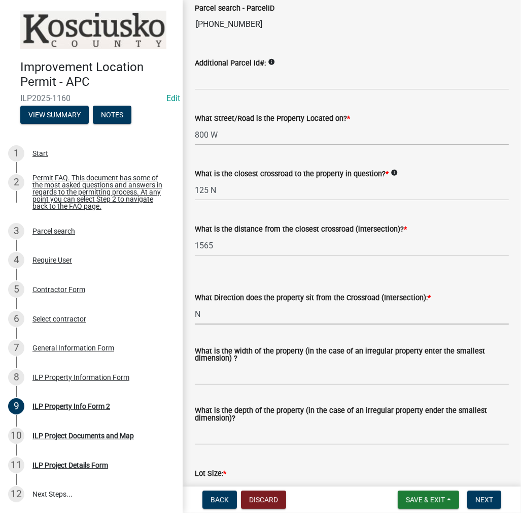
scroll to position [203, 0]
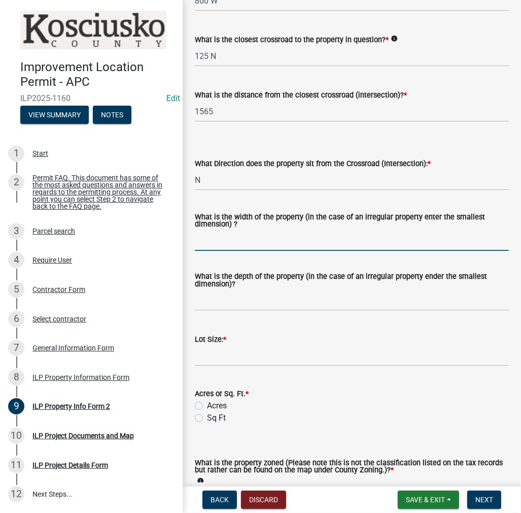
click at [223, 246] on input "What is the width of the property (in the case of an irregular property enter t…" at bounding box center [352, 240] width 314 height 21
type input "VARIES"
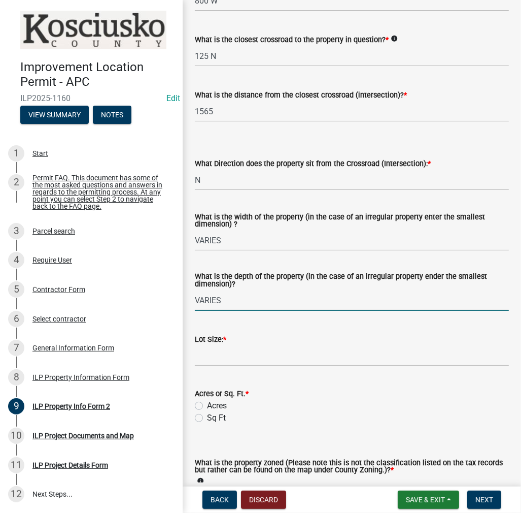
type input "VARIES"
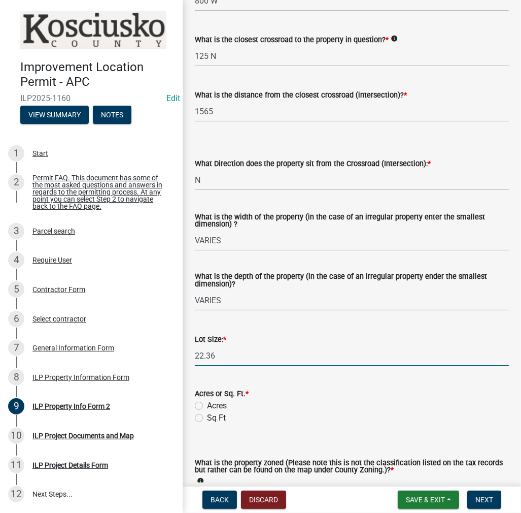
type input "22.36"
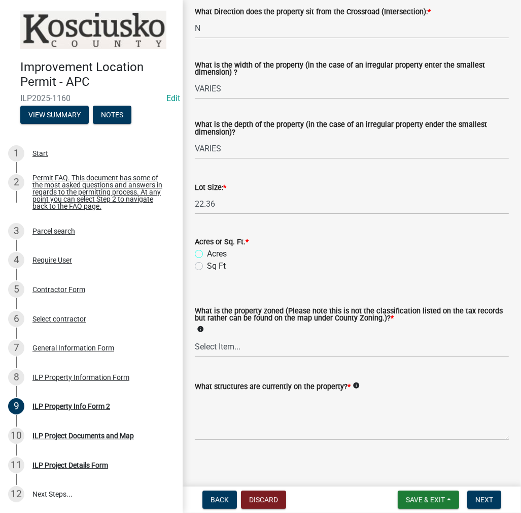
scroll to position [355, 0]
click at [207, 252] on label "Acres" at bounding box center [217, 253] width 20 height 12
click at [207, 252] on input "Acres" at bounding box center [210, 250] width 7 height 7
radio input "true"
click at [217, 350] on select "Select Item... Agricultural Agricultural 2 Commercial Environmental Industrial …" at bounding box center [352, 346] width 314 height 21
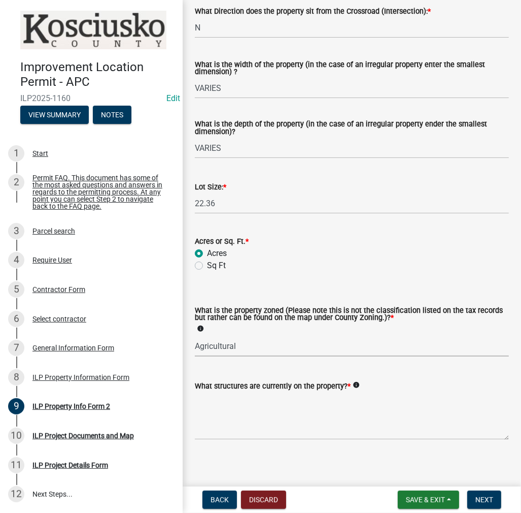
click at [195, 336] on select "Select Item... Agricultural Agricultural 2 Commercial Environmental Industrial …" at bounding box center [352, 346] width 314 height 21
select select "ea119d11-e52e-4559-b746-af06211fe819"
click at [224, 404] on textarea "What structures are currently on the property? *" at bounding box center [352, 416] width 314 height 48
type textarea "AG ACC BLDG & CARGO CONTAINER"
click at [479, 500] on span "Next" at bounding box center [485, 499] width 18 height 8
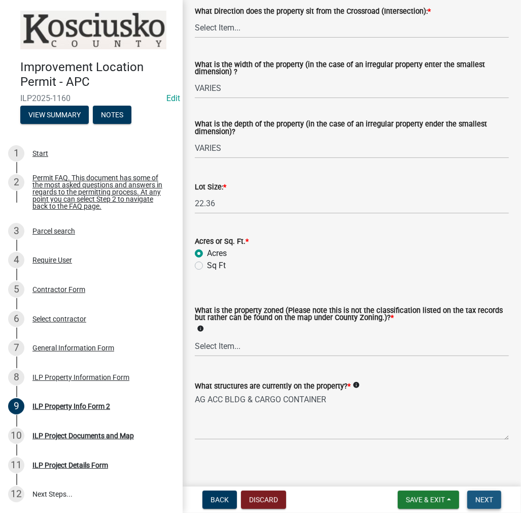
scroll to position [0, 0]
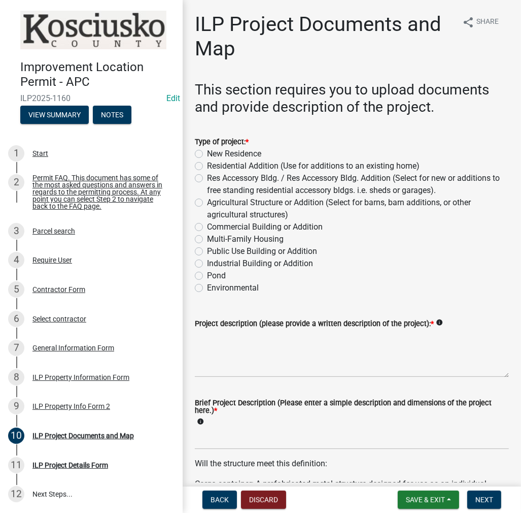
click at [207, 202] on label "Agricultural Structure or Addition (Select for barns, barn additions, or other …" at bounding box center [358, 208] width 302 height 24
click at [207, 202] on input "Agricultural Structure or Addition (Select for barns, barn additions, or other …" at bounding box center [210, 199] width 7 height 7
radio input "true"
click at [247, 352] on textarea "Project description (please provide a written description of the project): *" at bounding box center [352, 353] width 314 height 48
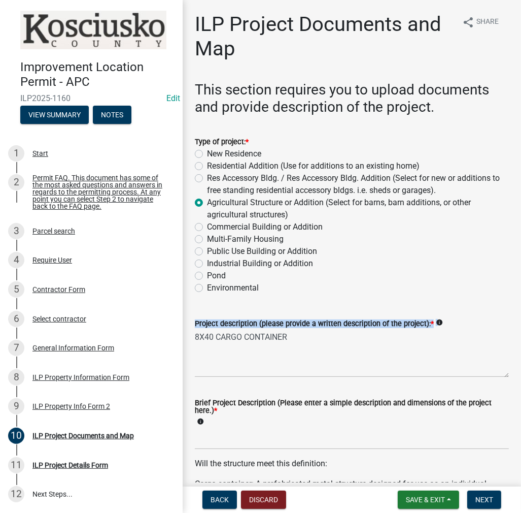
click at [305, 331] on form "Project description (please provide a written description of the project): * in…" at bounding box center [352, 347] width 314 height 60
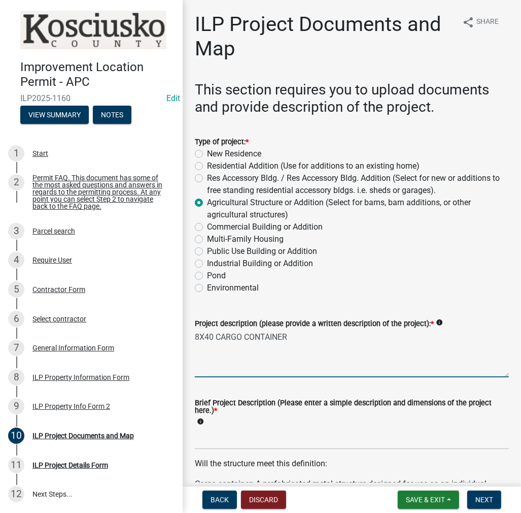
click at [304, 333] on textarea "8X40 CARGO CONTAINER" at bounding box center [352, 353] width 314 height 48
type textarea "8X40 CARGO CONTAINER ALREADY ON PROP"
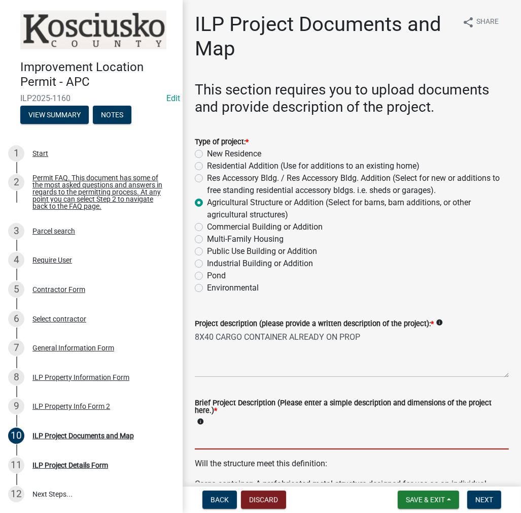
click at [207, 435] on input "Brief Project Description (Please enter a simple description and dimensions of …" at bounding box center [352, 438] width 314 height 21
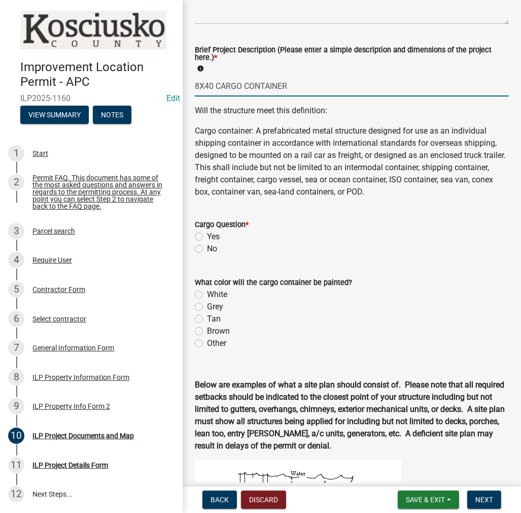
scroll to position [355, 0]
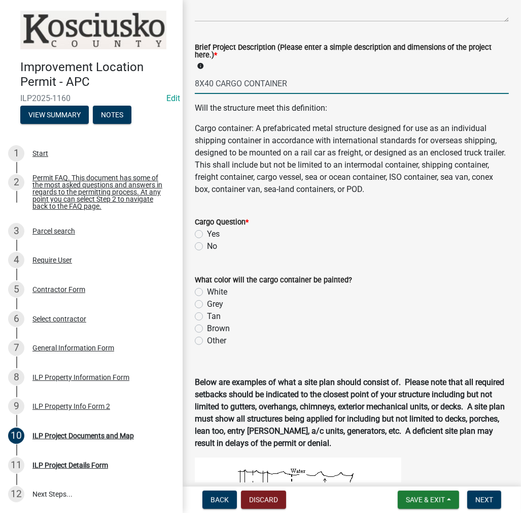
type input "8X40 CARGO CONTAINER"
click at [207, 234] on label "Yes" at bounding box center [213, 234] width 13 height 12
click at [207, 234] on input "Yes" at bounding box center [210, 231] width 7 height 7
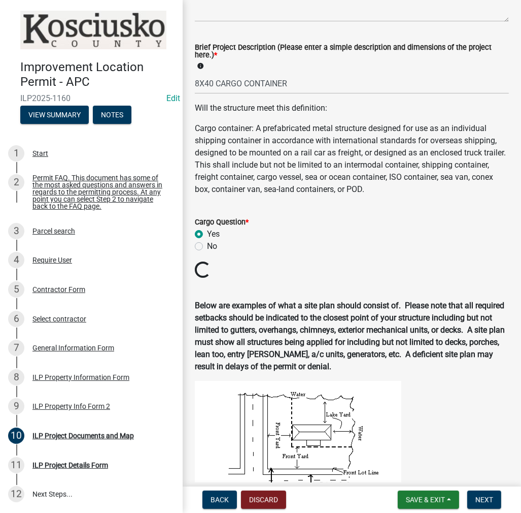
radio input "true"
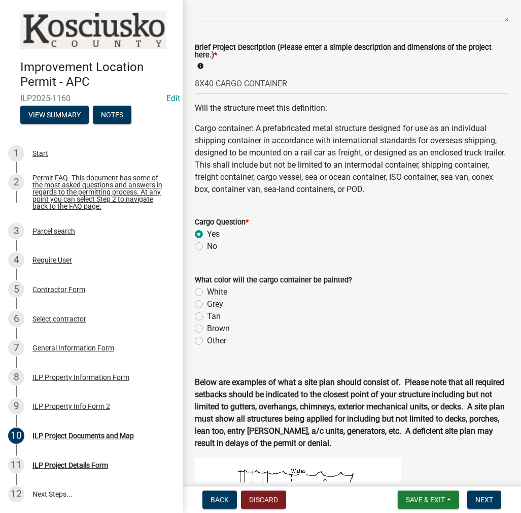
click at [207, 301] on label "Grey" at bounding box center [215, 304] width 16 height 12
click at [207, 301] on input "Grey" at bounding box center [210, 301] width 7 height 7
radio input "true"
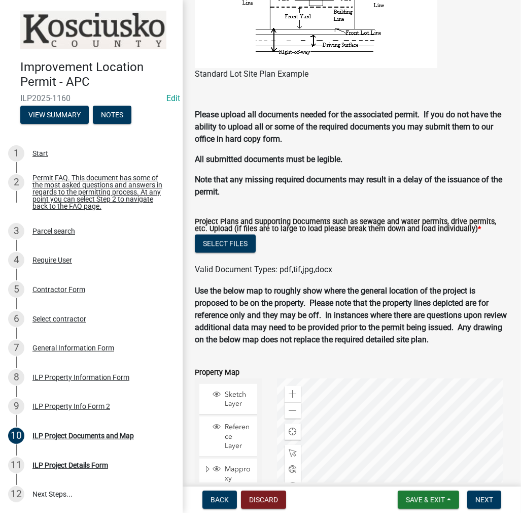
scroll to position [1117, 0]
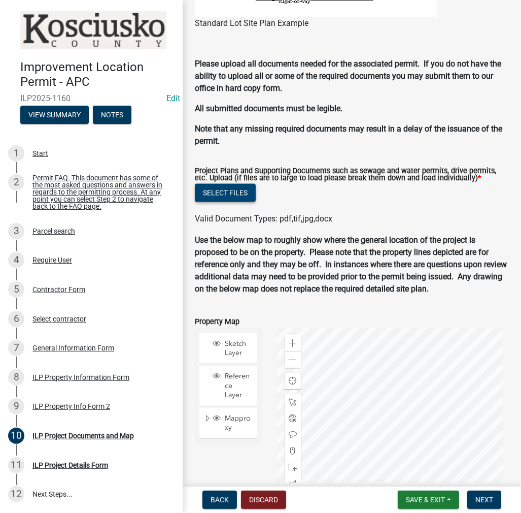
click at [215, 193] on button "Select files" at bounding box center [225, 193] width 61 height 18
click at [219, 195] on button "Select files" at bounding box center [225, 193] width 61 height 18
click at [236, 199] on button "Select files" at bounding box center [225, 193] width 61 height 18
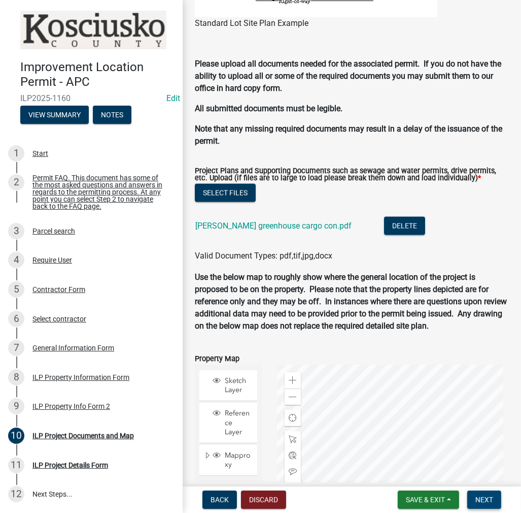
click at [487, 502] on span "Next" at bounding box center [485, 499] width 18 height 8
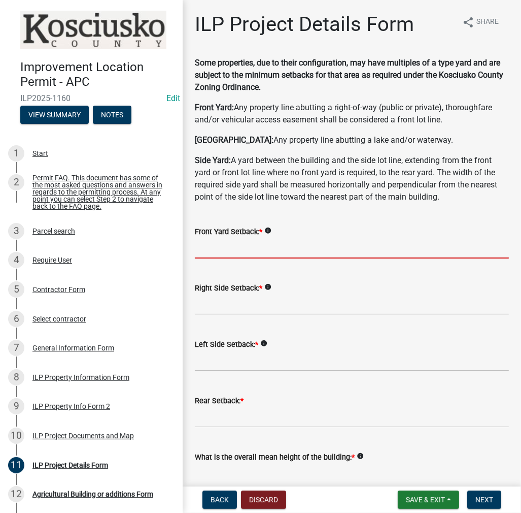
click at [221, 246] on input "text" at bounding box center [352, 248] width 314 height 21
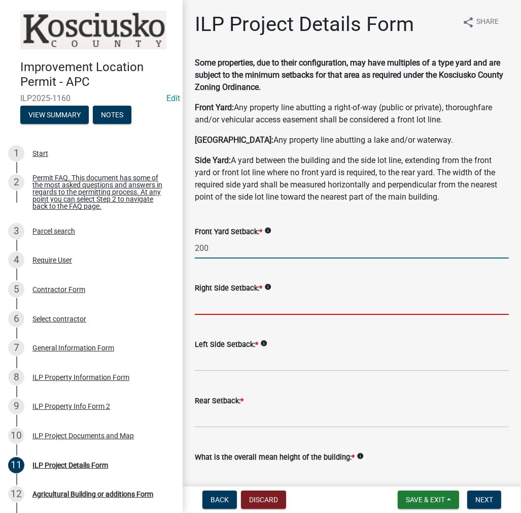
type input "200.0"
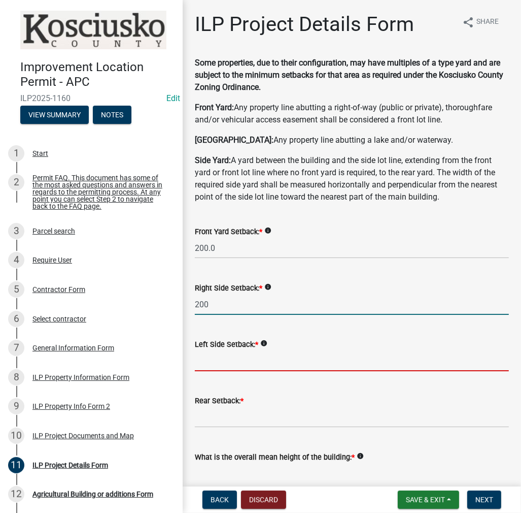
type input "200.0"
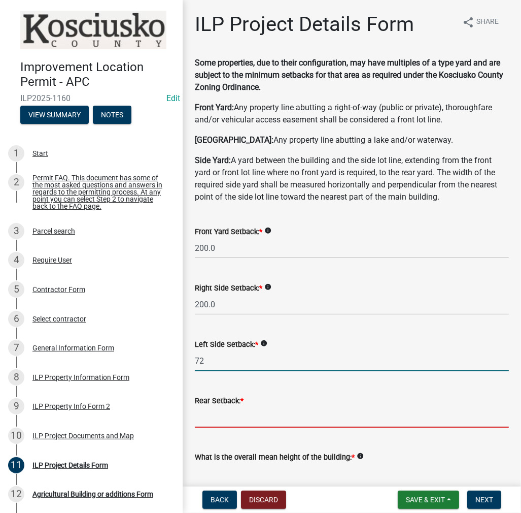
type input "72.0"
type input "0"
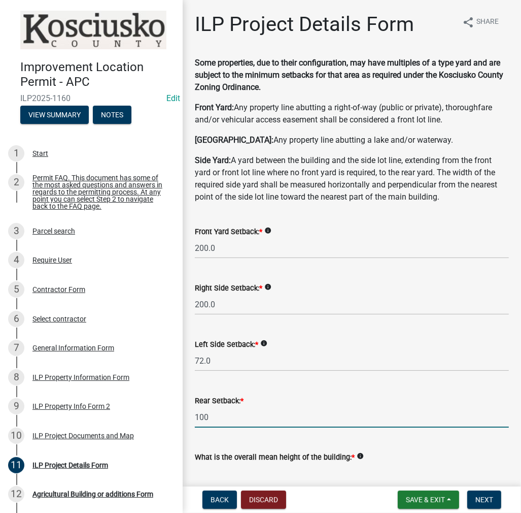
type input "100.0"
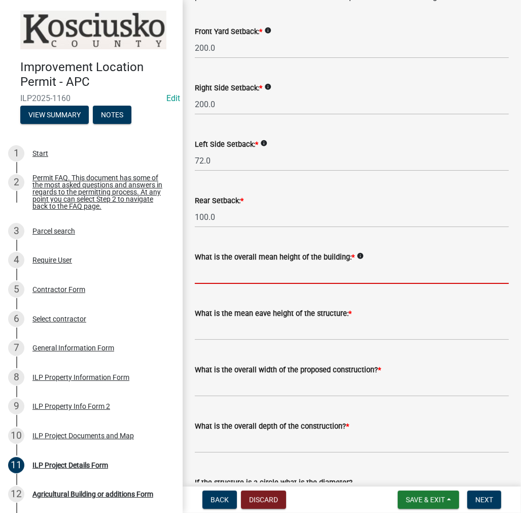
scroll to position [255, 0]
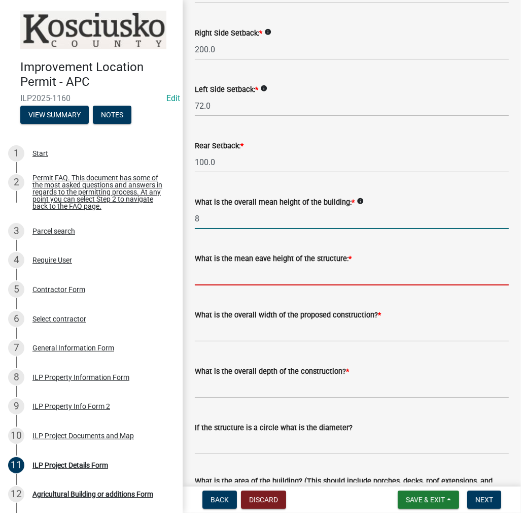
type input "8.0"
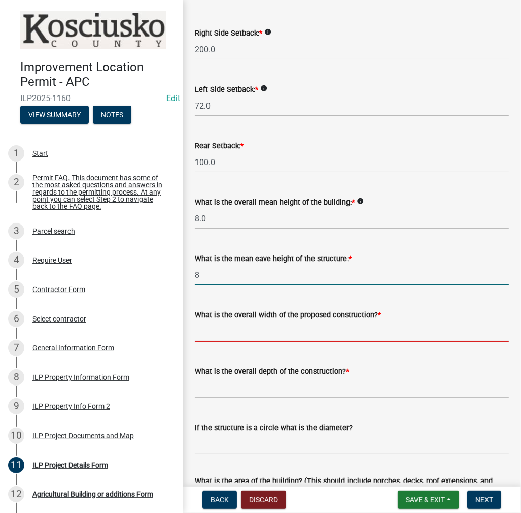
type input "8.0"
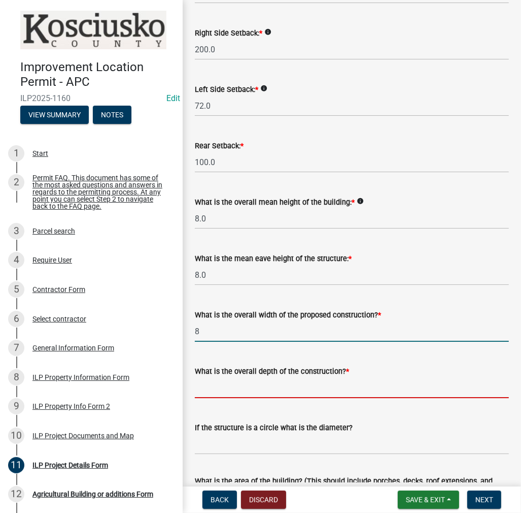
type input "8.00"
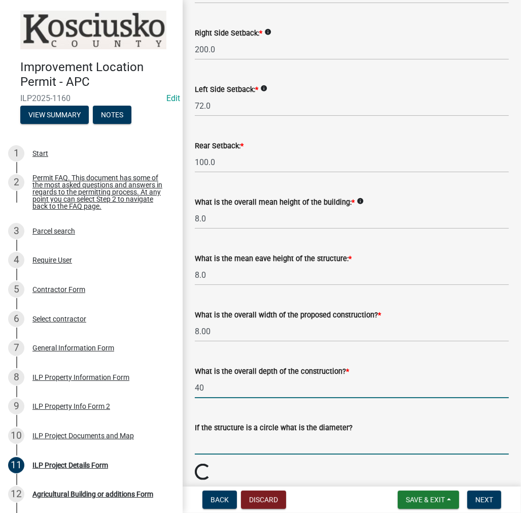
type input "40.00"
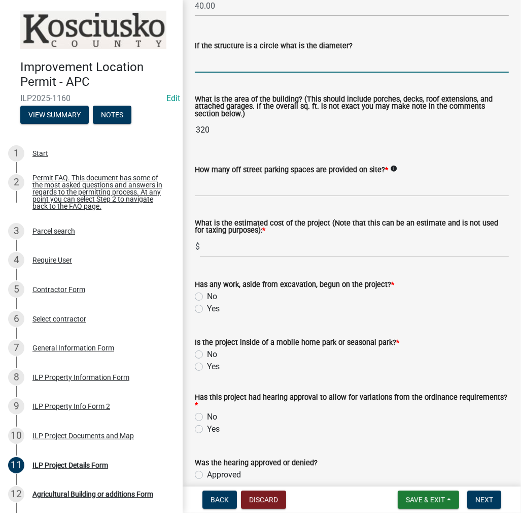
scroll to position [661, 0]
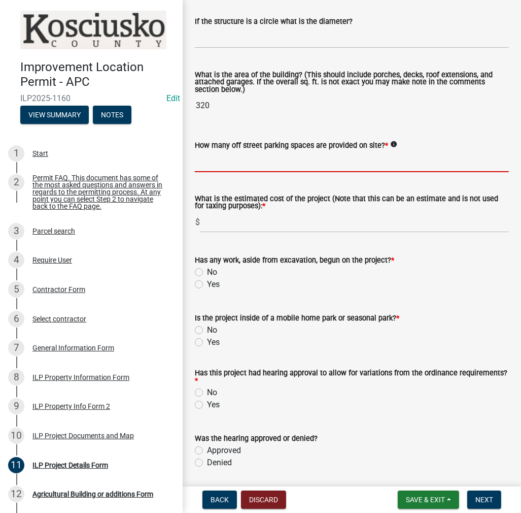
click at [229, 166] on input "text" at bounding box center [352, 161] width 314 height 21
type input "4"
click at [195, 285] on div "Has any work, aside from excavation, begun on the project? * No Yes" at bounding box center [352, 272] width 314 height 37
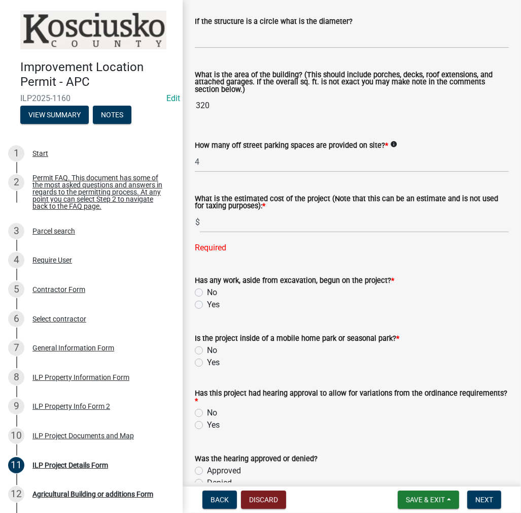
click at [207, 302] on label "Yes" at bounding box center [213, 304] width 13 height 12
click at [207, 302] on input "Yes" at bounding box center [210, 301] width 7 height 7
radio input "true"
click at [207, 353] on label "No" at bounding box center [212, 350] width 10 height 12
click at [207, 351] on input "No" at bounding box center [210, 347] width 7 height 7
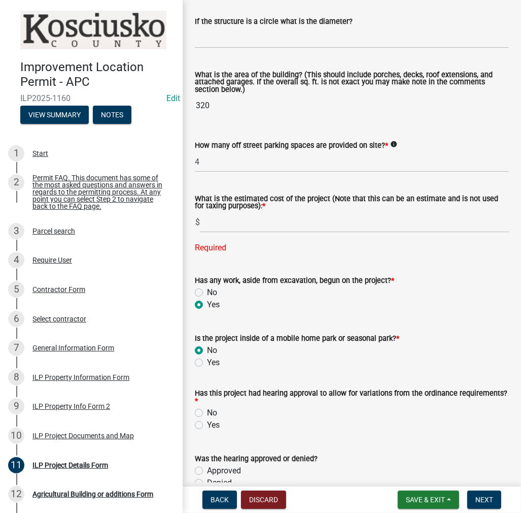
radio input "true"
click at [207, 415] on label "No" at bounding box center [212, 413] width 10 height 12
click at [207, 413] on input "No" at bounding box center [210, 410] width 7 height 7
radio input "true"
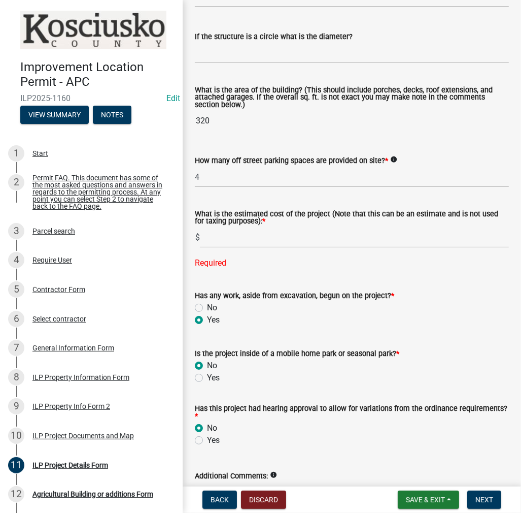
scroll to position [663, 0]
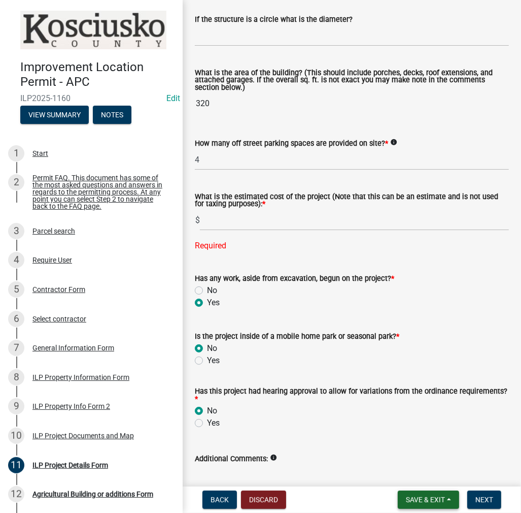
click at [409, 497] on span "Save & Exit" at bounding box center [425, 499] width 39 height 8
click at [403, 457] on button "Save" at bounding box center [418, 449] width 81 height 24
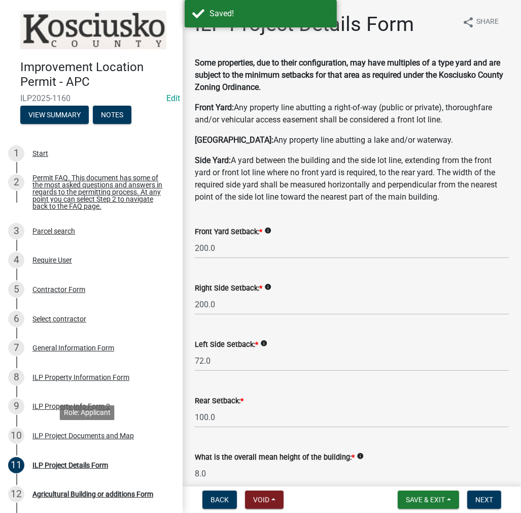
click at [95, 439] on div "ILP Project Documents and Map" at bounding box center [83, 435] width 102 height 7
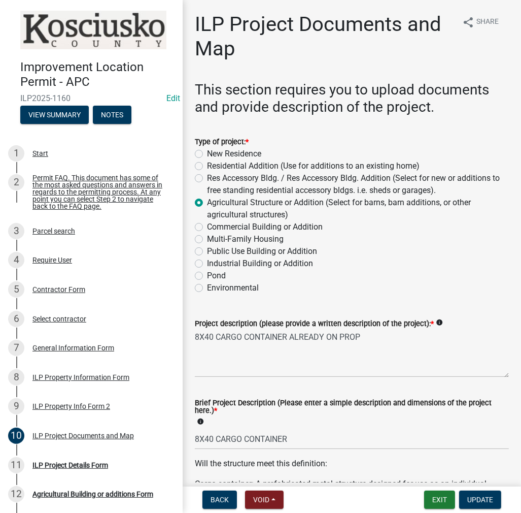
click at [194, 336] on div "Project description (please provide a written description of the project): * in…" at bounding box center [351, 340] width 329 height 74
click at [195, 337] on textarea "8X40 CARGO CONTAINER ALREADY ON PROP" at bounding box center [352, 353] width 314 height 48
click at [294, 336] on textarea "2-8X40 CARGO CONTAINER ALREADY ON PROP" at bounding box center [352, 353] width 314 height 48
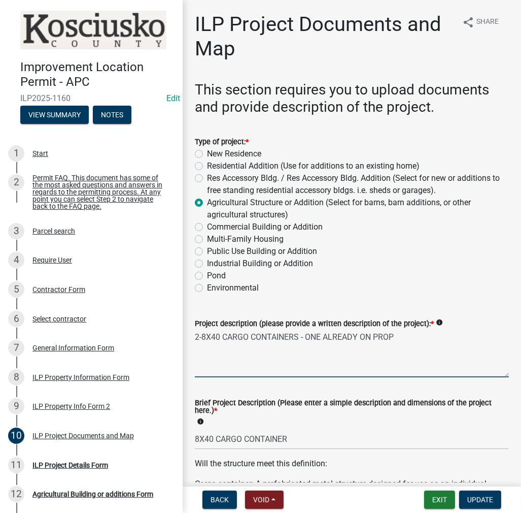
type textarea "2-8X40 CARGO CONTAINERS - ONE ALREADY ON PROP"
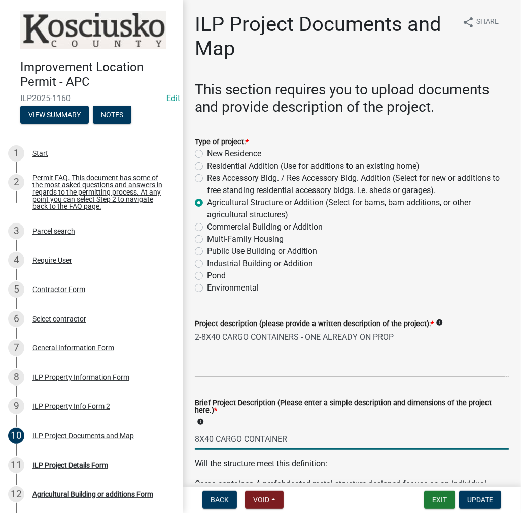
click at [199, 437] on input "8X40 CARGO CONTAINER" at bounding box center [352, 438] width 314 height 21
click at [484, 499] on span "Update" at bounding box center [480, 499] width 26 height 8
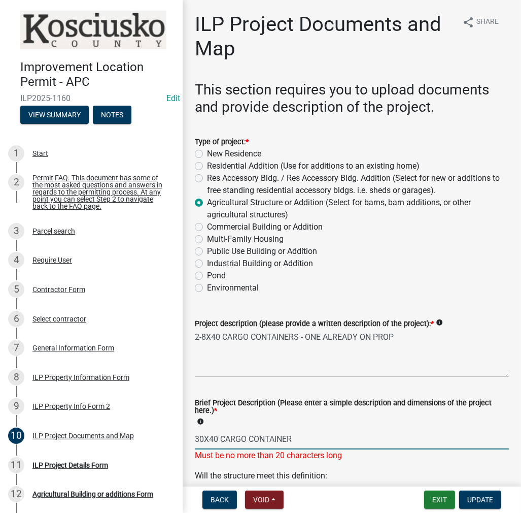
click at [266, 439] on input "30X40 CARGO CONTAINER" at bounding box center [352, 438] width 314 height 21
type input "30X40 CARGO CONS"
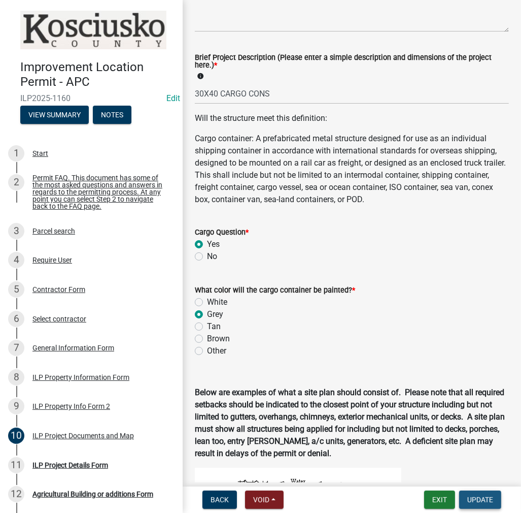
click at [488, 506] on button "Update" at bounding box center [480, 499] width 42 height 18
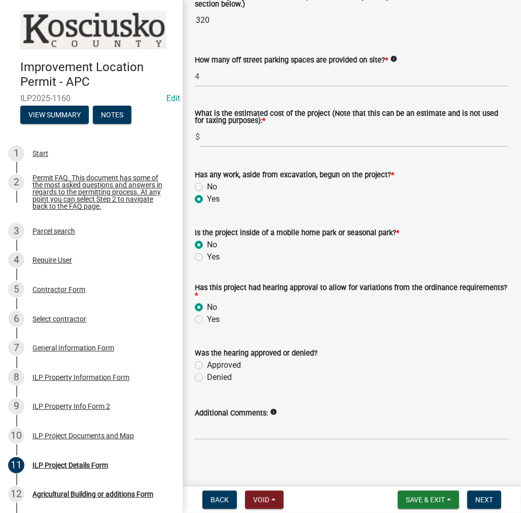
scroll to position [751, 0]
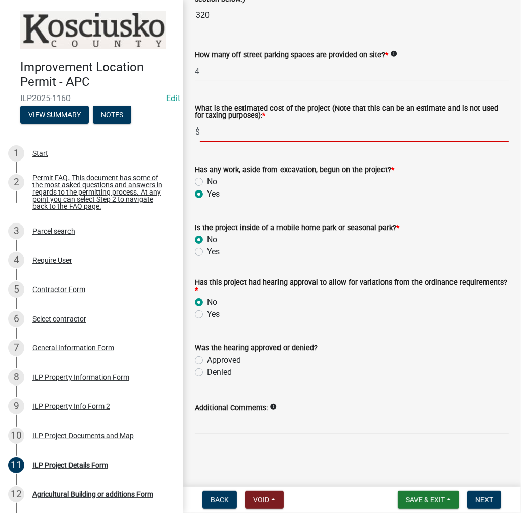
click at [231, 139] on input "text" at bounding box center [354, 131] width 309 height 21
type input "6000"
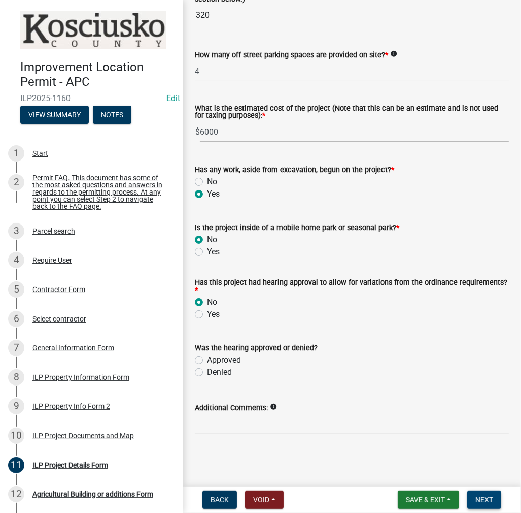
click at [499, 504] on button "Next" at bounding box center [484, 499] width 34 height 18
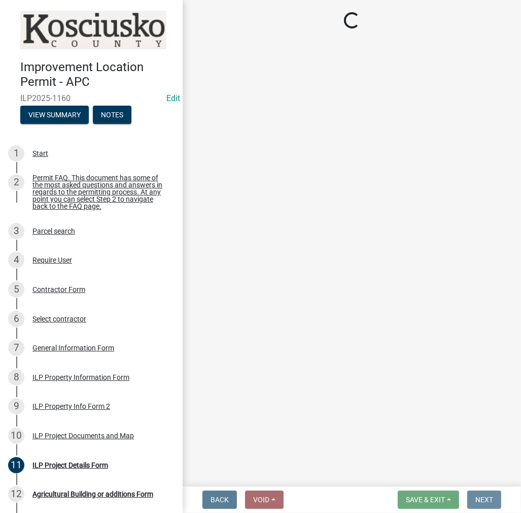
scroll to position [0, 0]
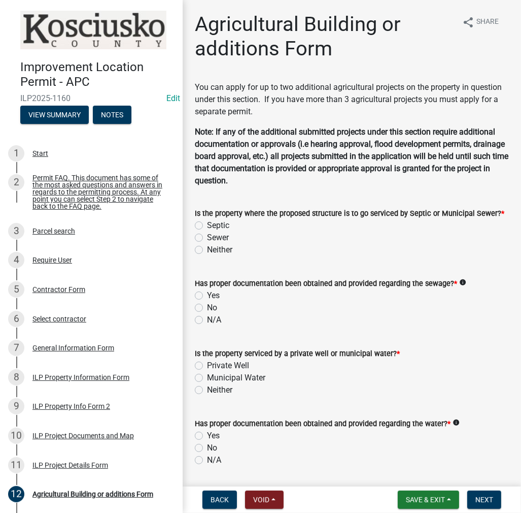
click at [207, 223] on label "Septic" at bounding box center [218, 225] width 22 height 12
click at [207, 223] on input "Septic" at bounding box center [210, 222] width 7 height 7
radio input "true"
click at [207, 296] on label "Yes" at bounding box center [213, 295] width 13 height 12
click at [207, 296] on input "Yes" at bounding box center [210, 292] width 7 height 7
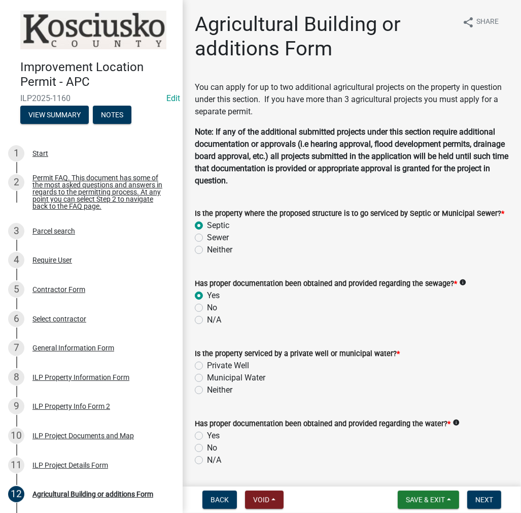
radio input "true"
click at [207, 363] on label "Private Well" at bounding box center [228, 365] width 42 height 12
click at [207, 363] on input "Private Well" at bounding box center [210, 362] width 7 height 7
radio input "true"
click at [207, 433] on label "Yes" at bounding box center [213, 435] width 13 height 12
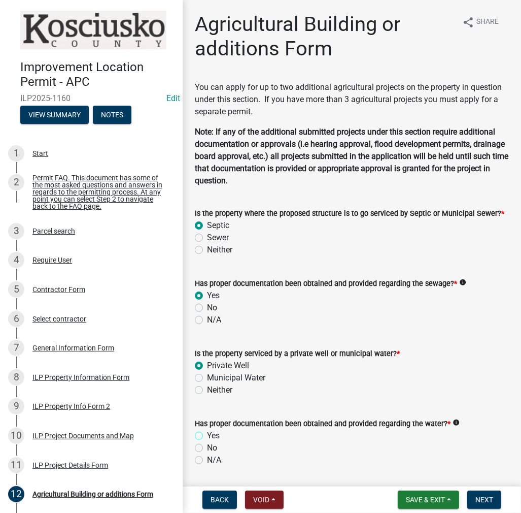
click at [207, 433] on input "Yes" at bounding box center [210, 432] width 7 height 7
radio input "true"
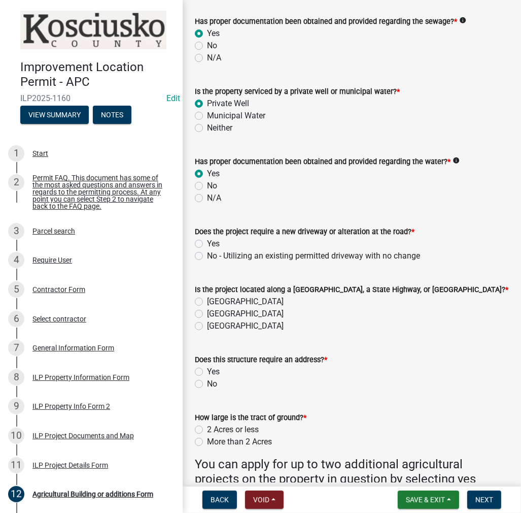
scroll to position [355, 0]
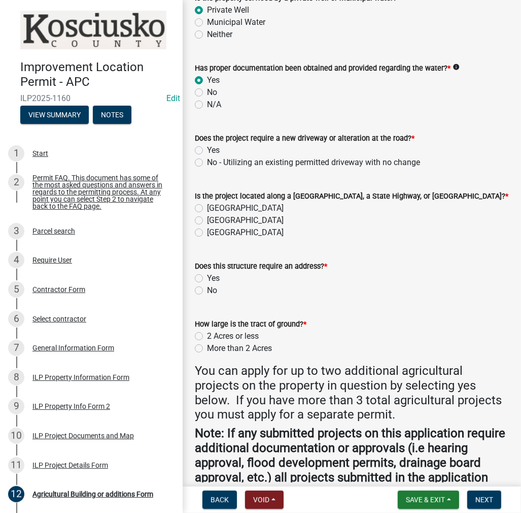
click at [207, 161] on label "No - Utilizing an existing permitted driveway with no change" at bounding box center [313, 162] width 213 height 12
click at [207, 161] on input "No - Utilizing an existing permitted driveway with no change" at bounding box center [210, 159] width 7 height 7
radio input "true"
click at [207, 210] on label "[GEOGRAPHIC_DATA]" at bounding box center [245, 208] width 77 height 12
click at [207, 209] on input "[GEOGRAPHIC_DATA]" at bounding box center [210, 205] width 7 height 7
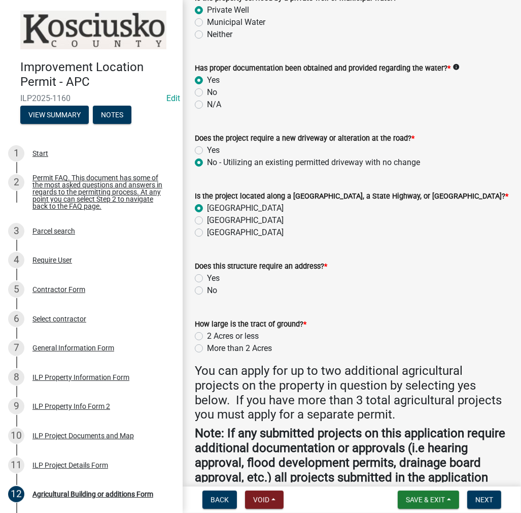
radio input "true"
click at [207, 287] on label "No" at bounding box center [212, 290] width 10 height 12
click at [207, 287] on input "No" at bounding box center [210, 287] width 7 height 7
radio input "true"
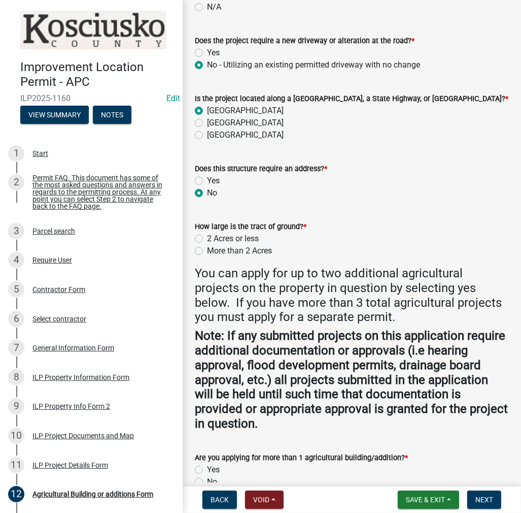
scroll to position [457, 0]
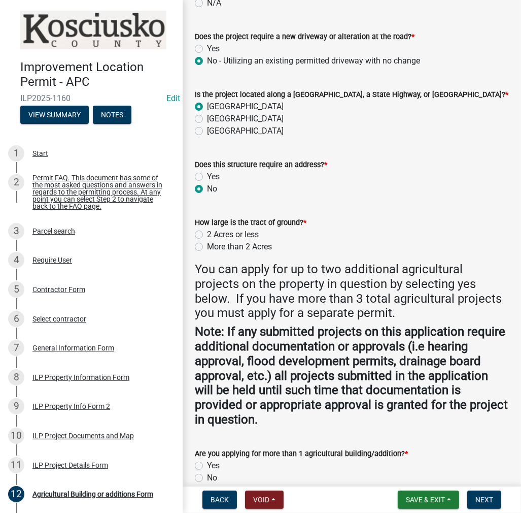
click at [207, 246] on label "More than 2 Acres" at bounding box center [239, 247] width 65 height 12
click at [207, 246] on input "More than 2 Acres" at bounding box center [210, 244] width 7 height 7
radio input "true"
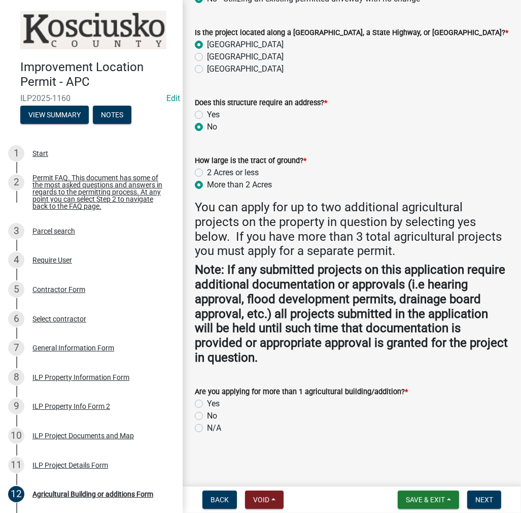
click at [203, 405] on div "Yes" at bounding box center [352, 403] width 314 height 12
click at [207, 403] on label "Yes" at bounding box center [213, 403] width 13 height 12
click at [207, 403] on input "Yes" at bounding box center [210, 400] width 7 height 7
radio input "true"
drag, startPoint x: 483, startPoint y: 502, endPoint x: 469, endPoint y: 475, distance: 31.1
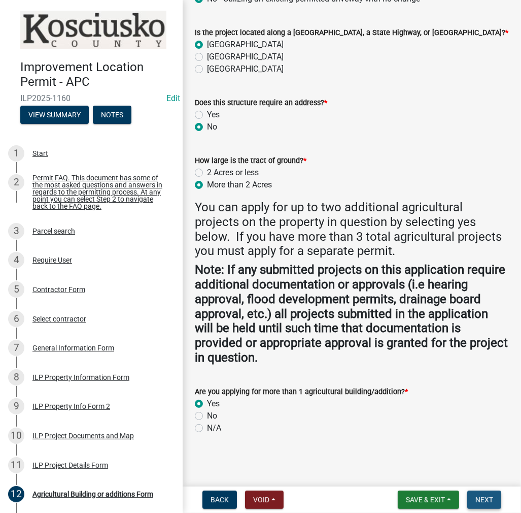
click at [483, 502] on span "Next" at bounding box center [485, 499] width 18 height 8
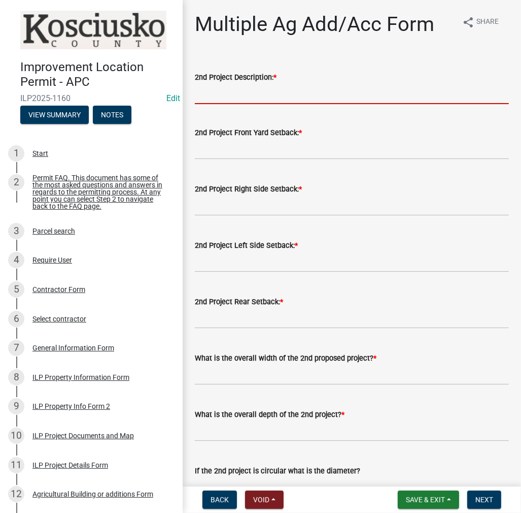
click at [218, 94] on input "2nd Project Description: *" at bounding box center [352, 93] width 314 height 21
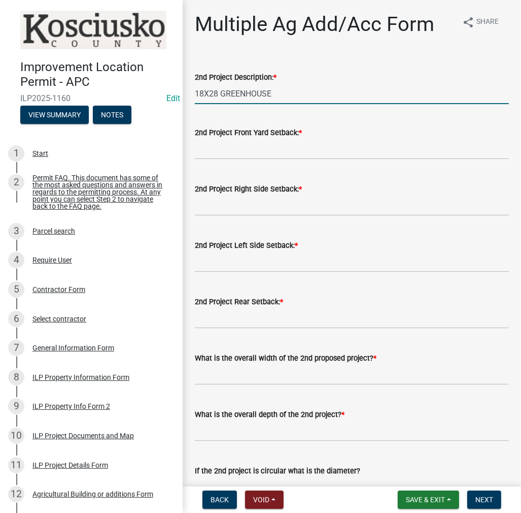
type input "18X28 GREENHOUSE"
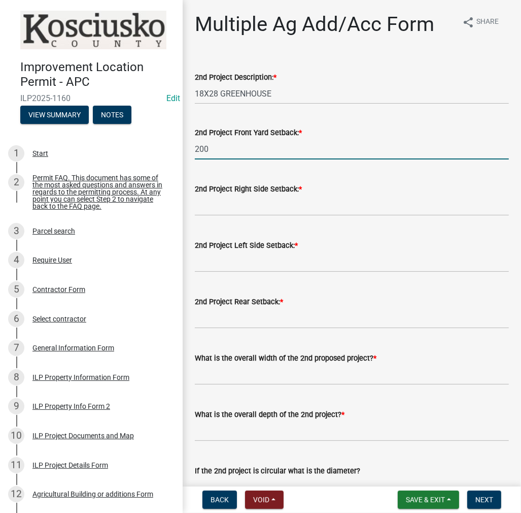
type input "200"
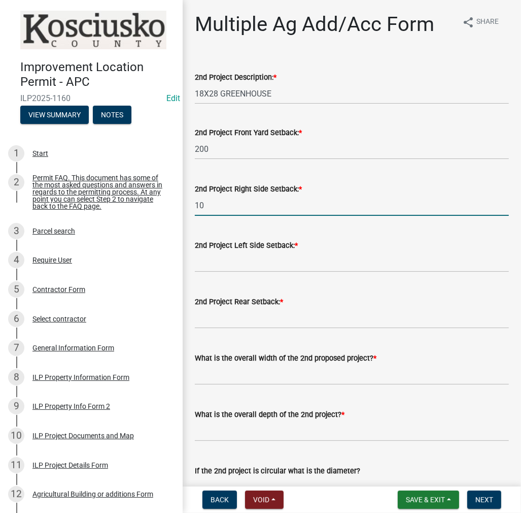
type input "1"
type input "175"
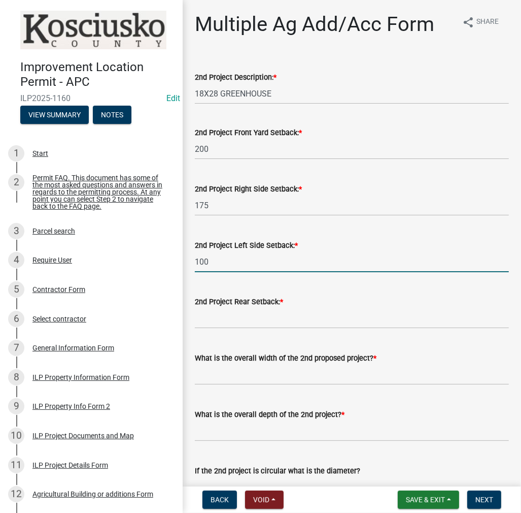
type input "100"
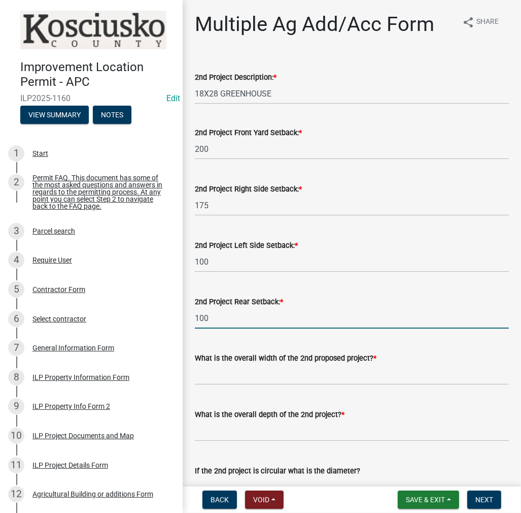
type input "100"
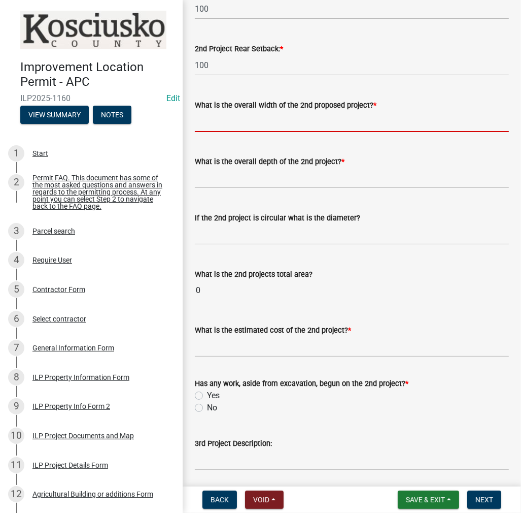
scroll to position [254, 0]
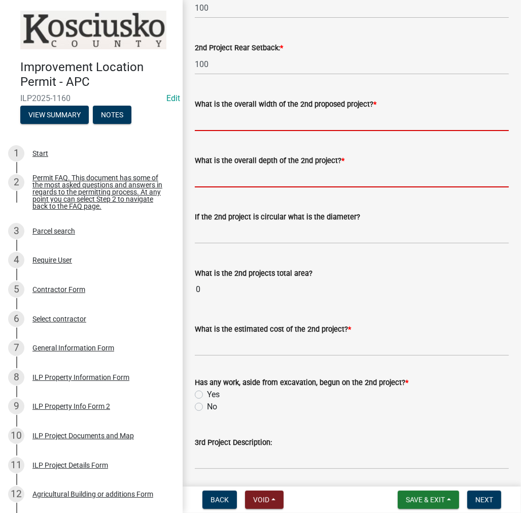
click at [241, 178] on form "What is the overall depth of the 2nd project? *" at bounding box center [352, 170] width 314 height 33
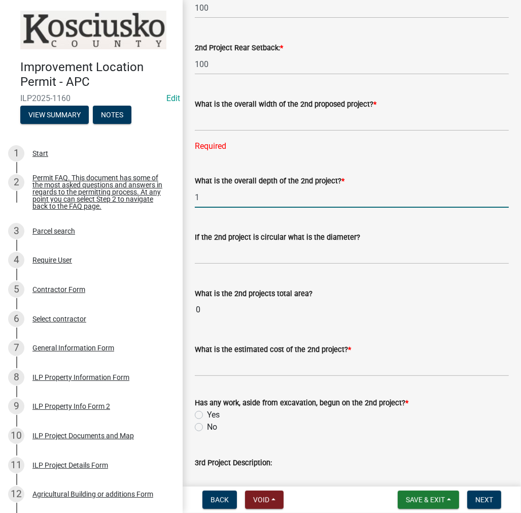
type input "1"
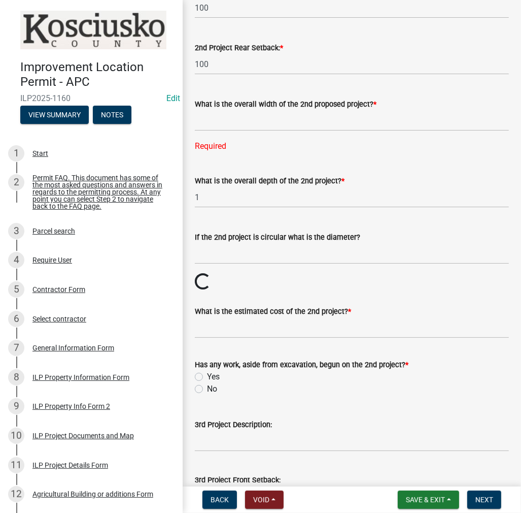
click at [195, 106] on label "What is the overall width of the 2nd proposed project? *" at bounding box center [286, 104] width 182 height 7
click at [206, 117] on input "text" at bounding box center [352, 120] width 314 height 21
type input "18"
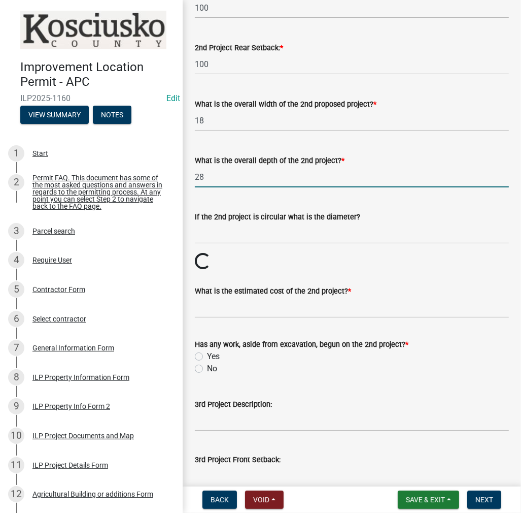
type input "28"
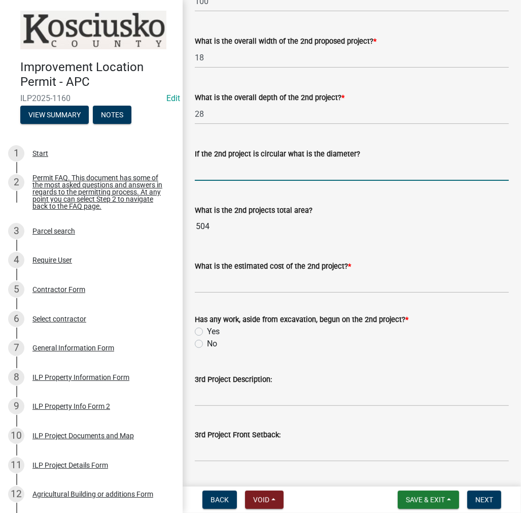
scroll to position [406, 0]
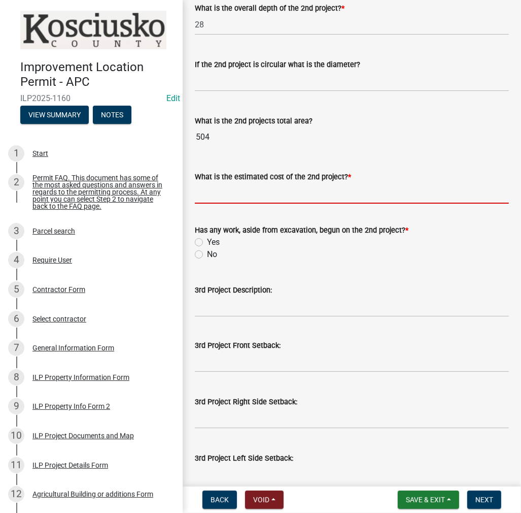
click at [234, 196] on input "What is the estimated cost of the 2nd project? *" at bounding box center [352, 193] width 314 height 21
type input "15000"
click at [207, 254] on label "No" at bounding box center [212, 254] width 10 height 12
click at [207, 254] on input "No" at bounding box center [210, 251] width 7 height 7
radio input "true"
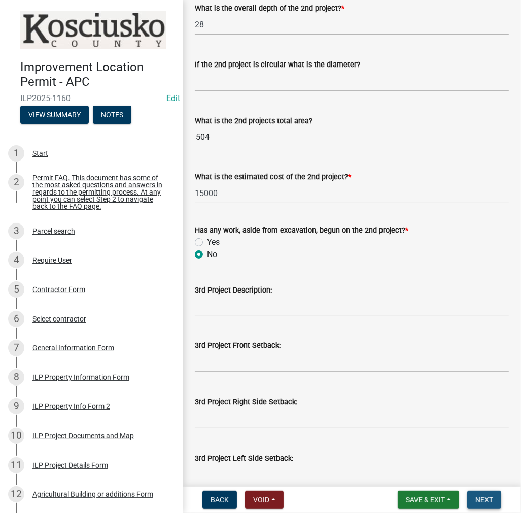
click at [487, 500] on span "Next" at bounding box center [485, 499] width 18 height 8
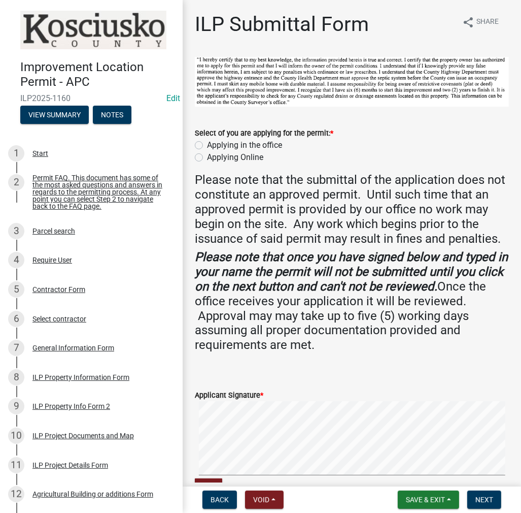
click at [207, 143] on label "Applying in the office" at bounding box center [244, 145] width 75 height 12
click at [207, 143] on input "Applying in the office" at bounding box center [210, 142] width 7 height 7
radio input "true"
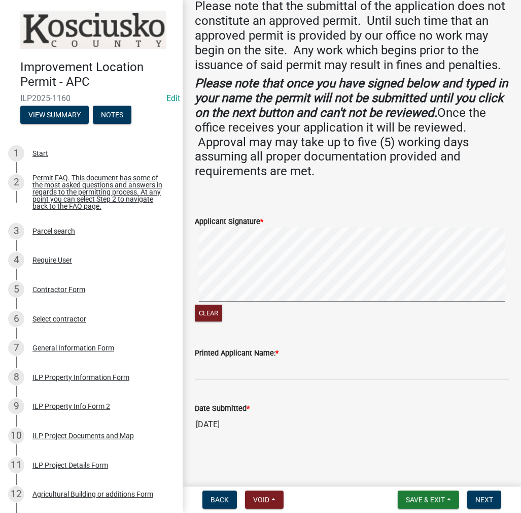
scroll to position [187, 0]
click at [228, 366] on input "Printed Applicant Name: *" at bounding box center [352, 369] width 314 height 21
type input "[PERSON_NAME]"
click at [470, 496] on button "Next" at bounding box center [484, 499] width 34 height 18
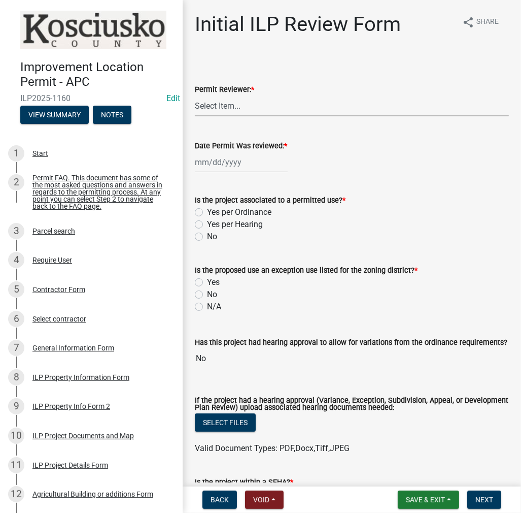
click at [241, 104] on select "Select Item... MMS LT AT CS [PERSON_NAME]" at bounding box center [352, 105] width 314 height 21
click at [195, 95] on select "Select Item... MMS LT AT CS [PERSON_NAME]" at bounding box center [352, 105] width 314 height 21
select select "c872cdc8-ca01-49f1-a213-e4b05fa58cd2"
click at [229, 162] on div at bounding box center [241, 162] width 93 height 21
select select "9"
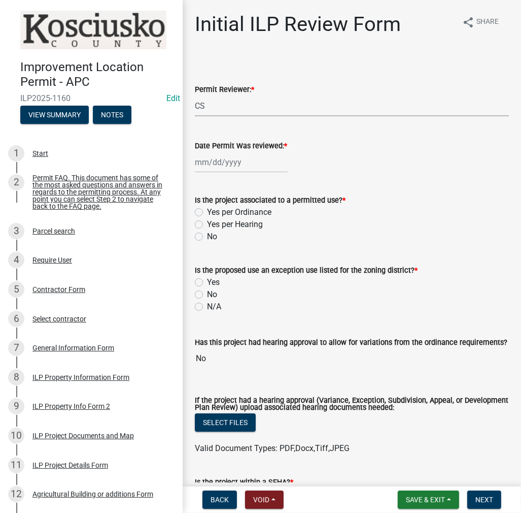
select select "2025"
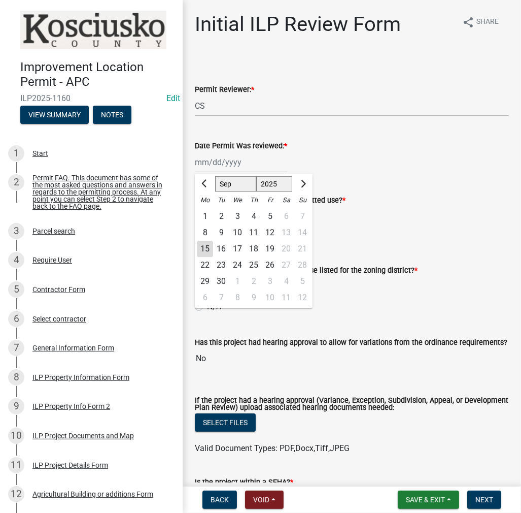
click at [203, 250] on div "15" at bounding box center [205, 249] width 16 height 16
type input "[DATE]"
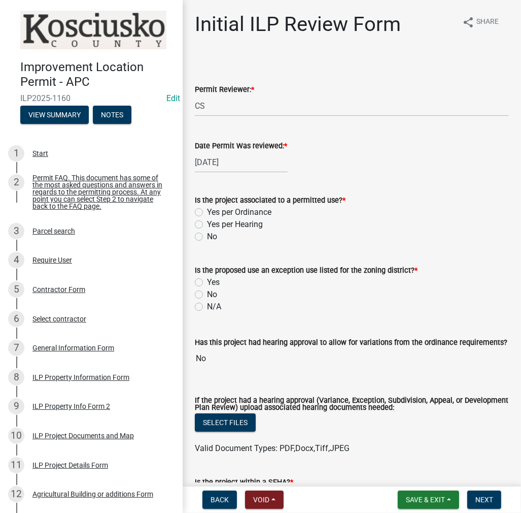
click at [207, 212] on label "Yes per Ordinance" at bounding box center [239, 212] width 64 height 12
click at [207, 212] on input "Yes per Ordinance" at bounding box center [210, 209] width 7 height 7
radio input "true"
click at [207, 293] on label "No" at bounding box center [212, 294] width 10 height 12
click at [207, 293] on input "No" at bounding box center [210, 291] width 7 height 7
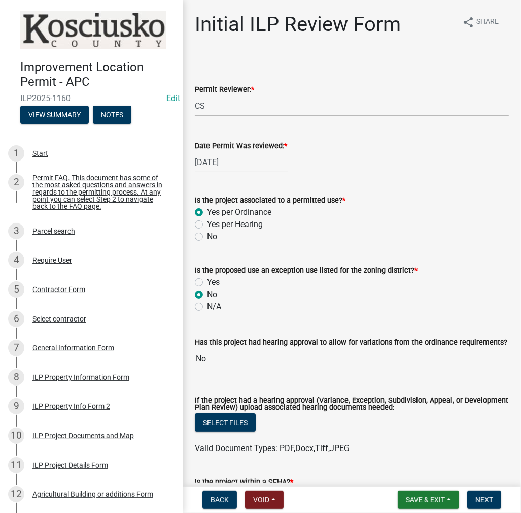
radio input "true"
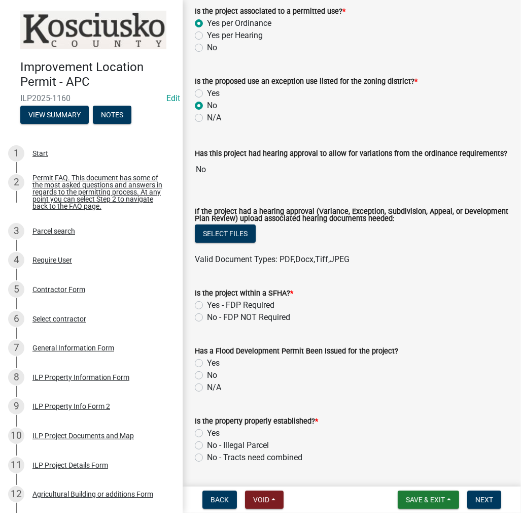
scroll to position [203, 0]
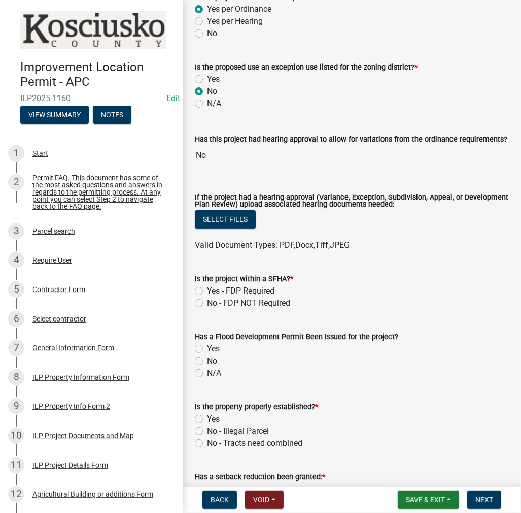
click at [207, 303] on label "No - FDP NOT Required" at bounding box center [248, 303] width 83 height 12
click at [207, 303] on input "No - FDP NOT Required" at bounding box center [210, 300] width 7 height 7
radio input "true"
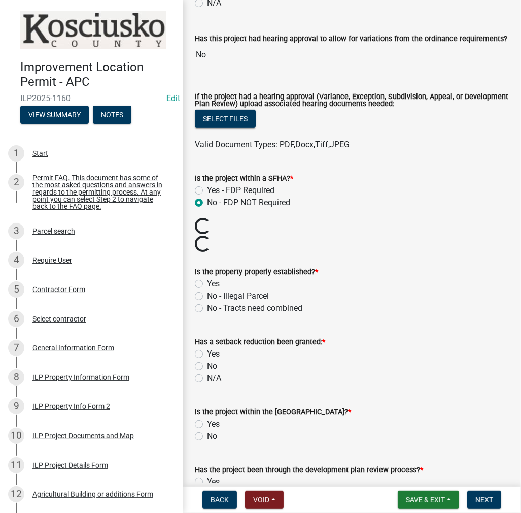
scroll to position [305, 0]
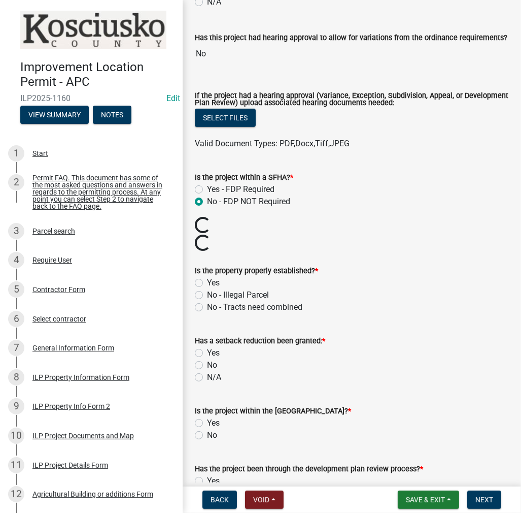
click at [207, 284] on label "Yes" at bounding box center [213, 283] width 13 height 12
click at [207, 283] on input "Yes" at bounding box center [210, 280] width 7 height 7
radio input "true"
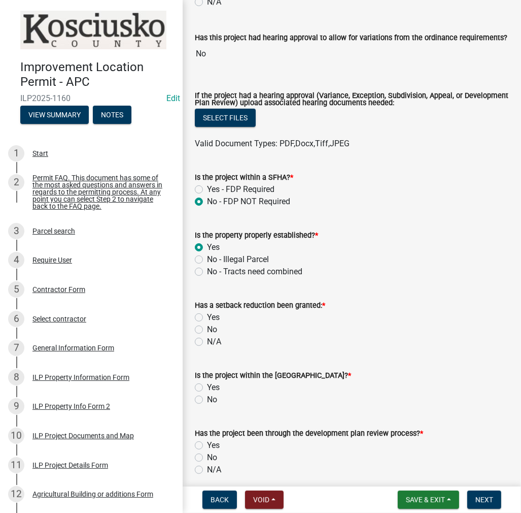
scroll to position [406, 0]
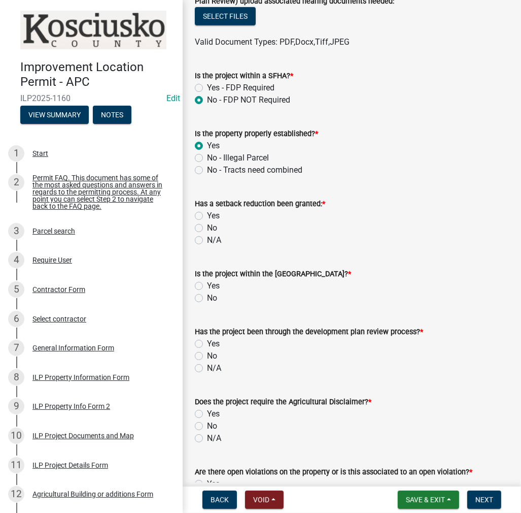
click at [207, 225] on label "No" at bounding box center [212, 228] width 10 height 12
click at [207, 225] on input "No" at bounding box center [210, 225] width 7 height 7
radio input "true"
click at [207, 297] on label "No" at bounding box center [212, 298] width 10 height 12
click at [207, 297] on input "No" at bounding box center [210, 295] width 7 height 7
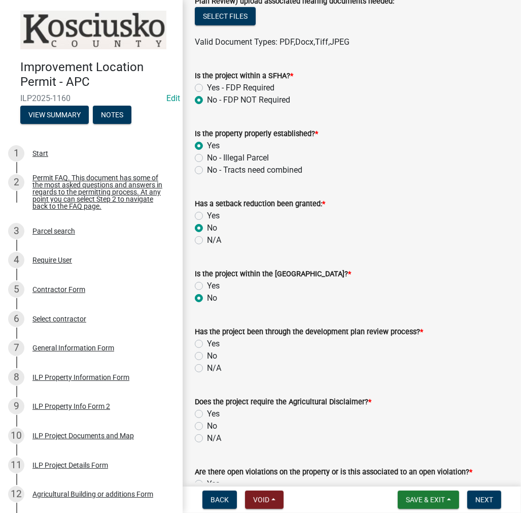
radio input "true"
click at [207, 346] on label "Yes" at bounding box center [213, 344] width 13 height 12
click at [207, 344] on input "Yes" at bounding box center [210, 341] width 7 height 7
radio input "true"
click at [207, 355] on label "No" at bounding box center [212, 356] width 10 height 12
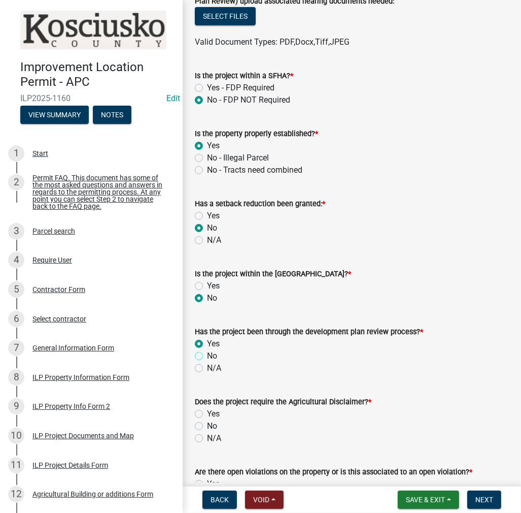
click at [207, 355] on input "No" at bounding box center [210, 353] width 7 height 7
radio input "true"
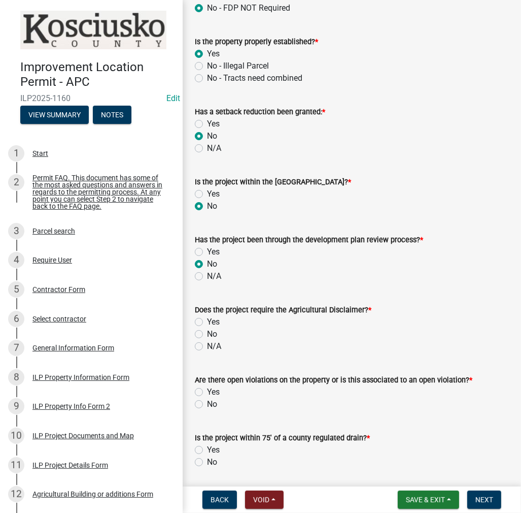
scroll to position [609, 0]
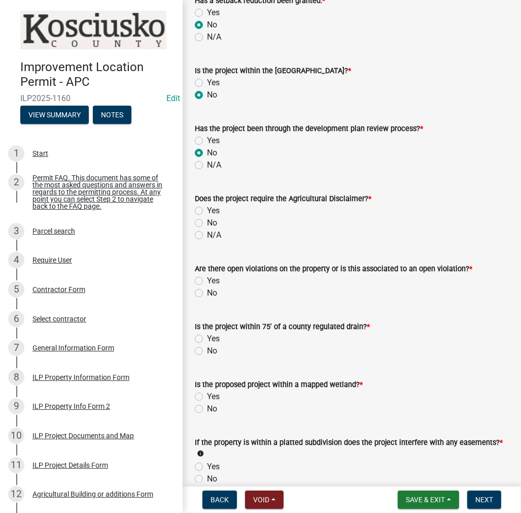
click at [207, 223] on label "No" at bounding box center [212, 223] width 10 height 12
click at [207, 223] on input "No" at bounding box center [210, 220] width 7 height 7
radio input "true"
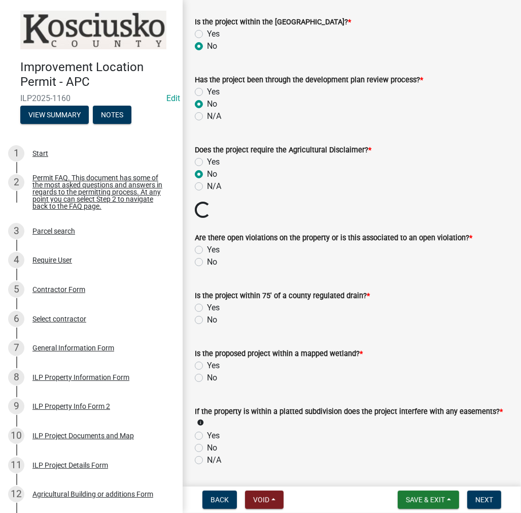
scroll to position [711, 0]
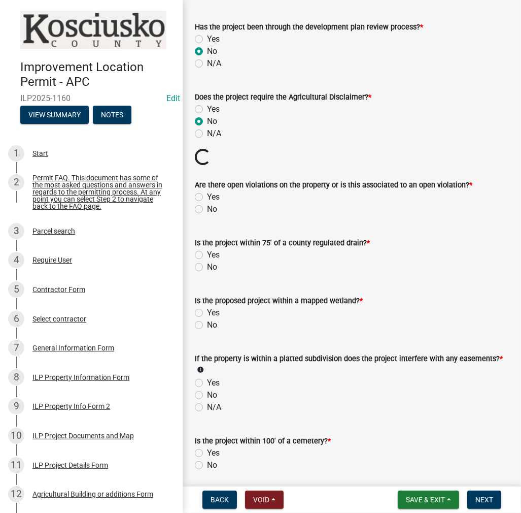
click at [207, 209] on label "No" at bounding box center [212, 209] width 10 height 12
click at [207, 209] on input "No" at bounding box center [210, 206] width 7 height 7
radio input "true"
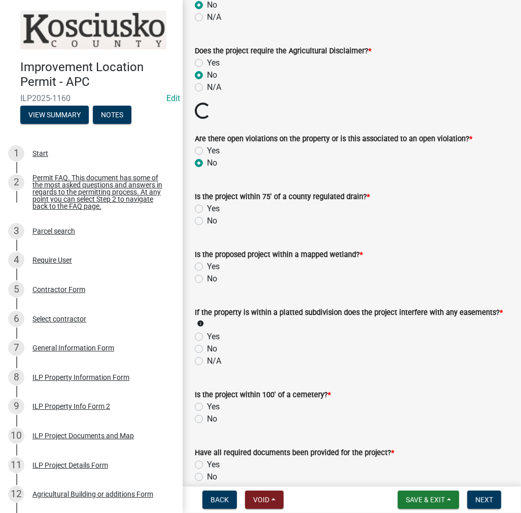
scroll to position [812, 0]
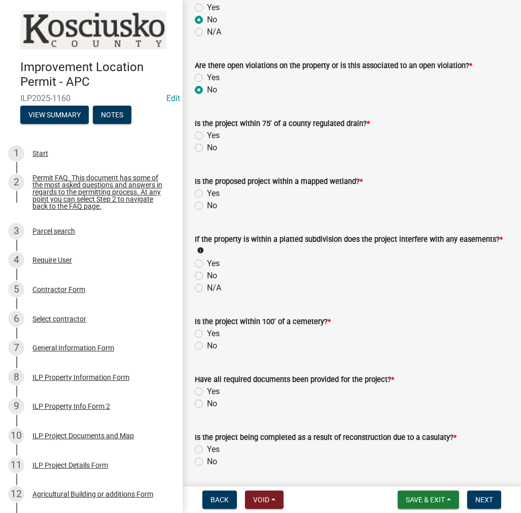
click at [201, 164] on form "Is the proposed project within a mapped wetland? * Yes No" at bounding box center [352, 187] width 314 height 49
click at [207, 147] on label "No" at bounding box center [212, 148] width 10 height 12
click at [207, 147] on input "No" at bounding box center [210, 145] width 7 height 7
radio input "true"
click at [207, 206] on label "No" at bounding box center [212, 205] width 10 height 12
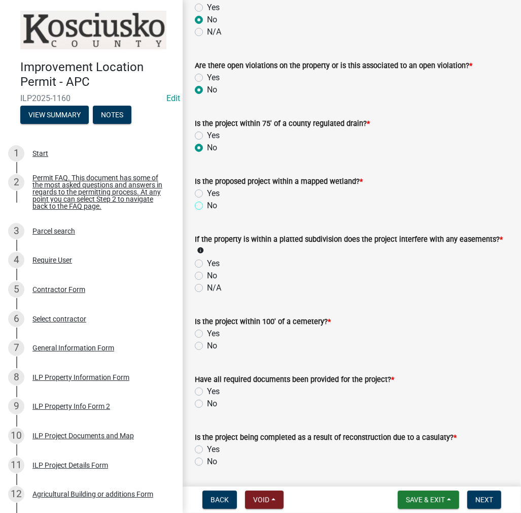
click at [207, 206] on input "No" at bounding box center [210, 202] width 7 height 7
radio input "true"
click at [207, 272] on label "No" at bounding box center [212, 276] width 10 height 12
click at [207, 272] on input "No" at bounding box center [210, 273] width 7 height 7
radio input "true"
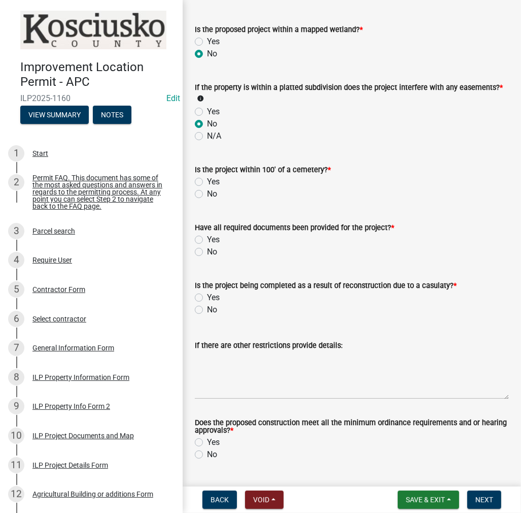
scroll to position [964, 0]
click at [207, 194] on label "No" at bounding box center [212, 193] width 10 height 12
click at [207, 194] on input "No" at bounding box center [210, 190] width 7 height 7
radio input "true"
click at [207, 238] on label "Yes" at bounding box center [213, 239] width 13 height 12
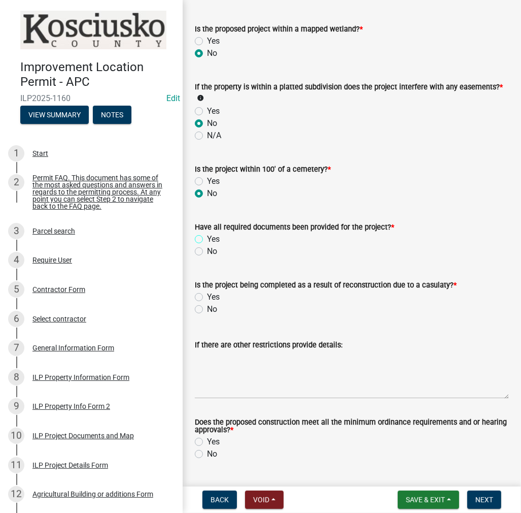
click at [207, 238] on input "Yes" at bounding box center [210, 236] width 7 height 7
radio input "true"
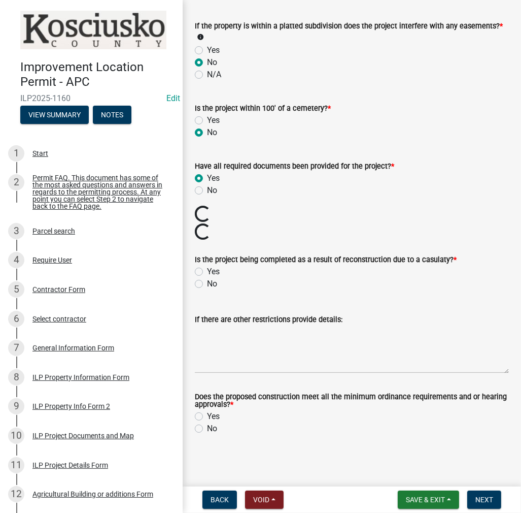
scroll to position [1008, 0]
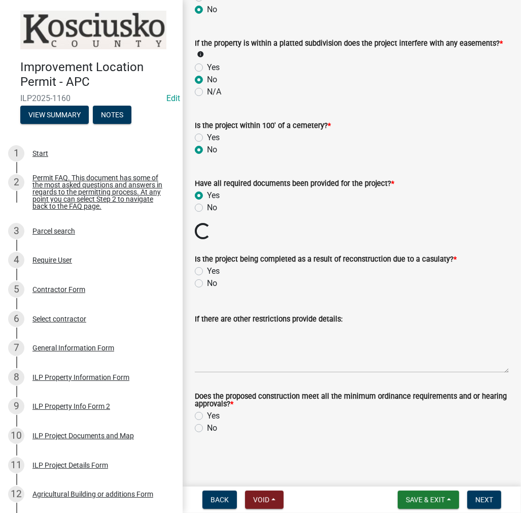
click at [207, 281] on label "No" at bounding box center [212, 283] width 10 height 12
click at [207, 281] on input "No" at bounding box center [210, 280] width 7 height 7
radio input "true"
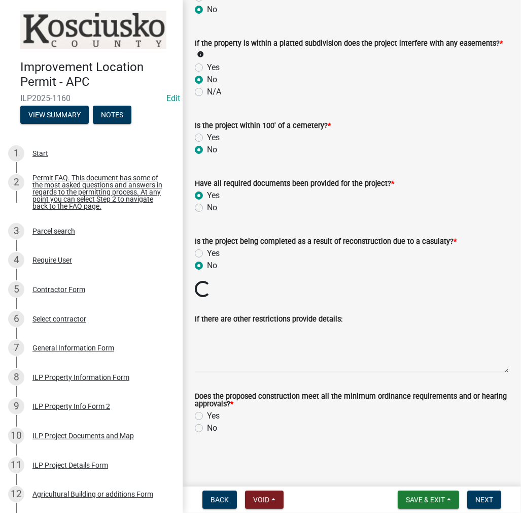
scroll to position [991, 0]
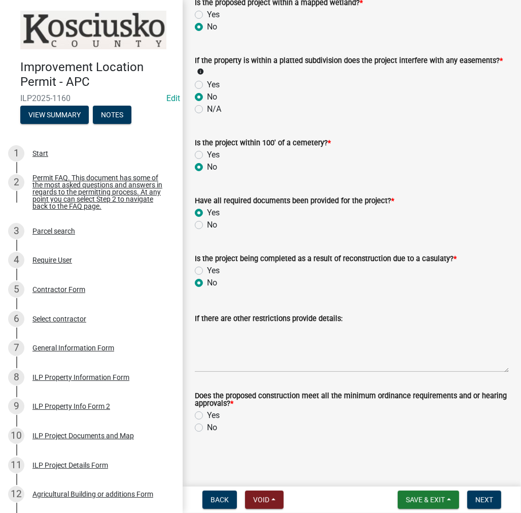
click at [207, 414] on label "Yes" at bounding box center [213, 415] width 13 height 12
click at [207, 414] on input "Yes" at bounding box center [210, 412] width 7 height 7
radio input "true"
click at [477, 494] on button "Next" at bounding box center [484, 499] width 34 height 18
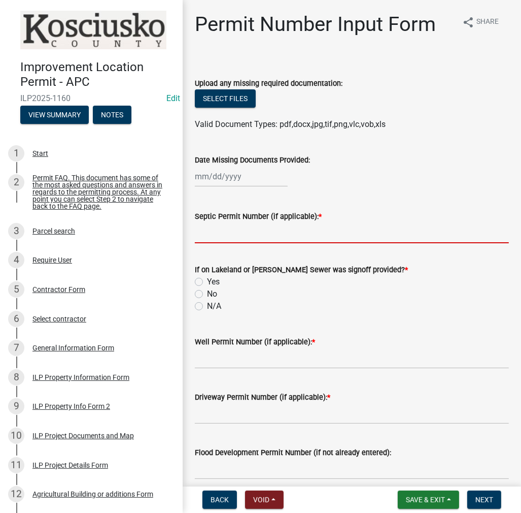
click at [215, 228] on input "Septic Permit Number (if applicable): *" at bounding box center [352, 232] width 314 height 21
type input "LONO"
click at [207, 294] on label "No" at bounding box center [212, 294] width 10 height 12
click at [207, 294] on input "No" at bounding box center [210, 291] width 7 height 7
radio input "true"
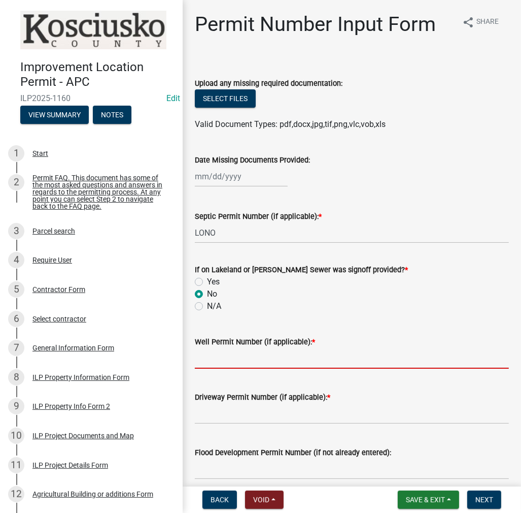
click at [217, 359] on input "Well Permit Number (if applicable): *" at bounding box center [352, 358] width 314 height 21
type input "LONO"
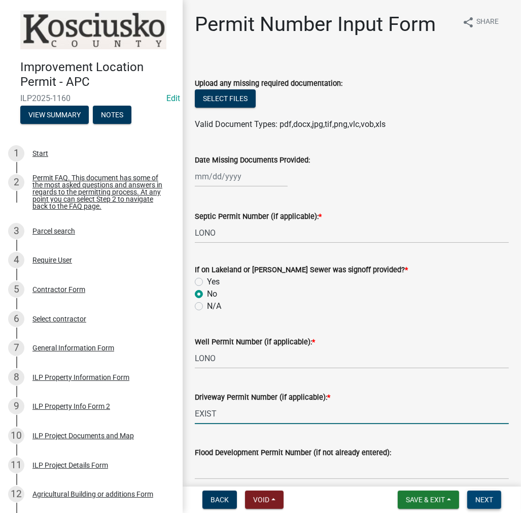
type input "EXIST"
click at [482, 503] on span "Next" at bounding box center [485, 499] width 18 height 8
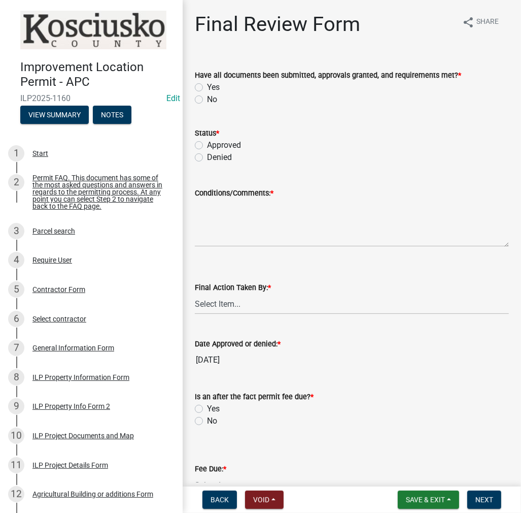
click at [207, 84] on label "Yes" at bounding box center [213, 87] width 13 height 12
click at [207, 84] on input "Yes" at bounding box center [210, 84] width 7 height 7
radio input "true"
click at [207, 145] on label "Approved" at bounding box center [224, 145] width 34 height 12
click at [207, 145] on input "Approved" at bounding box center [210, 142] width 7 height 7
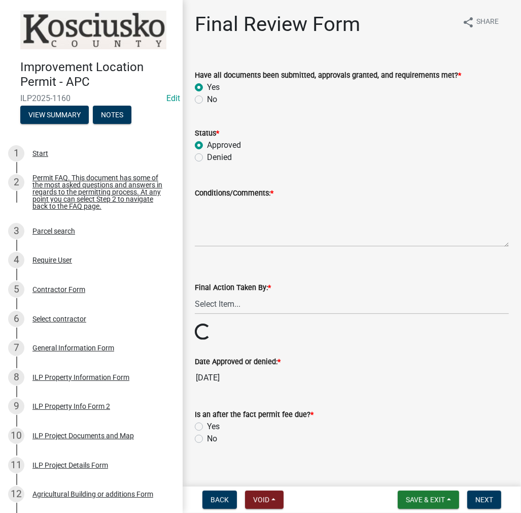
radio input "true"
click at [213, 211] on textarea "Conditions/Comments: *" at bounding box center [352, 223] width 314 height 48
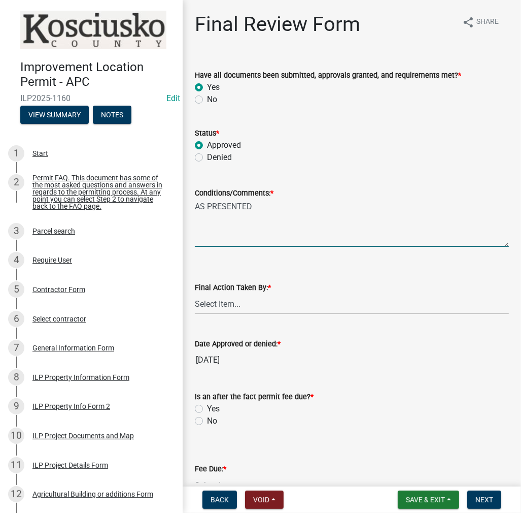
type textarea "AS PRESENTED"
click at [217, 303] on select "Select Item... MMS LT AT CS [PERSON_NAME]" at bounding box center [352, 303] width 314 height 21
click at [195, 293] on select "Select Item... MMS LT AT CS [PERSON_NAME]" at bounding box center [352, 303] width 314 height 21
select select "c872cdc8-ca01-49f1-a213-e4b05fa58cd2"
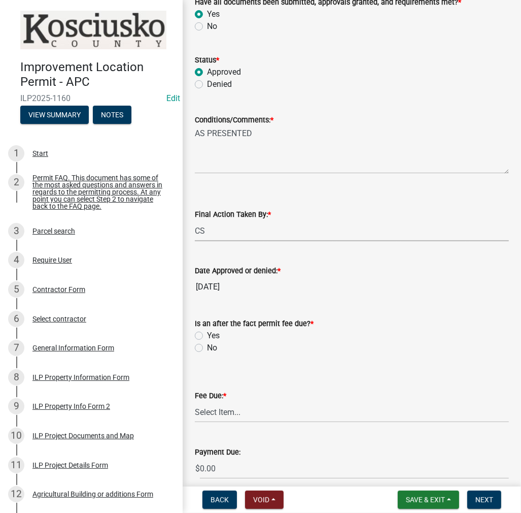
scroll to position [152, 0]
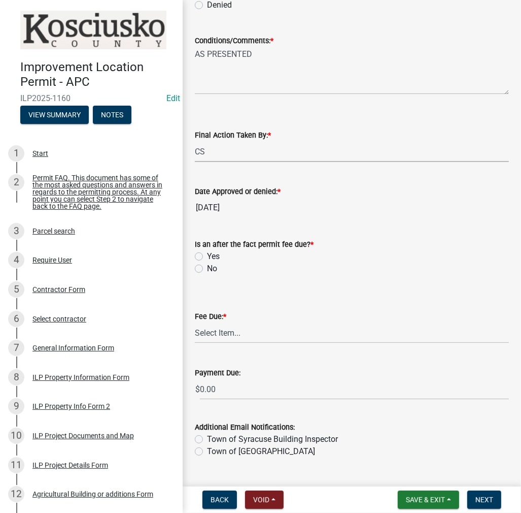
click at [204, 266] on div "No" at bounding box center [352, 268] width 314 height 12
click at [207, 266] on label "No" at bounding box center [212, 268] width 10 height 12
click at [207, 266] on input "No" at bounding box center [210, 265] width 7 height 7
radio input "true"
click at [207, 253] on label "Yes" at bounding box center [213, 256] width 13 height 12
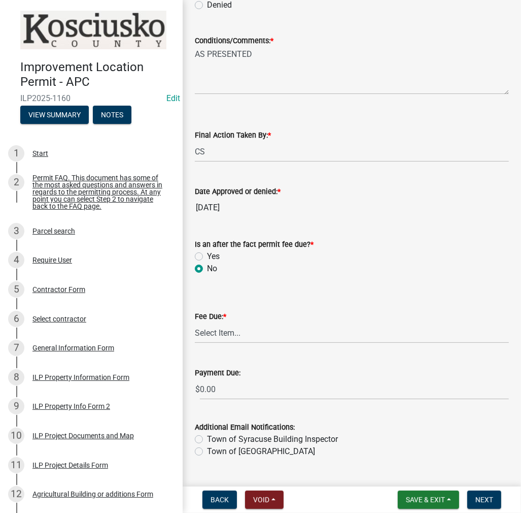
click at [207, 253] on input "Yes" at bounding box center [210, 253] width 7 height 7
radio input "true"
click at [233, 337] on select "Select Item... N/A $10.00 $25.00 $125.00 $250 $500 $500 + $10.00 for every 10 s…" at bounding box center [352, 332] width 314 height 21
click at [195, 338] on select "Select Item... N/A $10.00 $25.00 $125.00 $250 $500 $500 + $10.00 for every 10 s…" at bounding box center [352, 332] width 314 height 21
select select "654cf63f-9773-4a49-9949-bcaf97ebfa68"
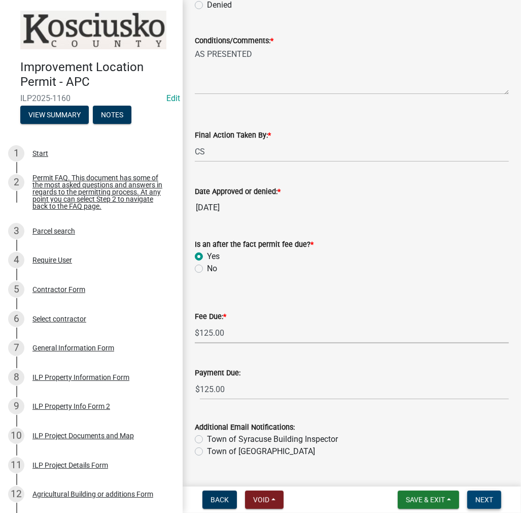
click at [483, 496] on span "Next" at bounding box center [485, 499] width 18 height 8
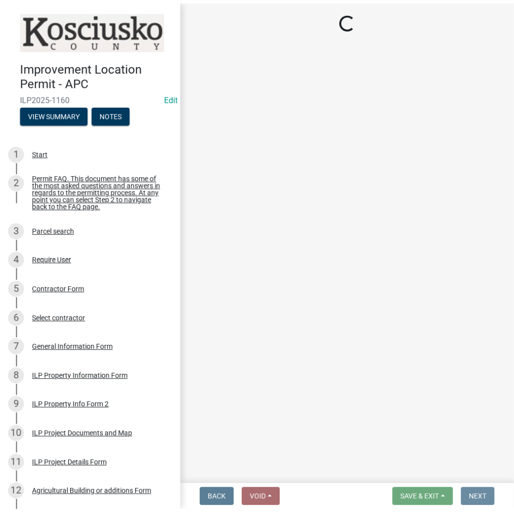
scroll to position [0, 0]
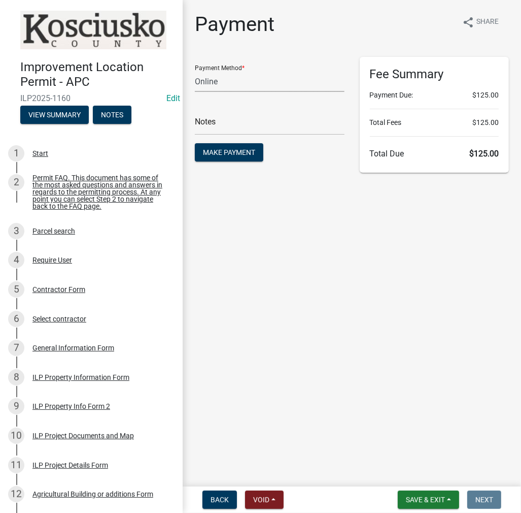
click at [225, 77] on select "Credit Card POS Check Cash Online" at bounding box center [270, 81] width 150 height 21
select select "2: 1"
click at [195, 71] on select "Credit Card POS Check Cash Online" at bounding box center [270, 81] width 150 height 21
click at [221, 126] on input "text" at bounding box center [270, 124] width 150 height 21
type input "ILP 2025-1160"
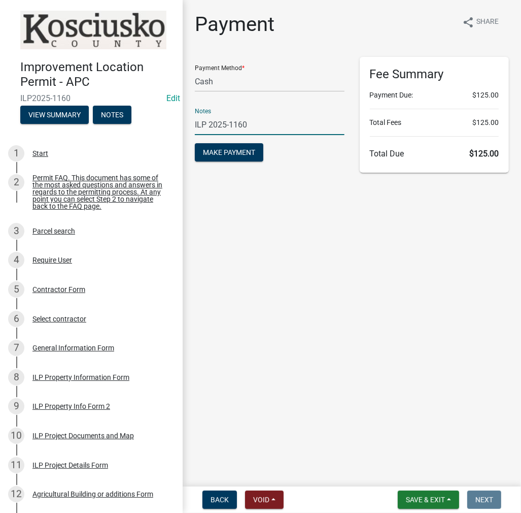
click at [195, 143] on button "Make Payment" at bounding box center [229, 152] width 69 height 18
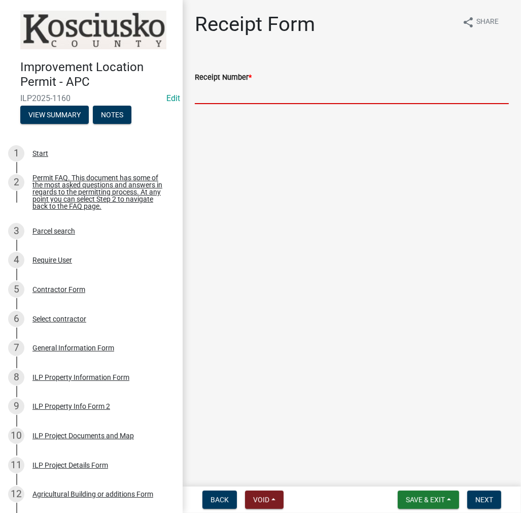
click at [208, 96] on input "Receipt Number *" at bounding box center [352, 93] width 314 height 21
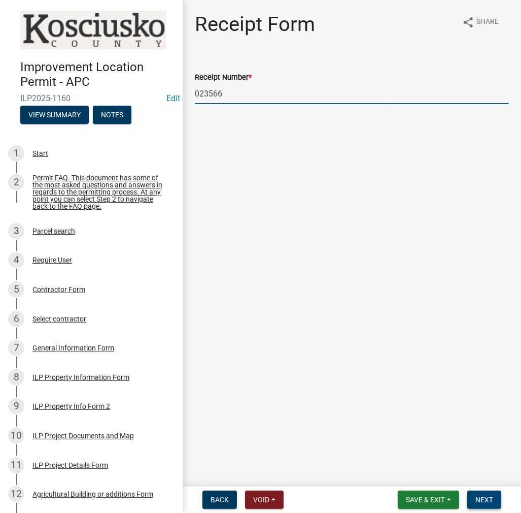
type input "023566"
click at [486, 498] on span "Next" at bounding box center [485, 499] width 18 height 8
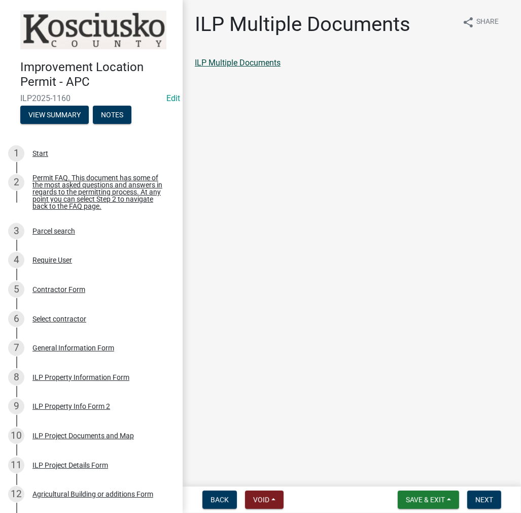
click at [254, 58] on link "ILP Multiple Documents" at bounding box center [238, 63] width 86 height 10
click at [489, 500] on span "Next" at bounding box center [485, 499] width 18 height 8
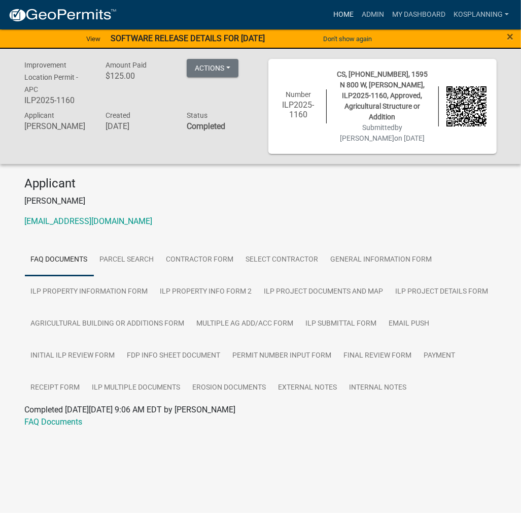
click at [340, 13] on link "Home" at bounding box center [343, 14] width 28 height 19
